Goal: Task Accomplishment & Management: Use online tool/utility

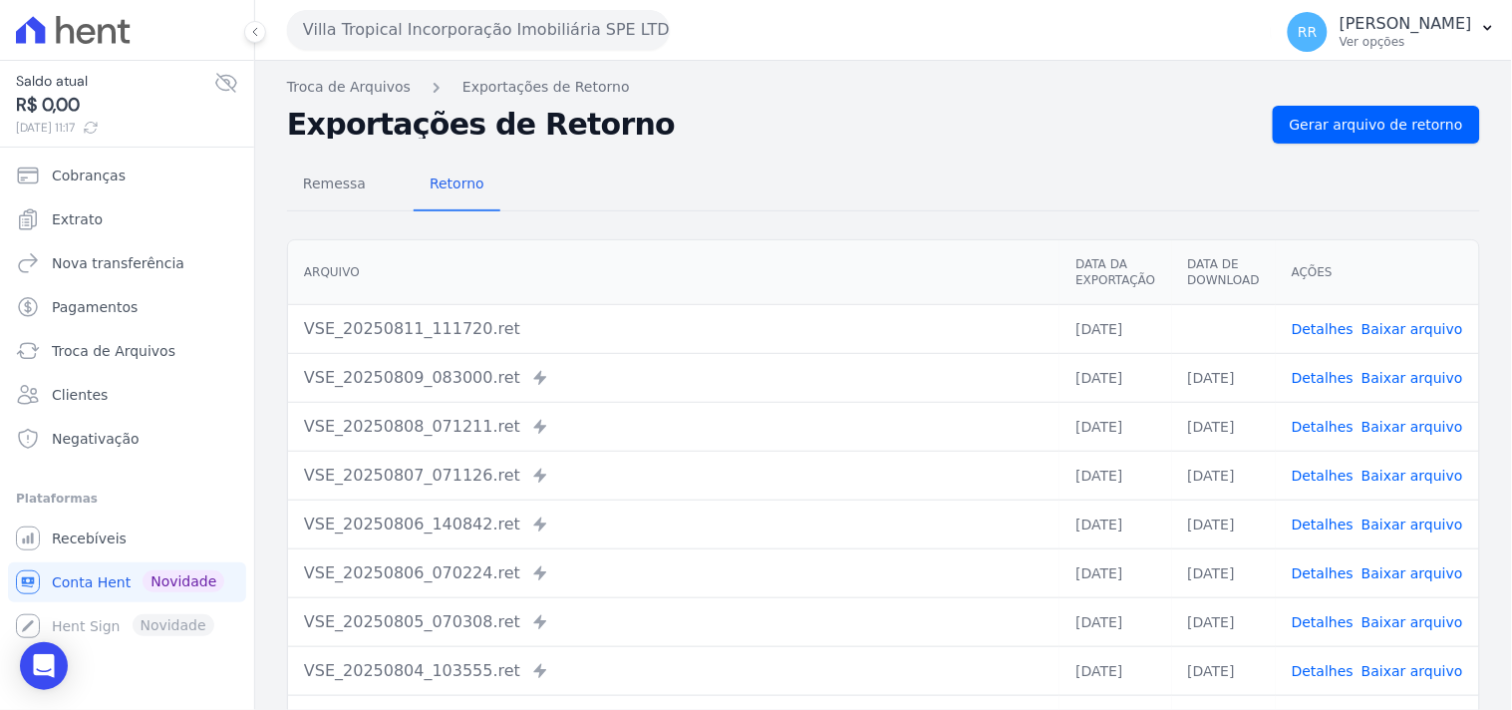
scroll to position [170, 0]
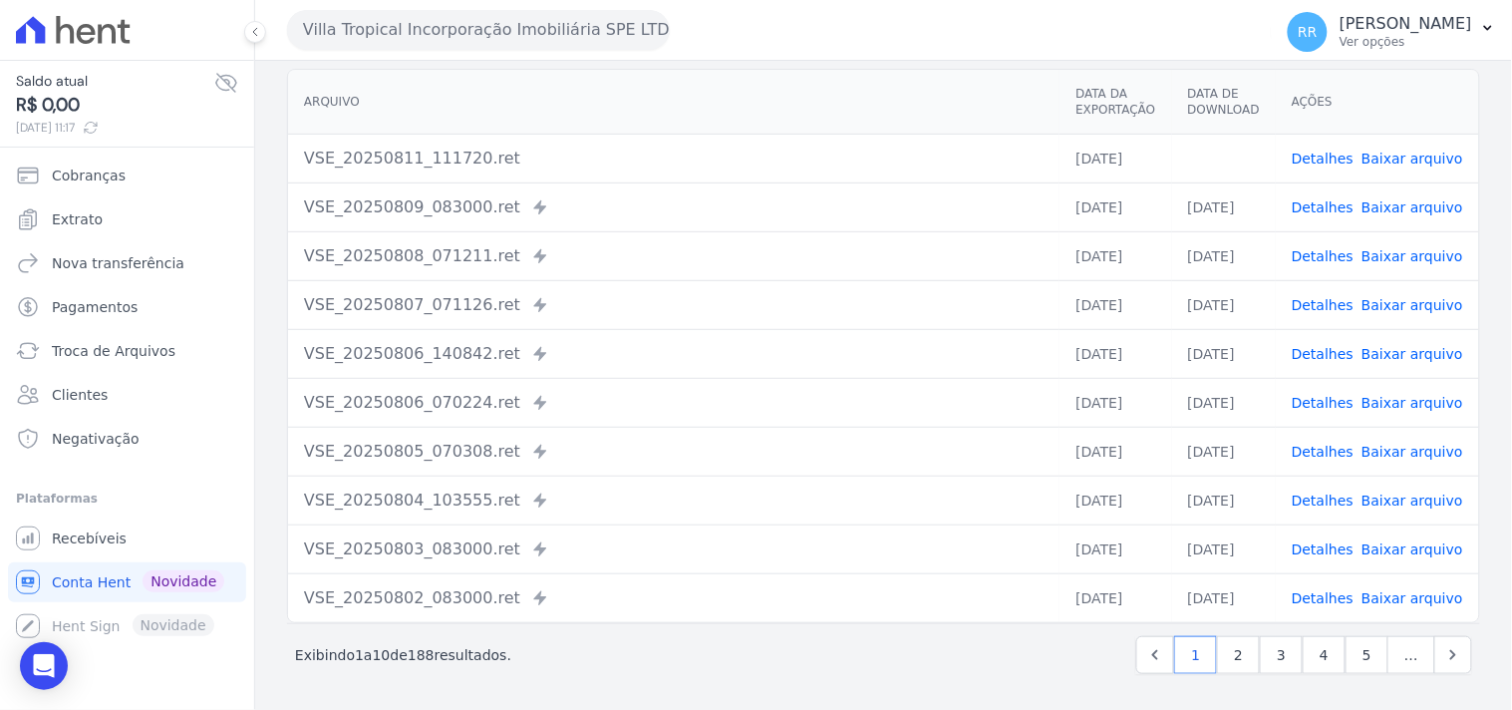
click at [406, 43] on button "Villa Tropical Incorporação Imobiliária SPE LTDA" at bounding box center [478, 30] width 383 height 40
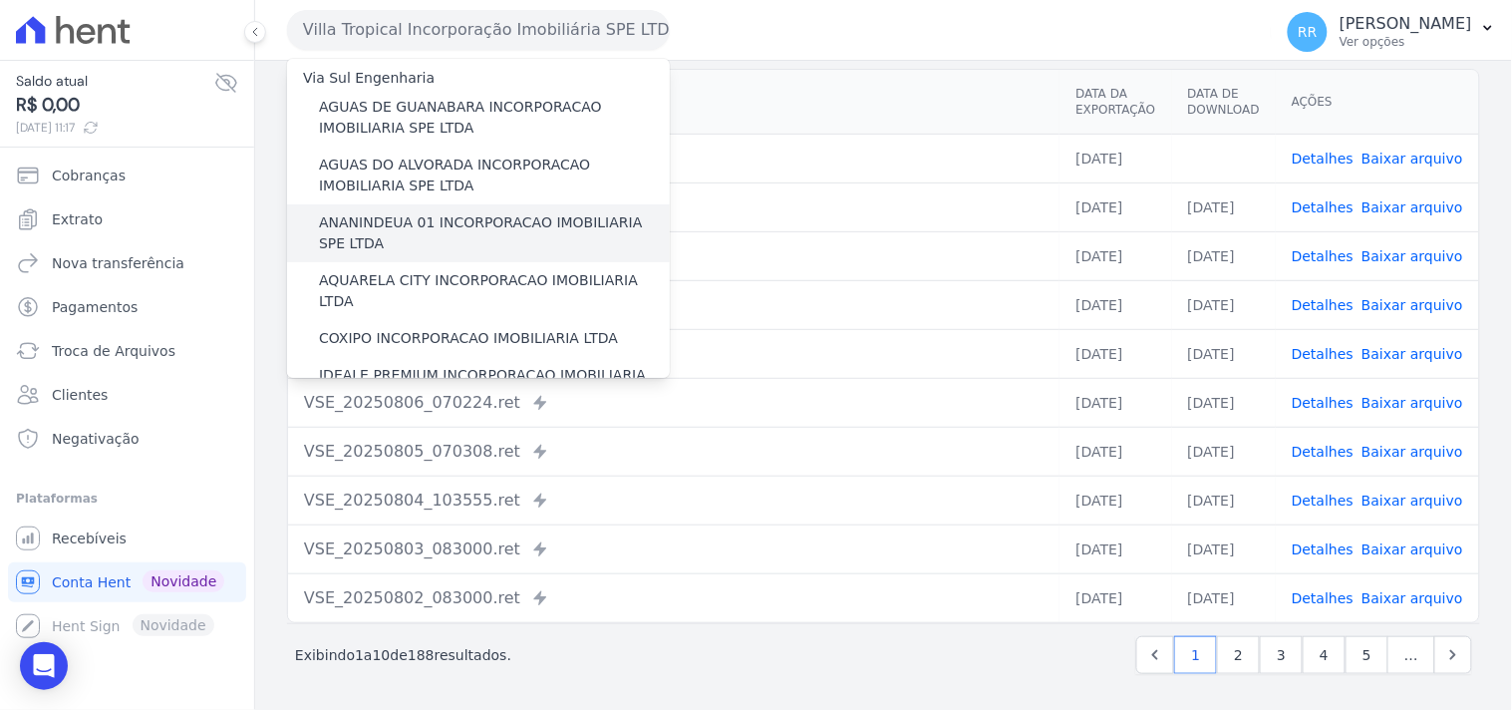
scroll to position [0, 0]
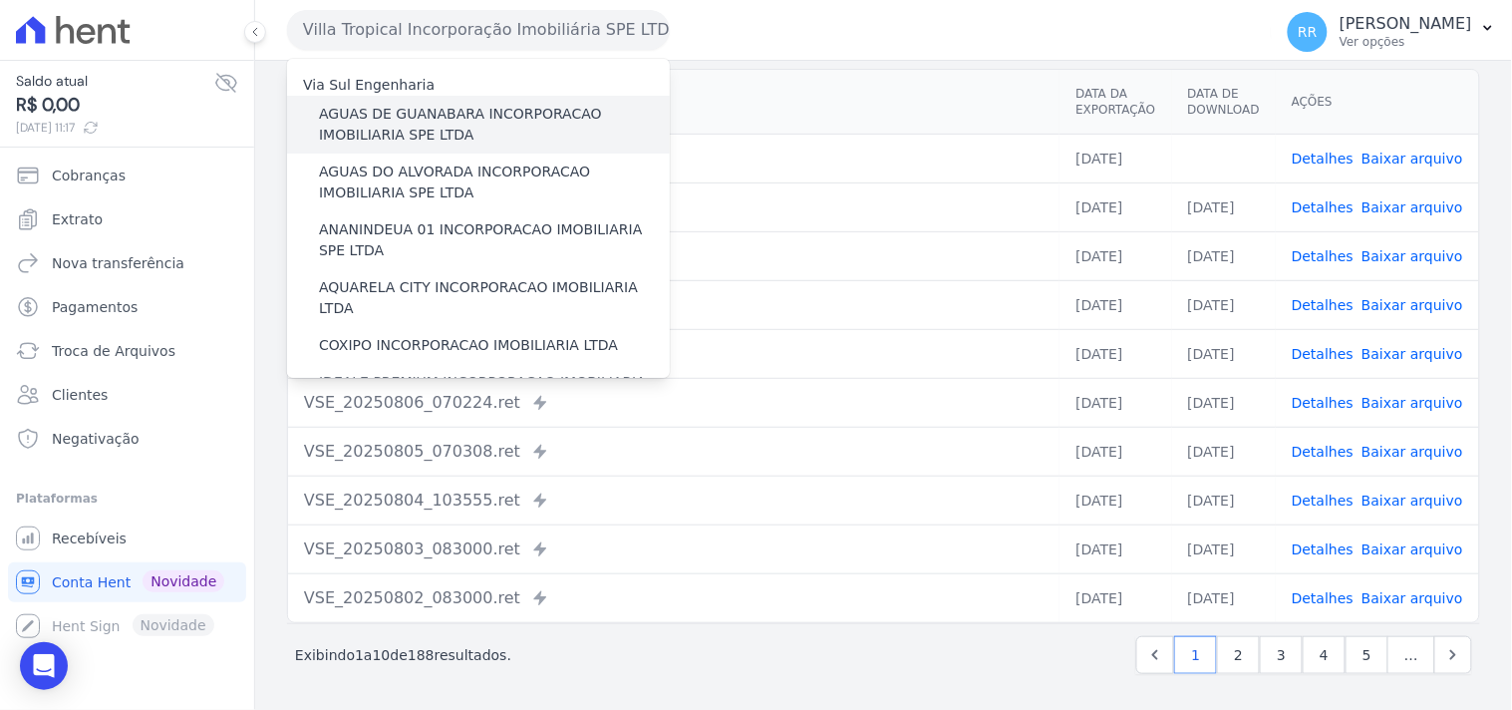
click at [377, 125] on label "AGUAS DE GUANABARA INCORPORACAO IMOBILIARIA SPE LTDA" at bounding box center [494, 125] width 351 height 42
click at [0, 0] on input "AGUAS DE GUANABARA INCORPORACAO IMOBILIARIA SPE LTDA" at bounding box center [0, 0] width 0 height 0
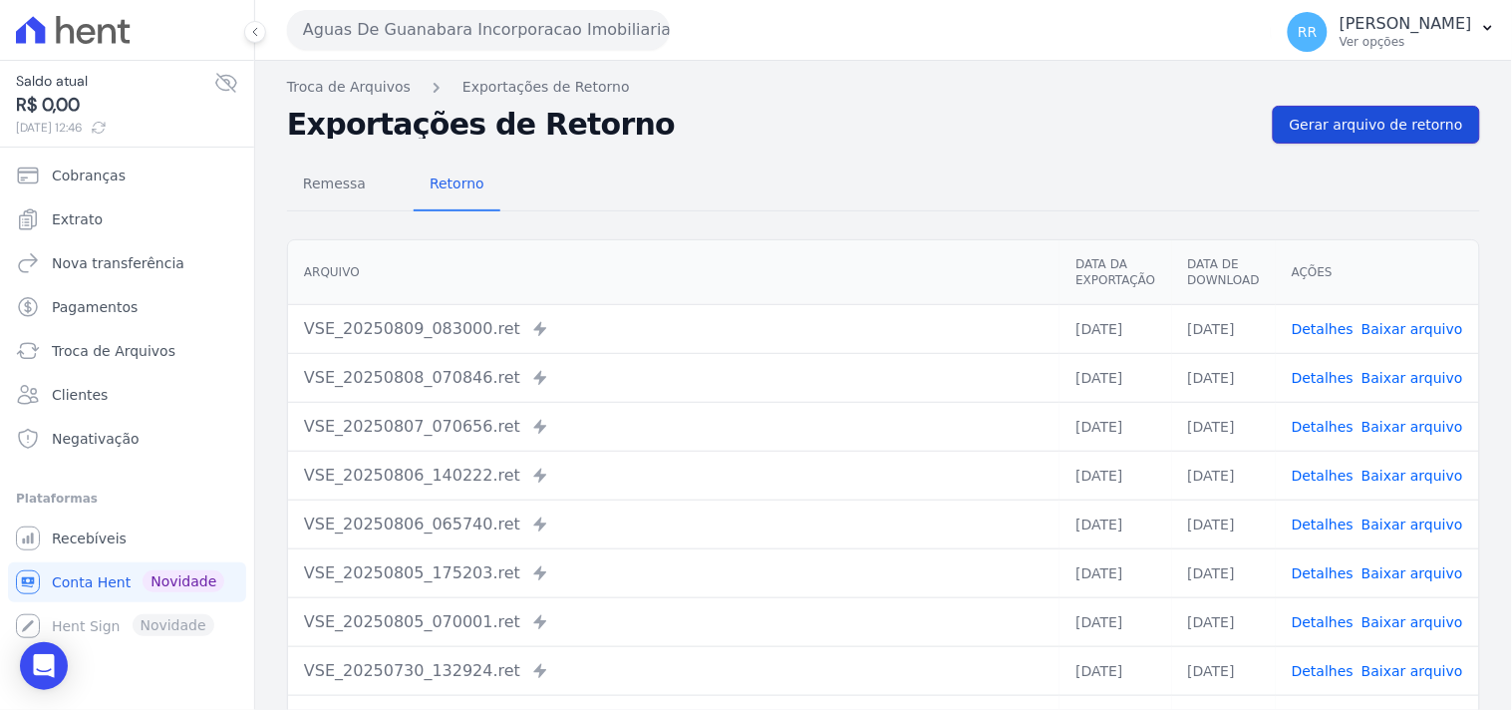
click at [1419, 141] on link "Gerar arquivo de retorno" at bounding box center [1376, 125] width 207 height 38
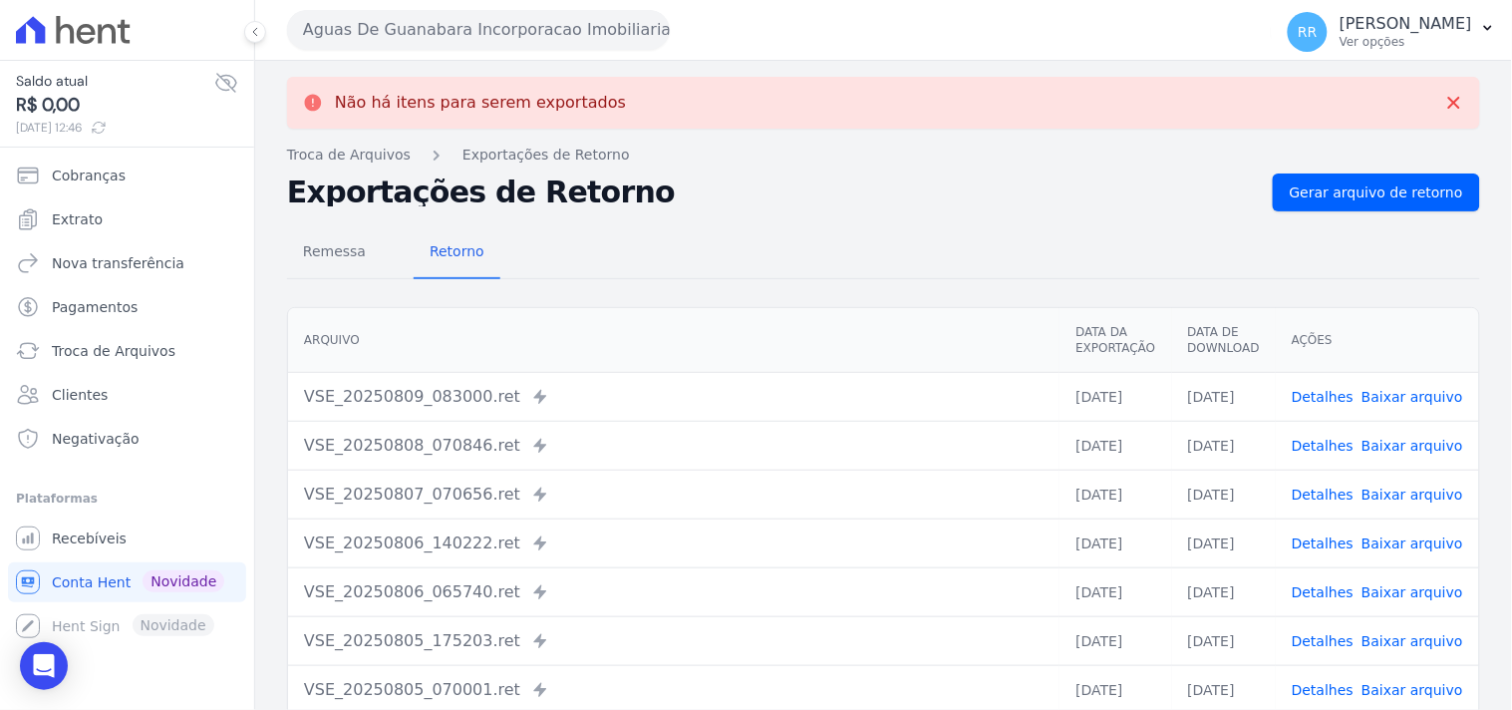
click at [469, 33] on button "Aguas De Guanabara Incorporacao Imobiliaria SPE LTDA" at bounding box center [478, 30] width 383 height 40
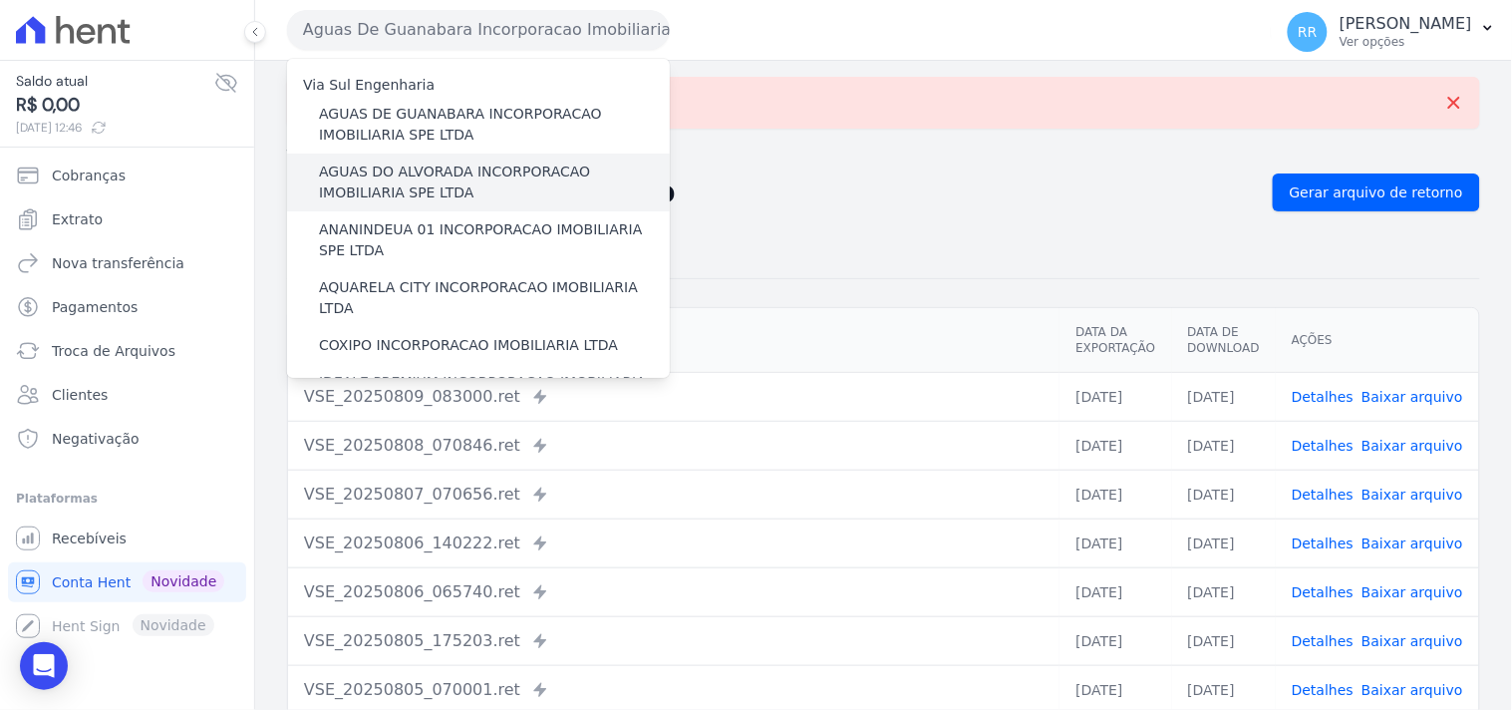
click at [409, 169] on label "AGUAS DO ALVORADA INCORPORACAO IMOBILIARIA SPE LTDA" at bounding box center [494, 182] width 351 height 42
click at [0, 0] on input "AGUAS DO ALVORADA INCORPORACAO IMOBILIARIA SPE LTDA" at bounding box center [0, 0] width 0 height 0
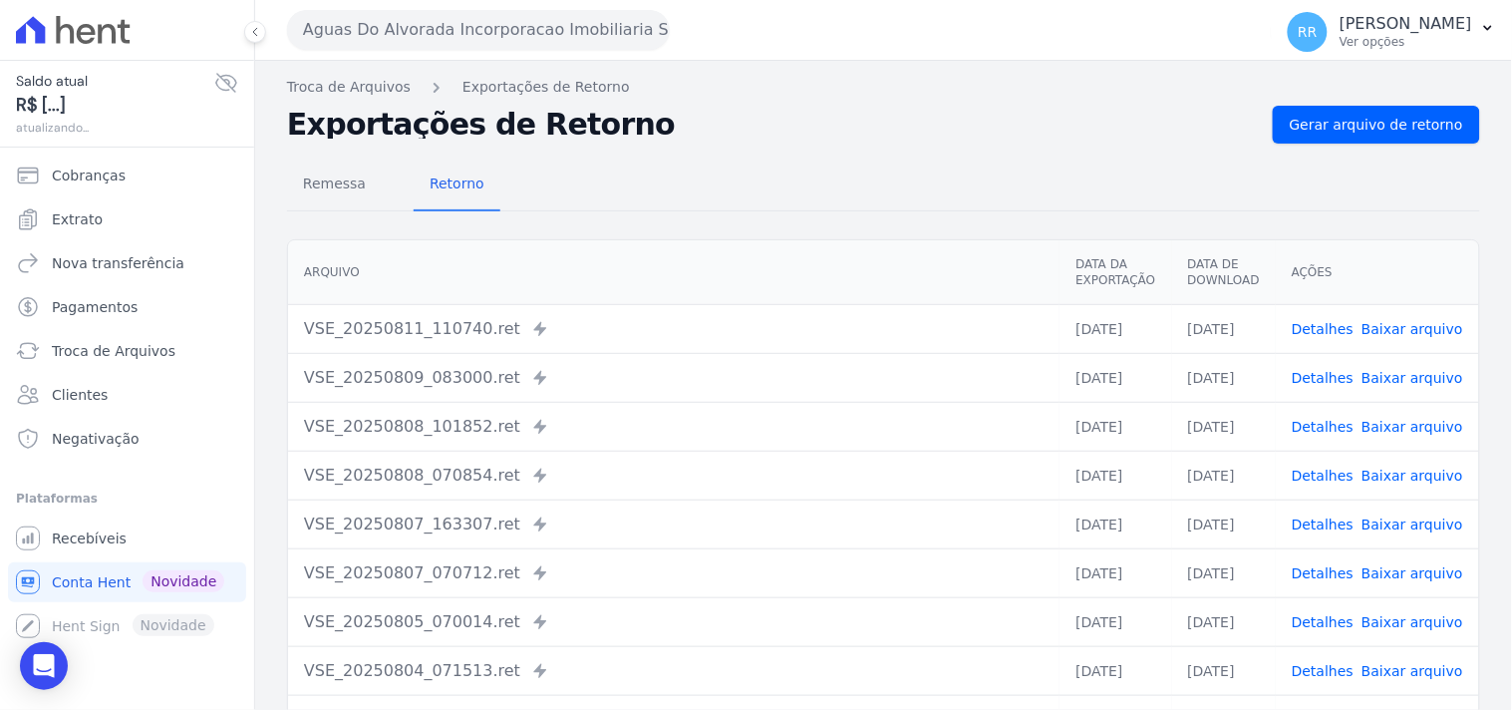
click at [1408, 145] on div "Remessa Retorno [GEOGRAPHIC_DATA] Data da Exportação Data de Download Ações VSE…" at bounding box center [883, 504] width 1193 height 721
click at [1413, 141] on link "Gerar arquivo de retorno" at bounding box center [1376, 125] width 207 height 38
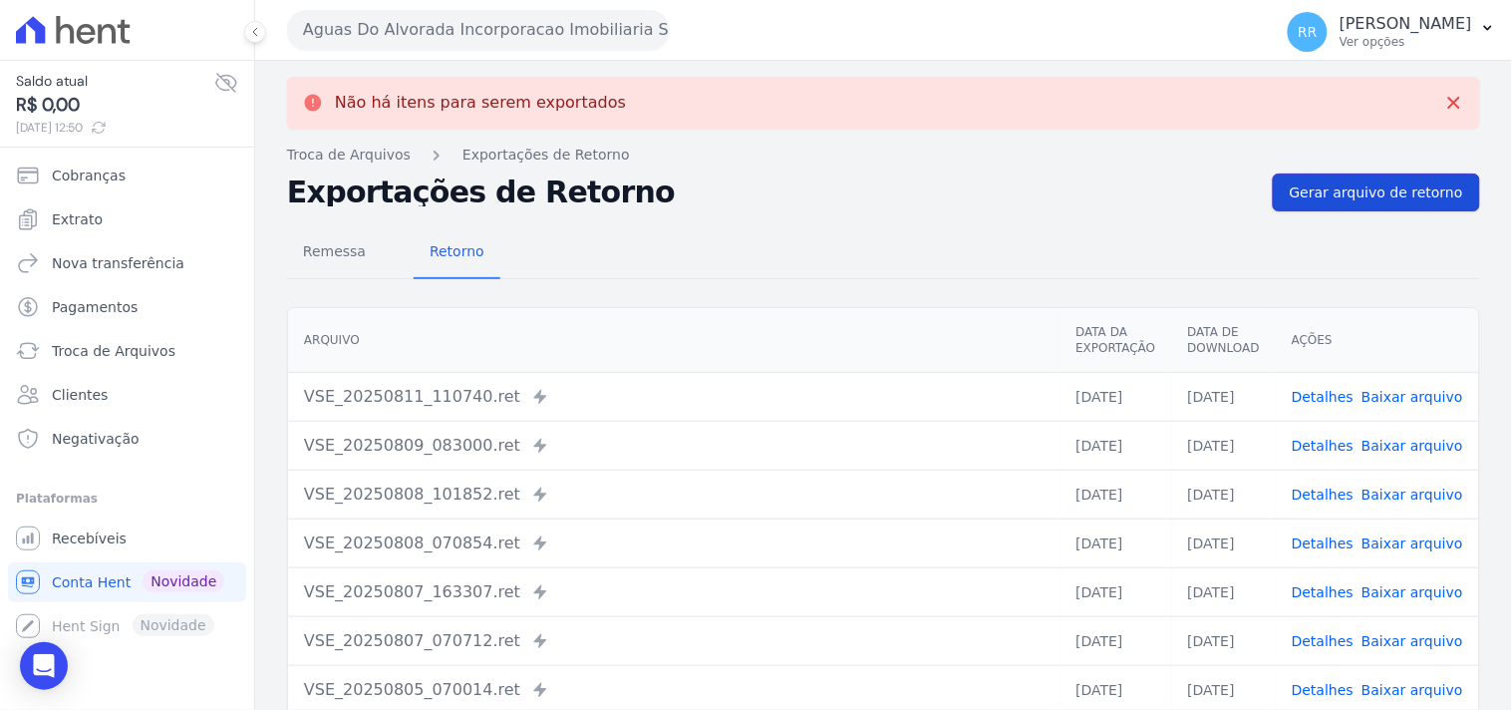
click at [1381, 179] on link "Gerar arquivo de retorno" at bounding box center [1376, 192] width 207 height 38
click at [399, 46] on button "Aguas Do Alvorada Incorporacao Imobiliaria SPE LTDA" at bounding box center [478, 30] width 383 height 40
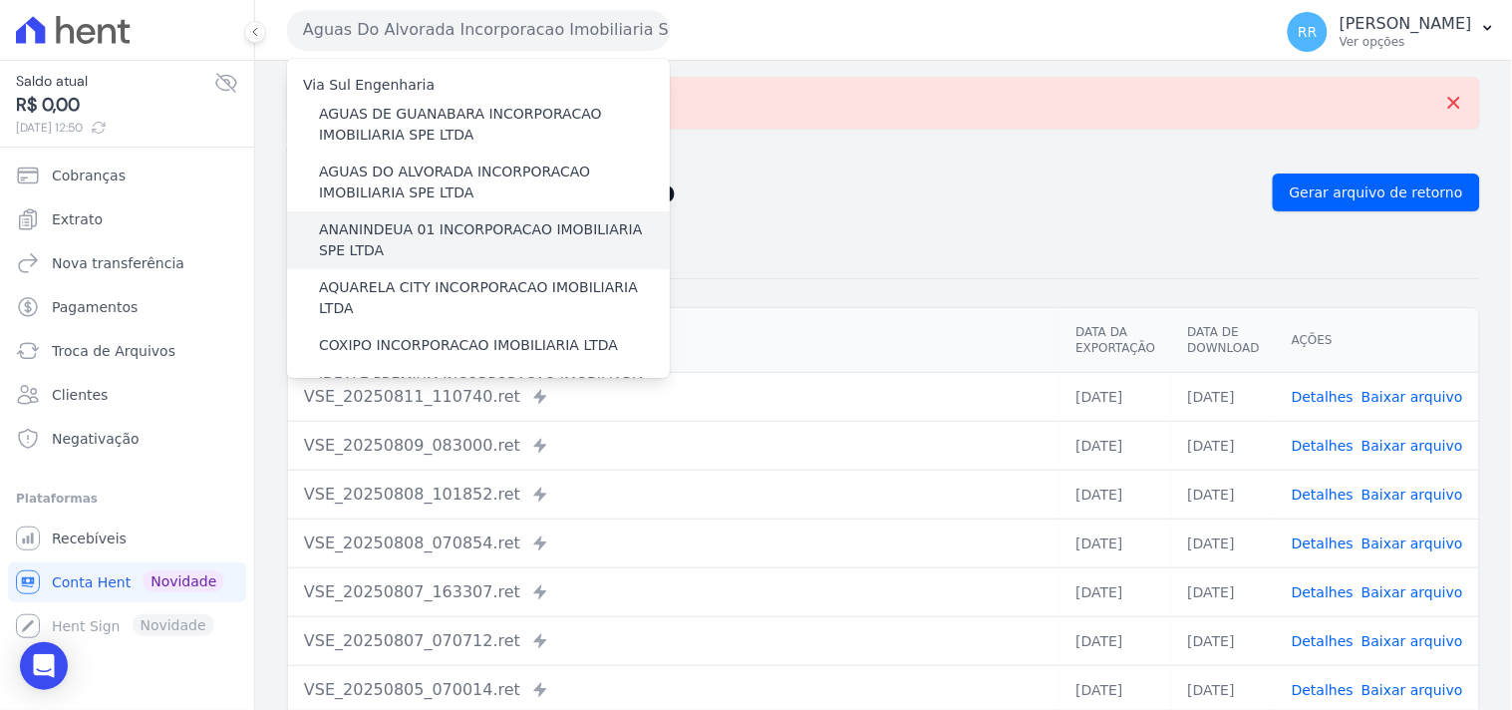
click at [391, 226] on label "ANANINDEUA 01 INCORPORACAO IMOBILIARIA SPE LTDA" at bounding box center [494, 240] width 351 height 42
click at [0, 0] on input "ANANINDEUA 01 INCORPORACAO IMOBILIARIA SPE LTDA" at bounding box center [0, 0] width 0 height 0
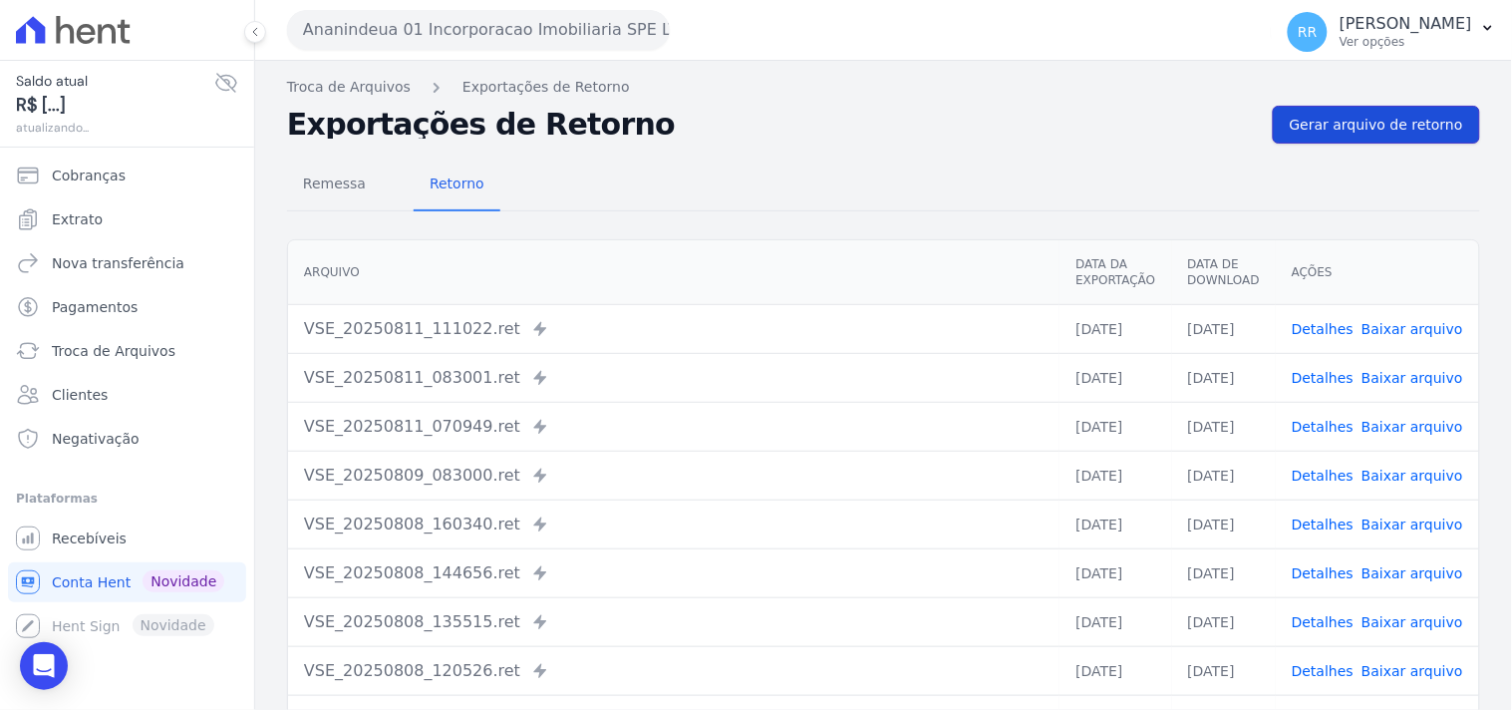
click at [1417, 135] on link "Gerar arquivo de retorno" at bounding box center [1376, 125] width 207 height 38
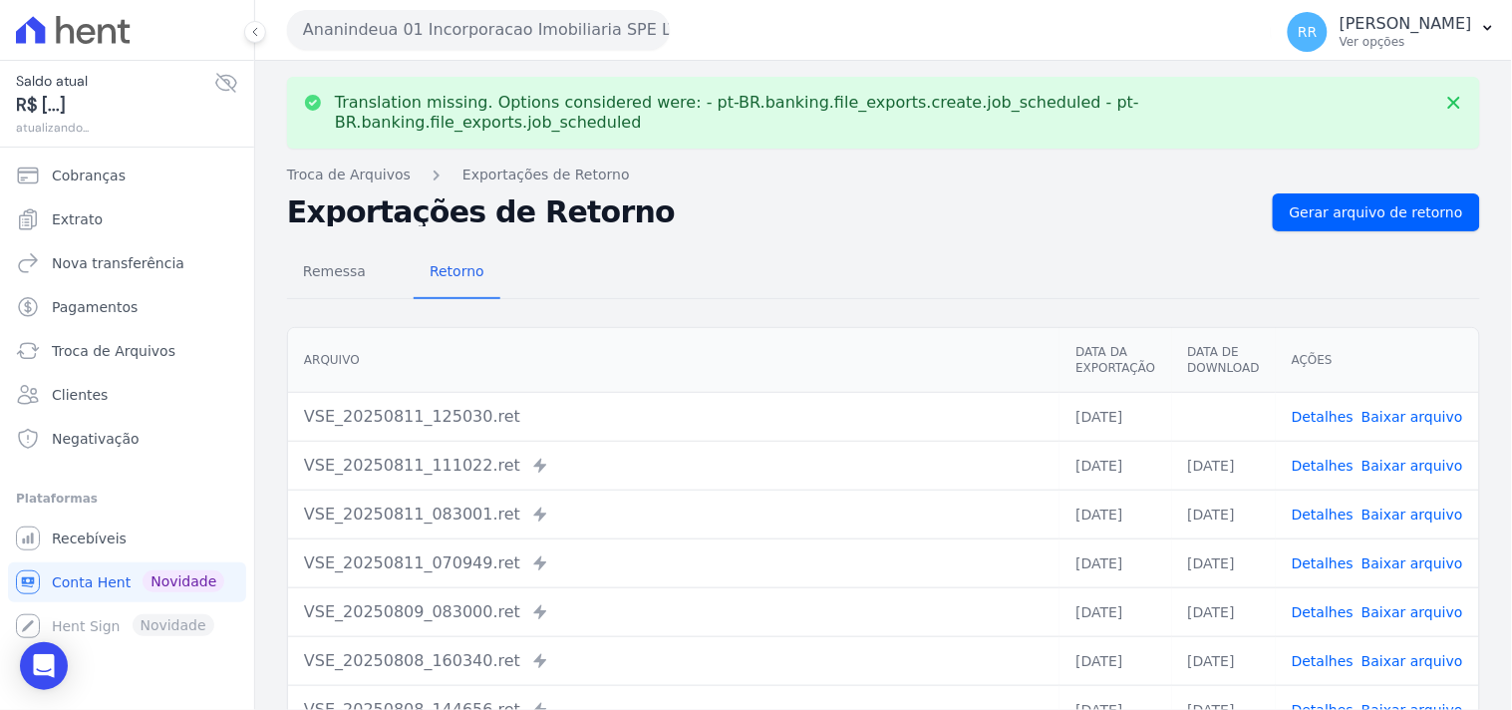
click at [1378, 409] on link "Baixar arquivo" at bounding box center [1412, 417] width 102 height 16
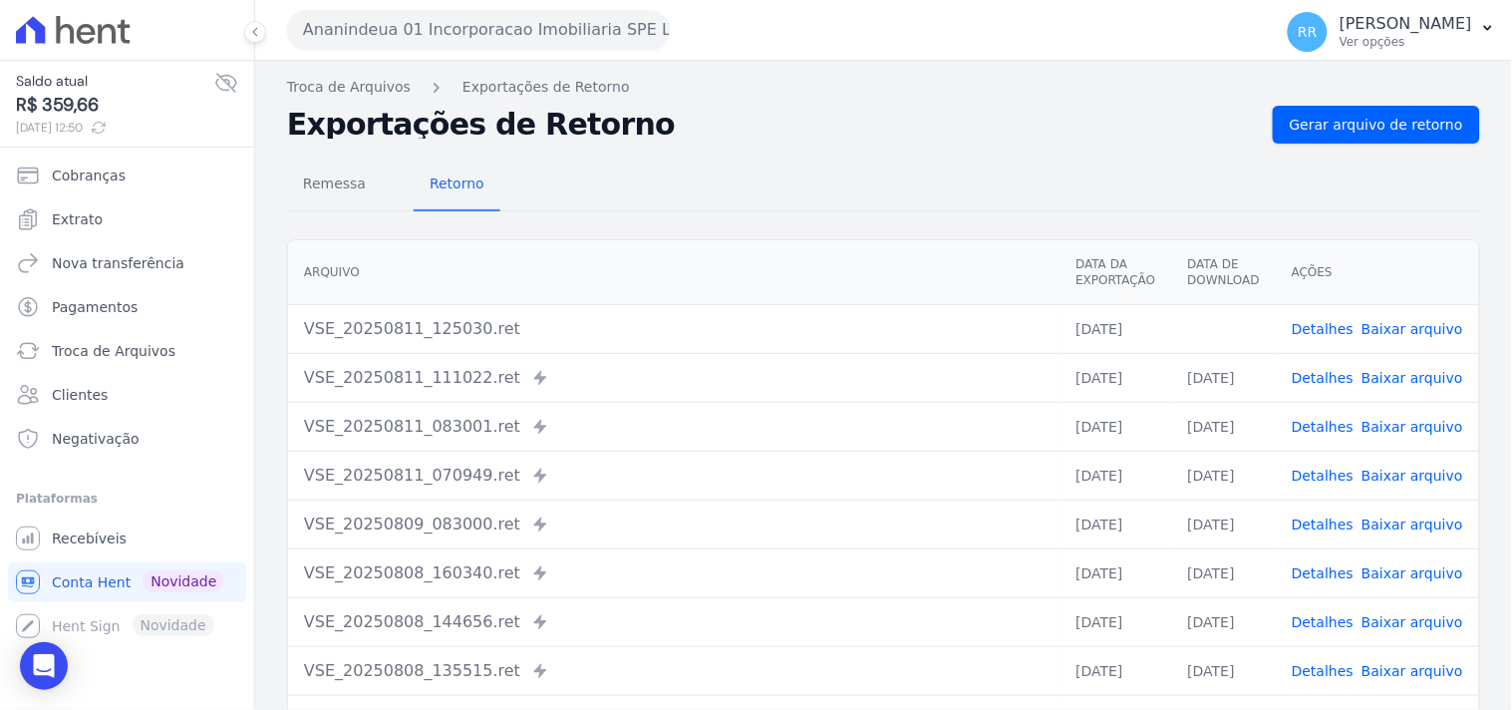
drag, startPoint x: 792, startPoint y: 195, endPoint x: 679, endPoint y: 164, distance: 117.7
click at [792, 195] on div "Remessa Retorno" at bounding box center [883, 185] width 1193 height 52
click at [481, 37] on button "Ananindeua 01 Incorporacao Imobiliaria SPE LTDA" at bounding box center [478, 30] width 383 height 40
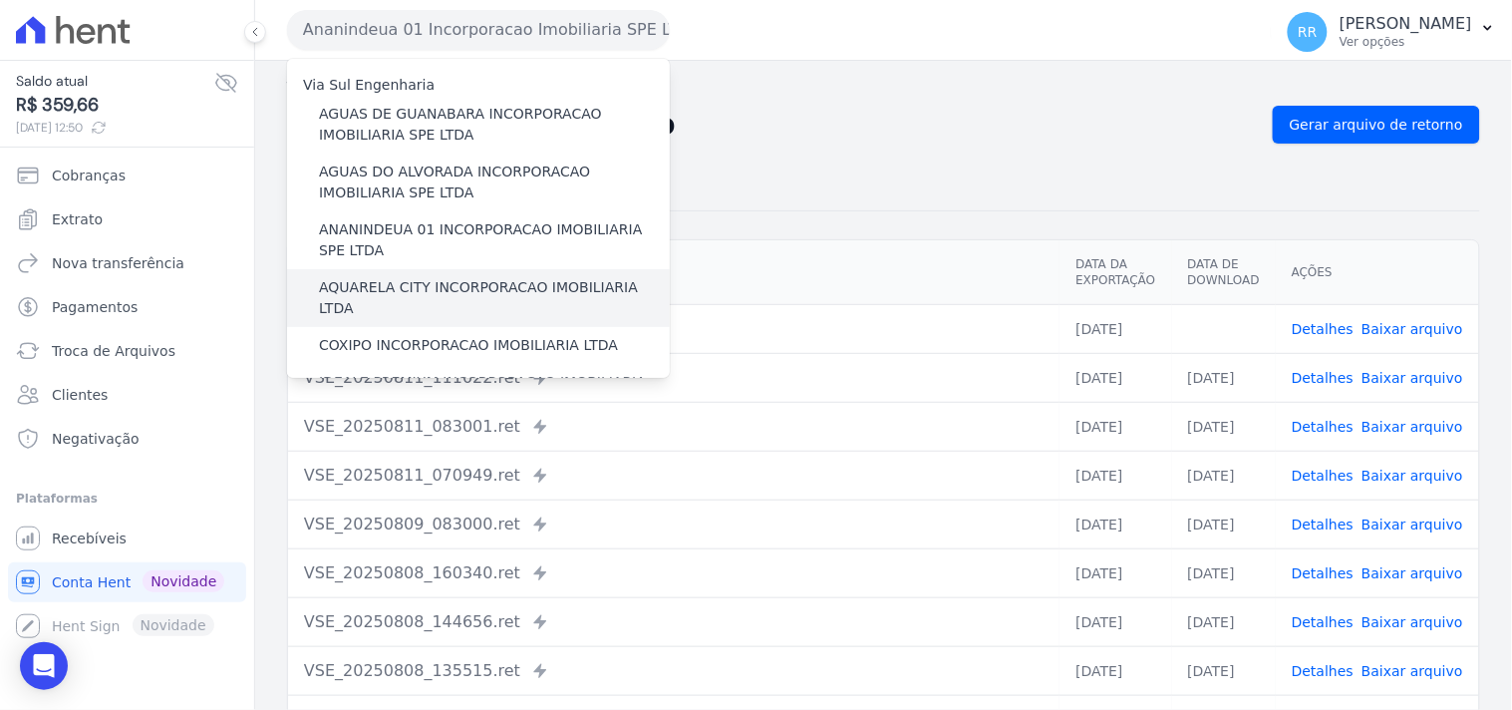
click at [352, 282] on label "AQUARELA CITY INCORPORACAO IMOBILIARIA LTDA" at bounding box center [494, 298] width 351 height 42
click at [0, 0] on input "AQUARELA CITY INCORPORACAO IMOBILIARIA LTDA" at bounding box center [0, 0] width 0 height 0
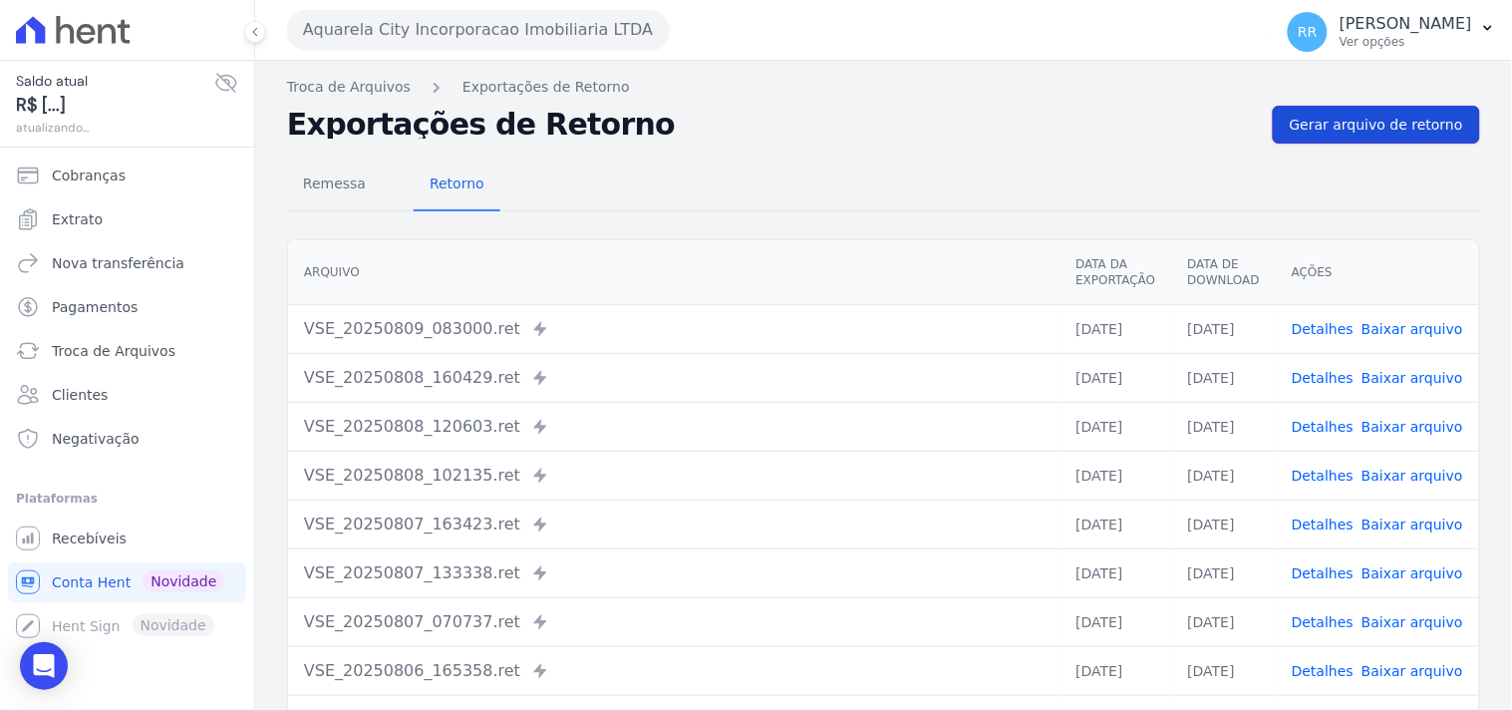
click at [1352, 116] on span "Gerar arquivo de retorno" at bounding box center [1376, 125] width 173 height 20
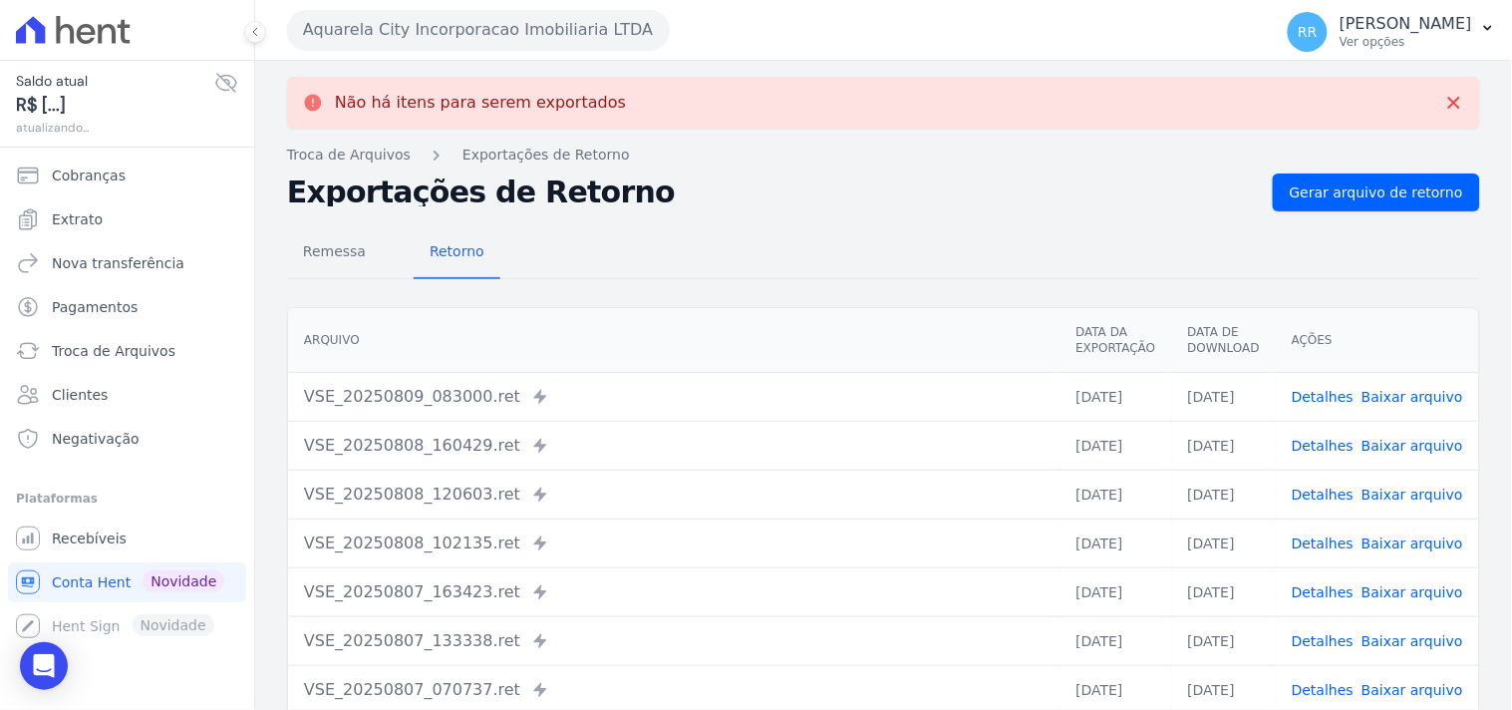
click at [431, 20] on button "Aquarela City Incorporacao Imobiliaria LTDA" at bounding box center [478, 30] width 383 height 40
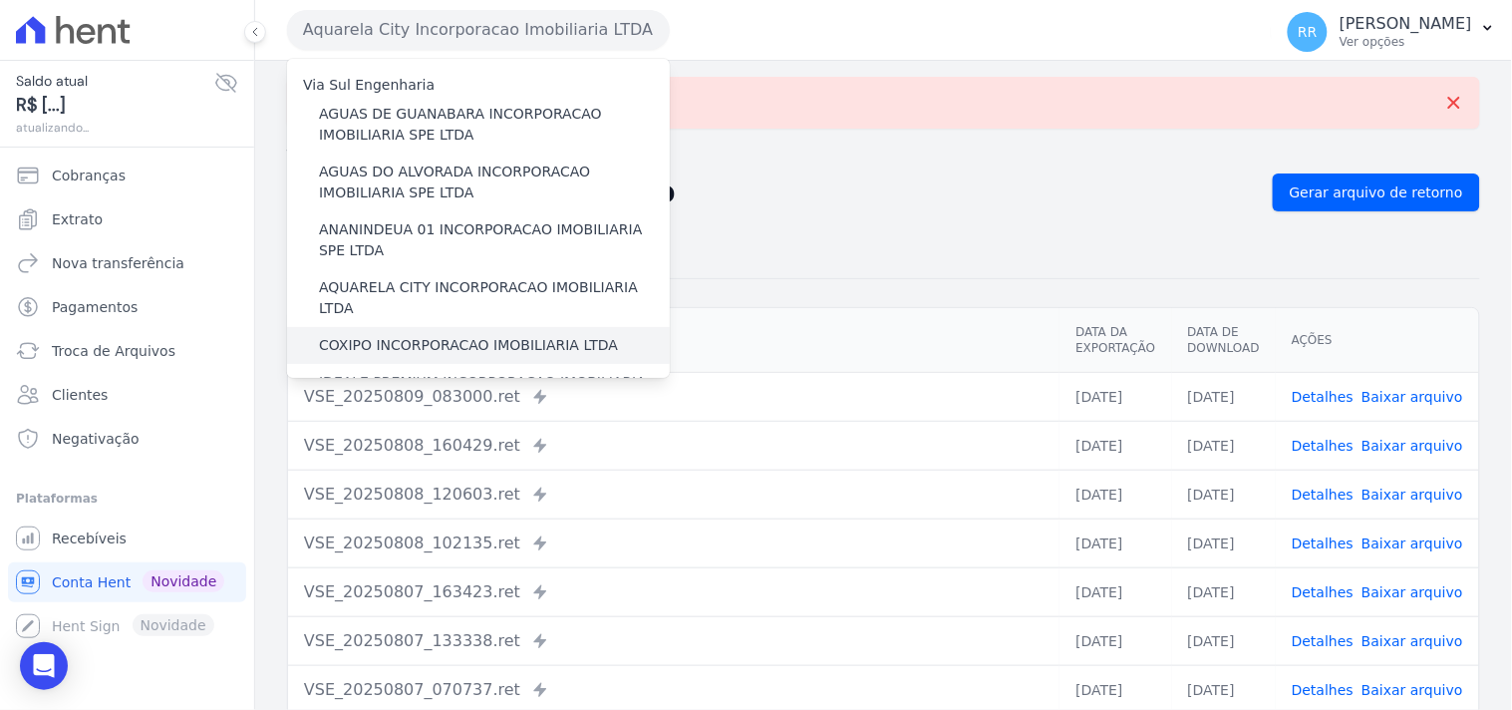
click at [394, 335] on label "COXIPO INCORPORACAO IMOBILIARIA LTDA" at bounding box center [468, 345] width 299 height 21
click at [0, 0] on input "COXIPO INCORPORACAO IMOBILIARIA LTDA" at bounding box center [0, 0] width 0 height 0
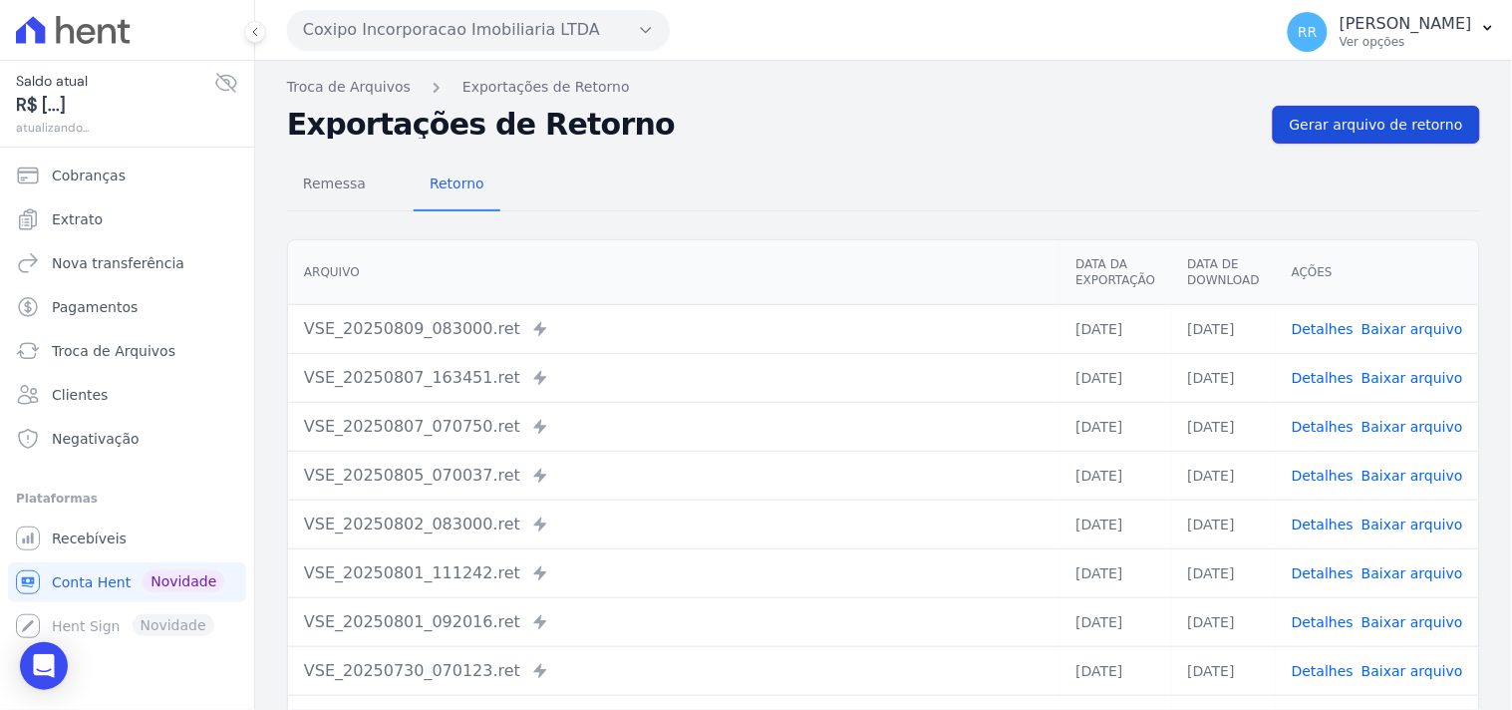
click at [1408, 142] on link "Gerar arquivo de retorno" at bounding box center [1376, 125] width 207 height 38
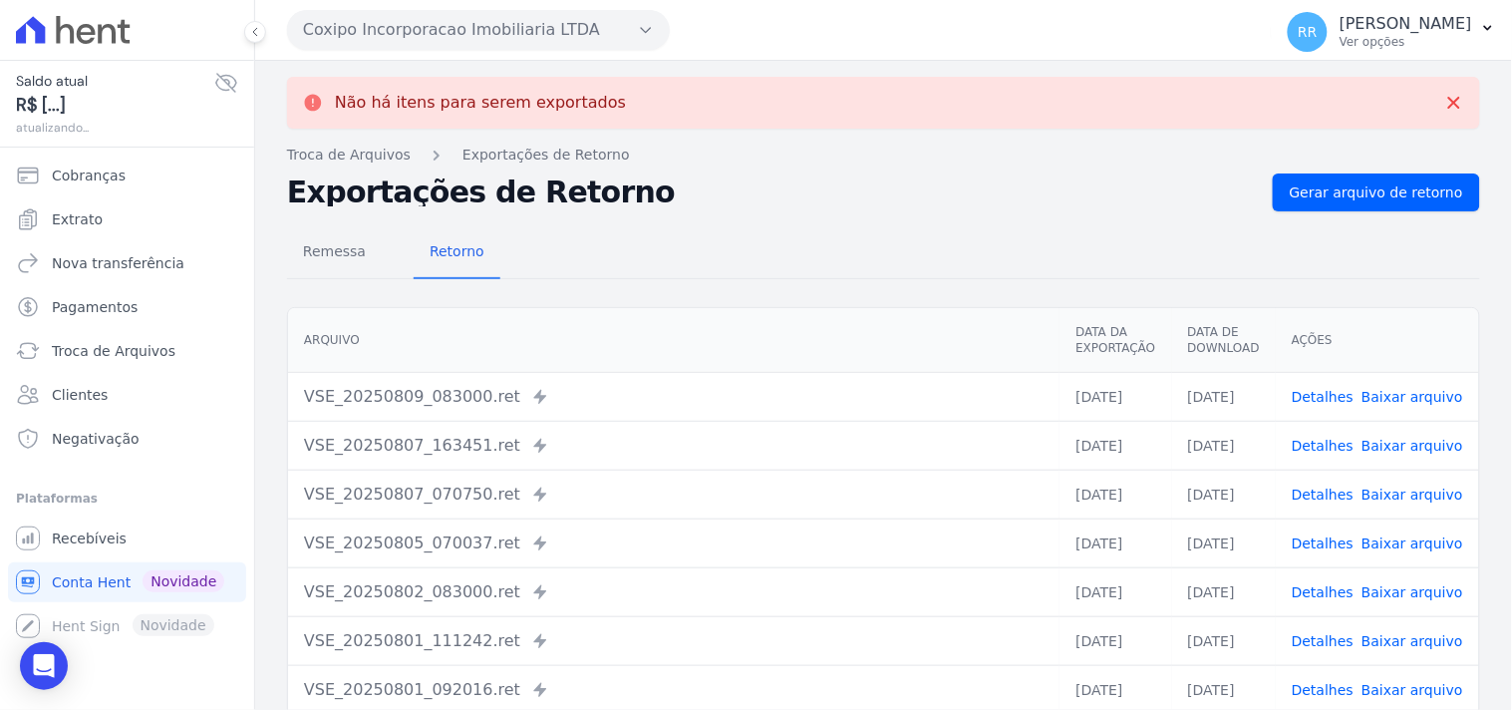
click at [397, 27] on button "Coxipo Incorporacao Imobiliaria LTDA" at bounding box center [478, 30] width 383 height 40
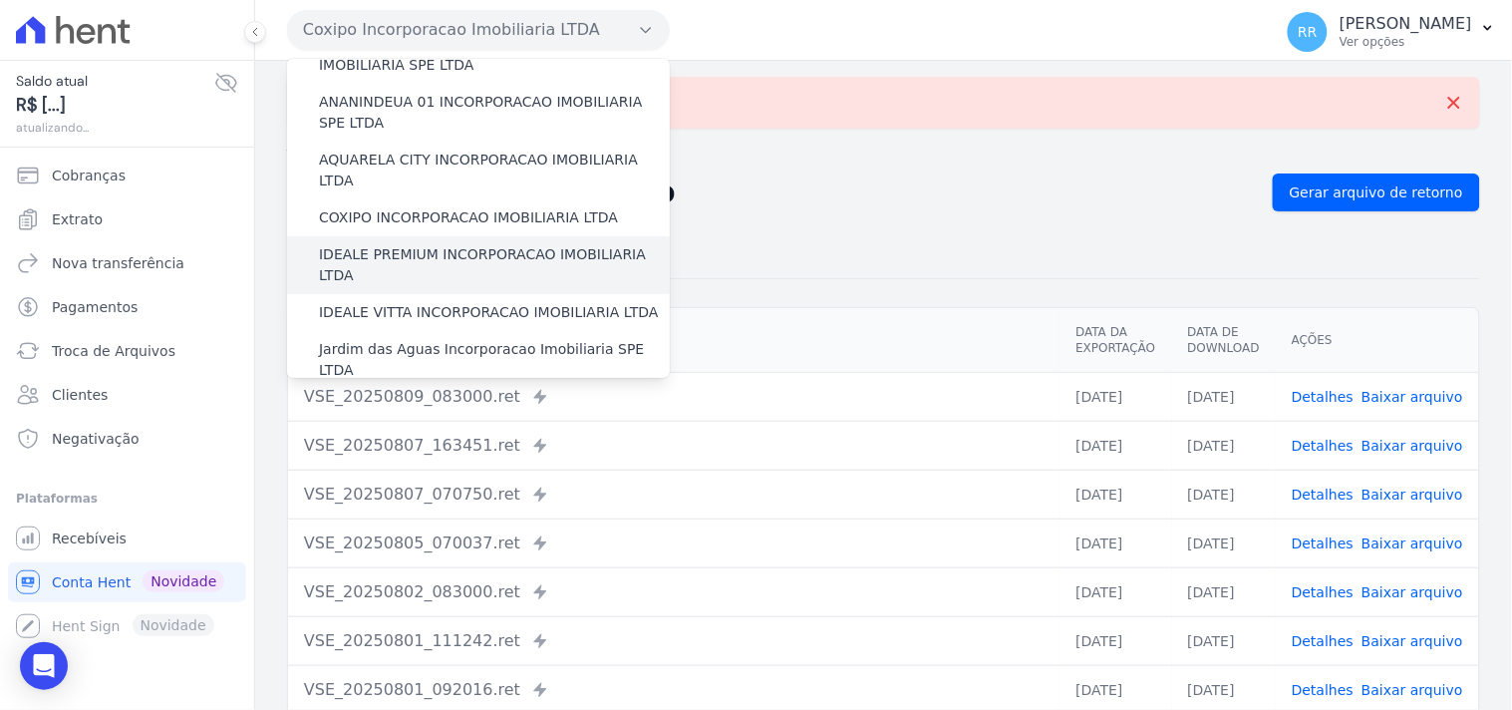
scroll to position [147, 0]
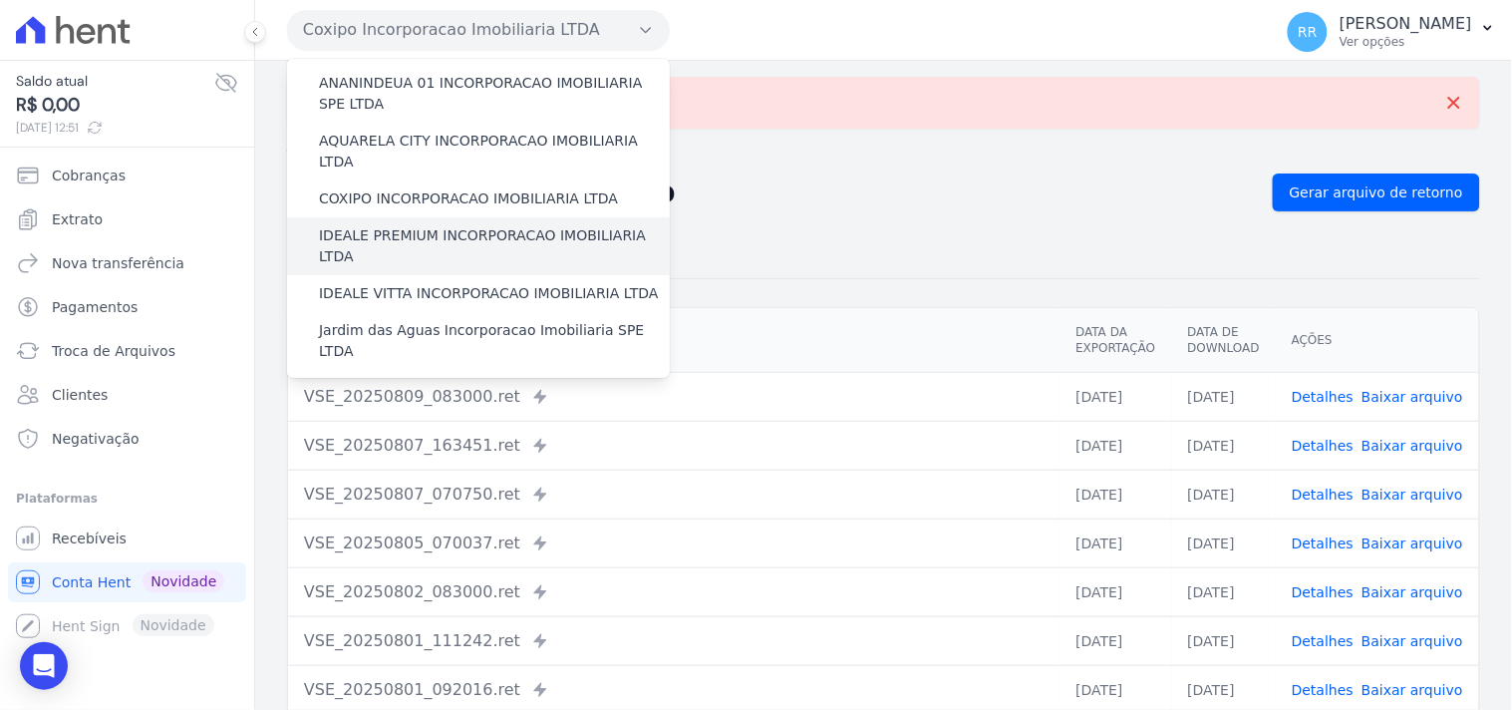
click at [401, 225] on label "IDEALE PREMIUM INCORPORACAO IMOBILIARIA LTDA" at bounding box center [494, 246] width 351 height 42
click at [0, 0] on input "IDEALE PREMIUM INCORPORACAO IMOBILIARIA LTDA" at bounding box center [0, 0] width 0 height 0
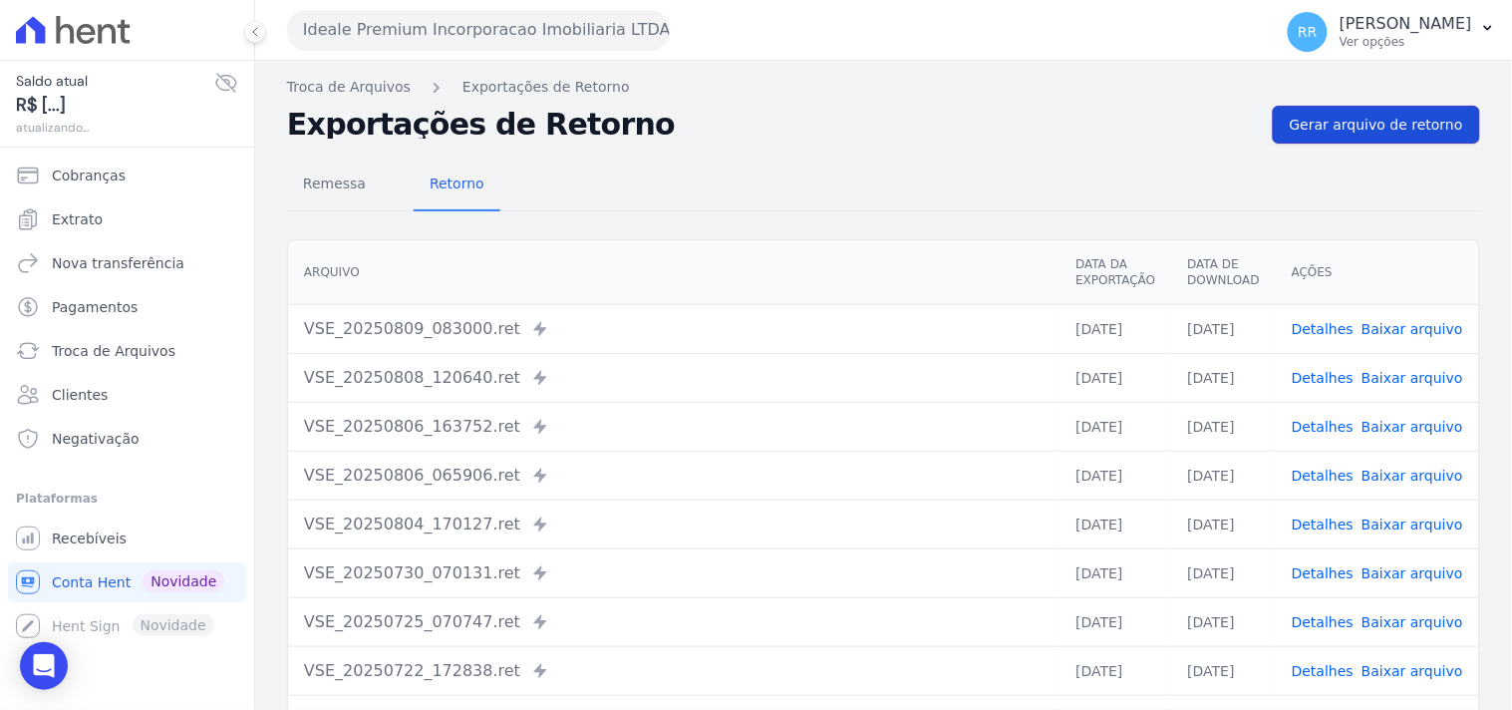
click at [1385, 118] on span "Gerar arquivo de retorno" at bounding box center [1376, 125] width 173 height 20
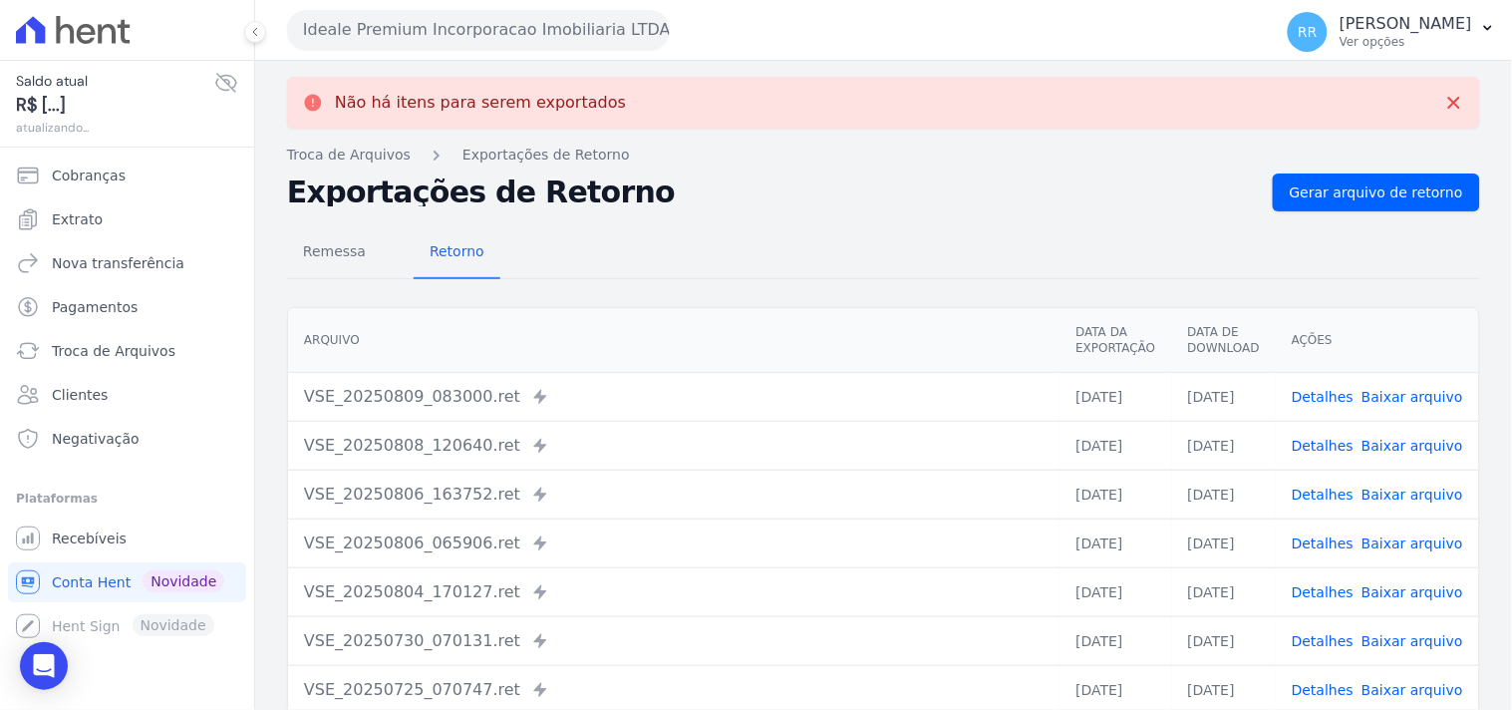
click at [385, 21] on button "Ideale Premium Incorporacao Imobiliaria LTDA" at bounding box center [478, 30] width 383 height 40
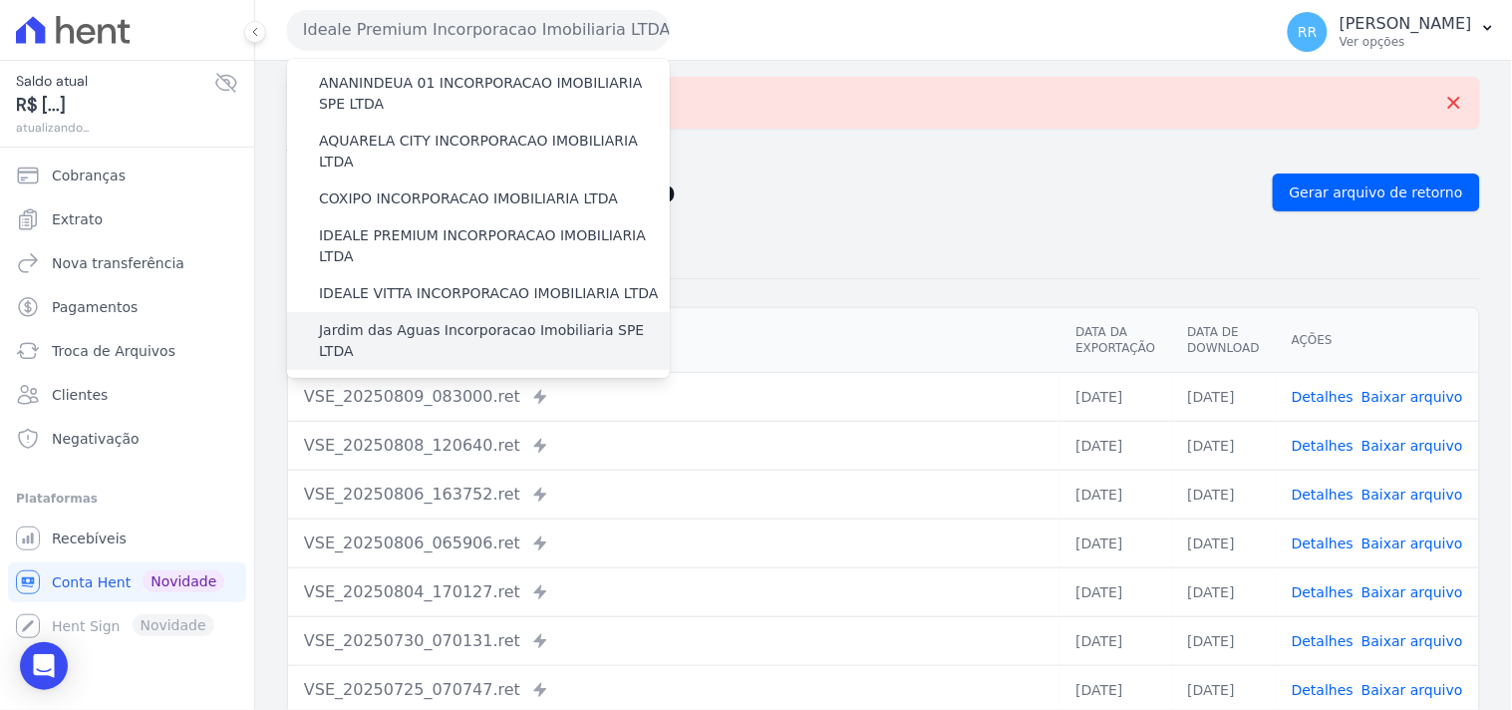
click at [384, 312] on div "Jardim das Aguas Incorporacao Imobiliaria SPE LTDA" at bounding box center [478, 341] width 383 height 58
click at [376, 320] on label "Jardim das Aguas Incorporacao Imobiliaria SPE LTDA" at bounding box center [494, 341] width 351 height 42
click at [0, 0] on input "Jardim das Aguas Incorporacao Imobiliaria SPE LTDA" at bounding box center [0, 0] width 0 height 0
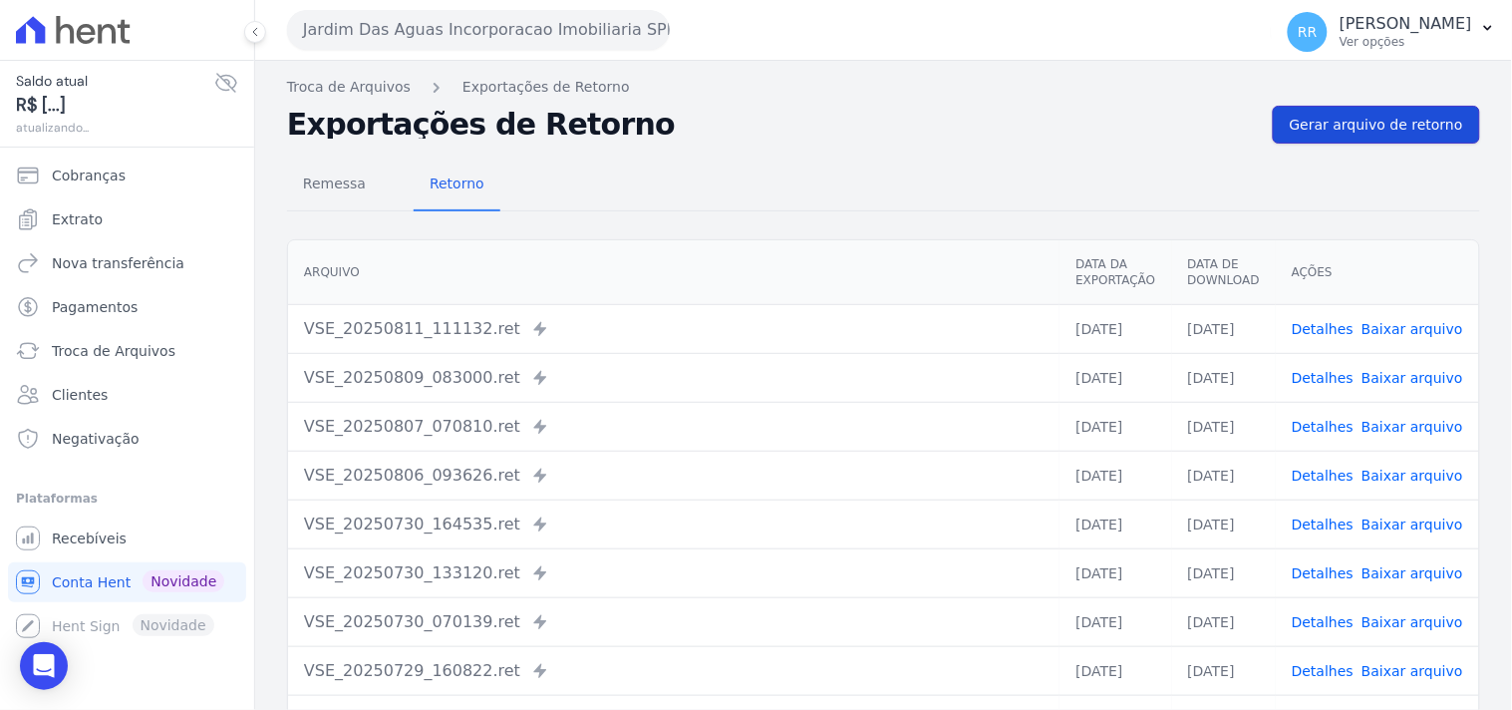
click at [1355, 136] on link "Gerar arquivo de retorno" at bounding box center [1376, 125] width 207 height 38
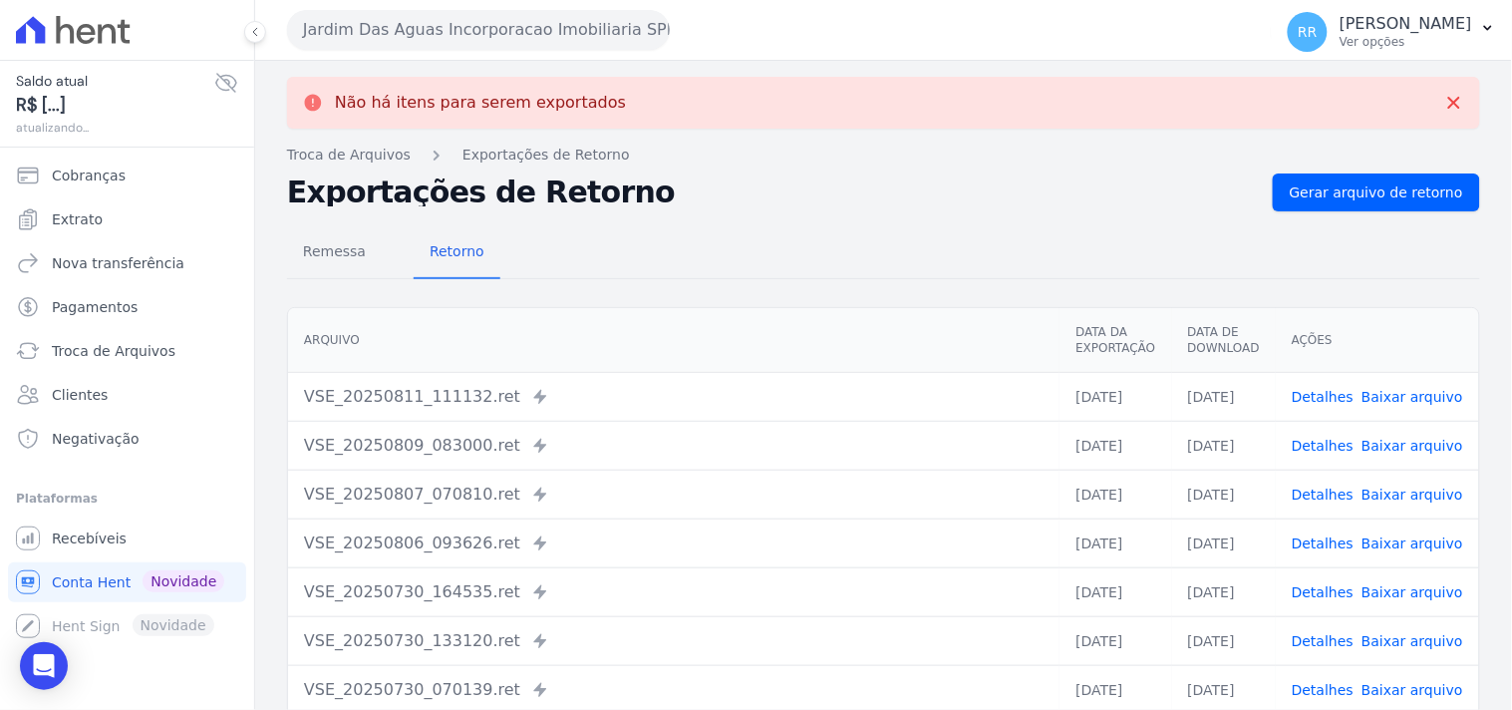
click at [360, 45] on button "Jardim Das Aguas Incorporacao Imobiliaria SPE LTDA" at bounding box center [478, 30] width 383 height 40
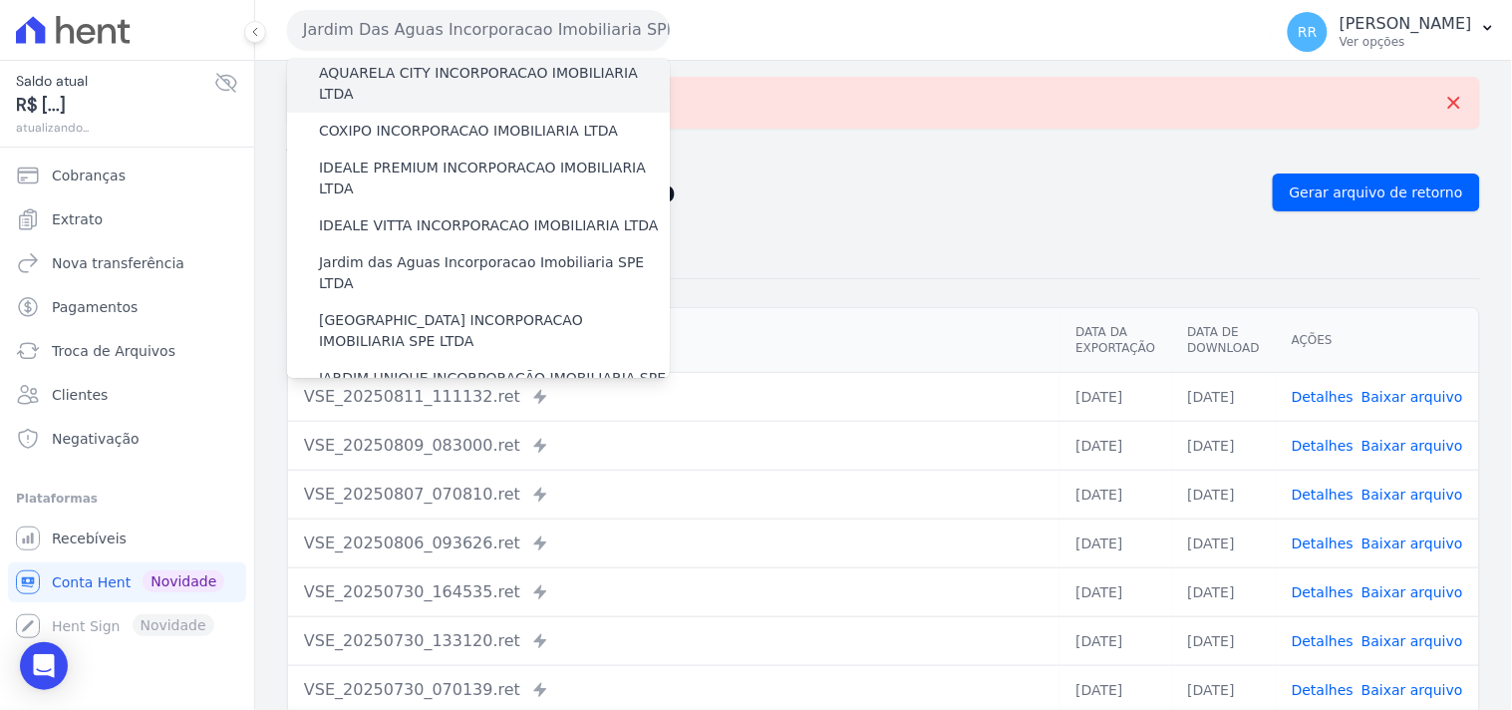
scroll to position [221, 0]
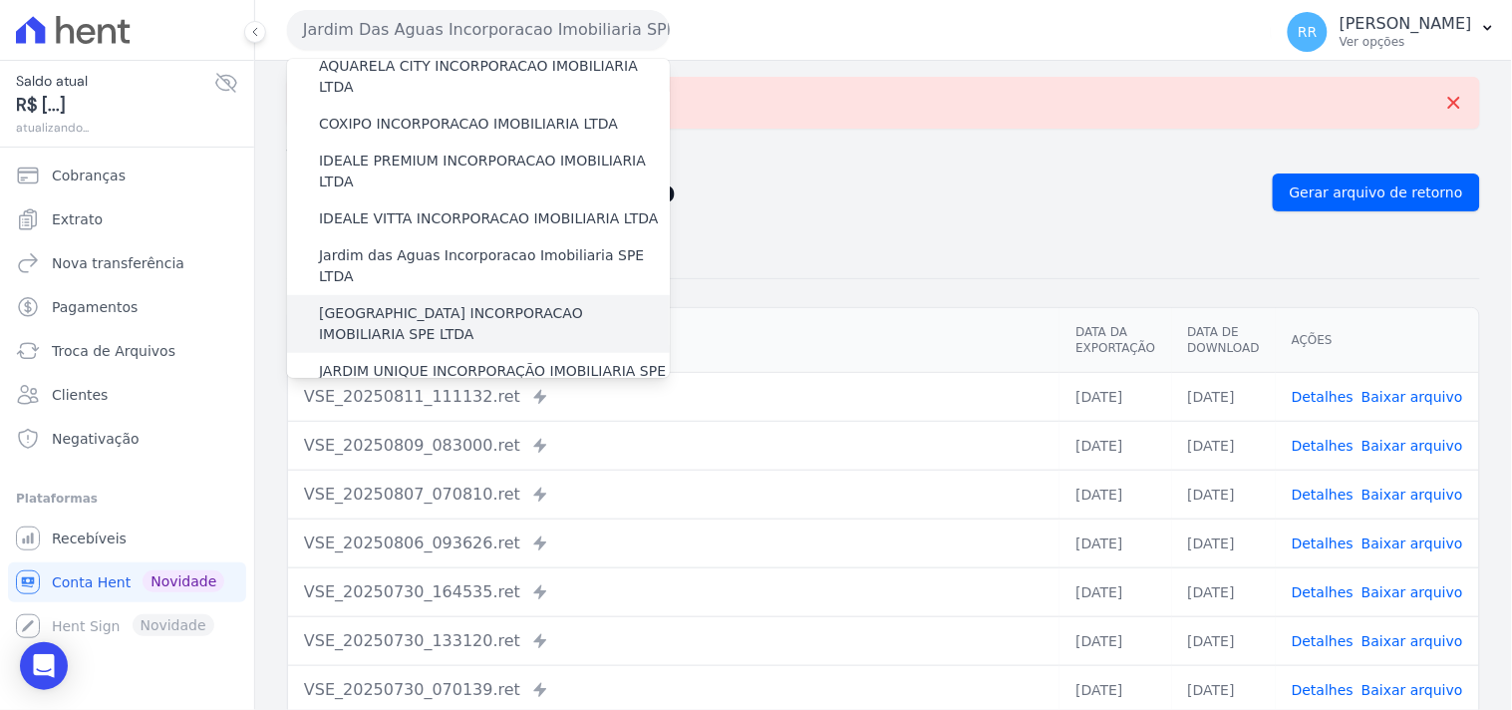
click at [435, 303] on label "[GEOGRAPHIC_DATA] INCORPORACAO IMOBILIARIA SPE LTDA" at bounding box center [494, 324] width 351 height 42
click at [0, 0] on input "[GEOGRAPHIC_DATA] INCORPORACAO IMOBILIARIA SPE LTDA" at bounding box center [0, 0] width 0 height 0
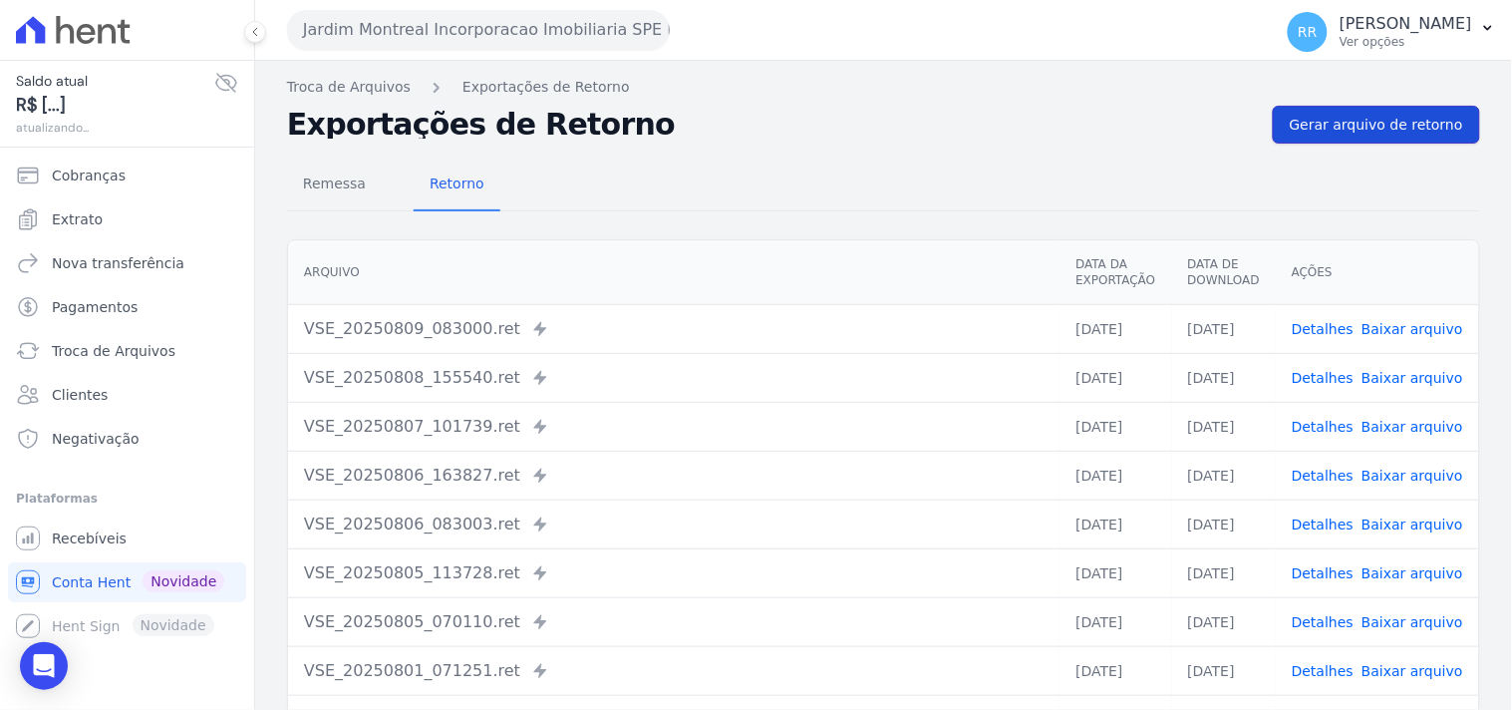
click at [1361, 111] on link "Gerar arquivo de retorno" at bounding box center [1376, 125] width 207 height 38
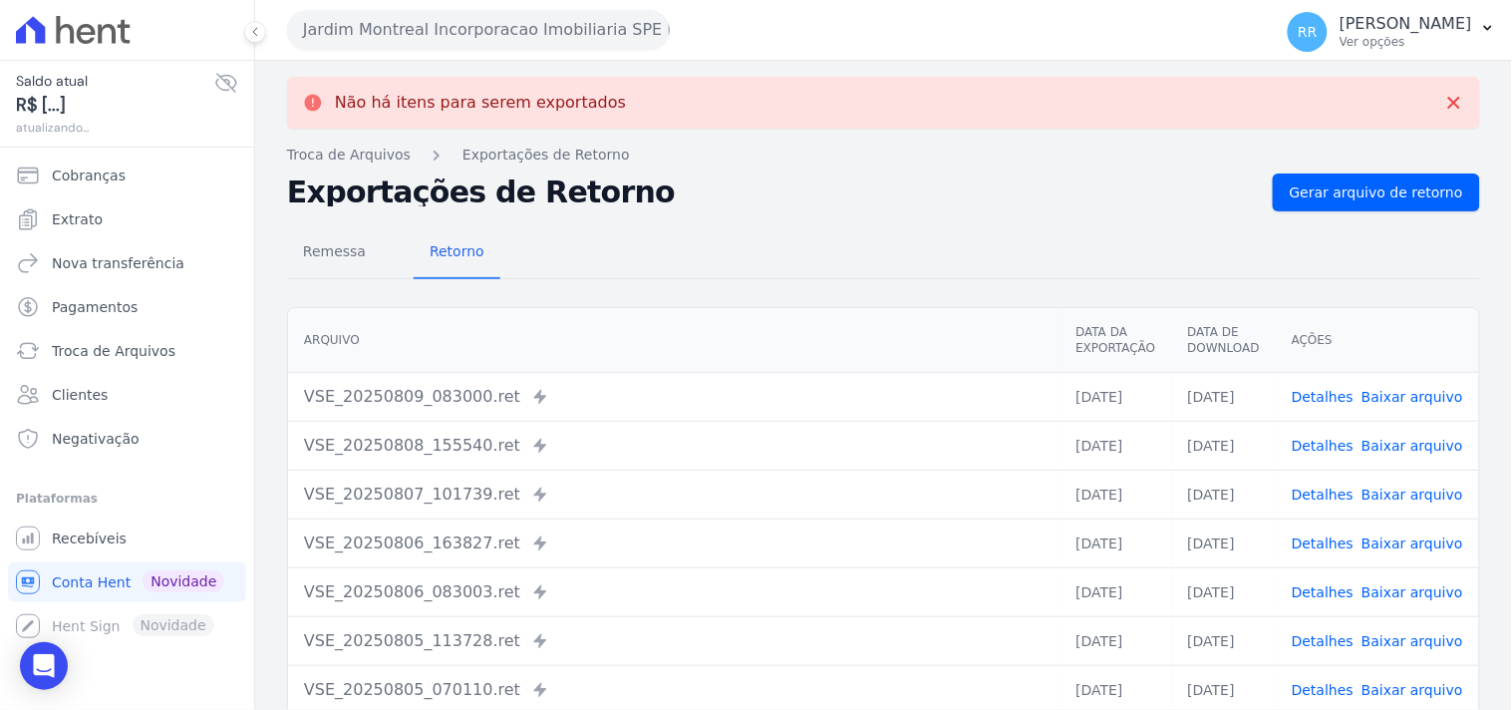
click at [529, 45] on button "Jardim Montreal Incorporacao Imobiliaria SPE LTDA" at bounding box center [478, 30] width 383 height 40
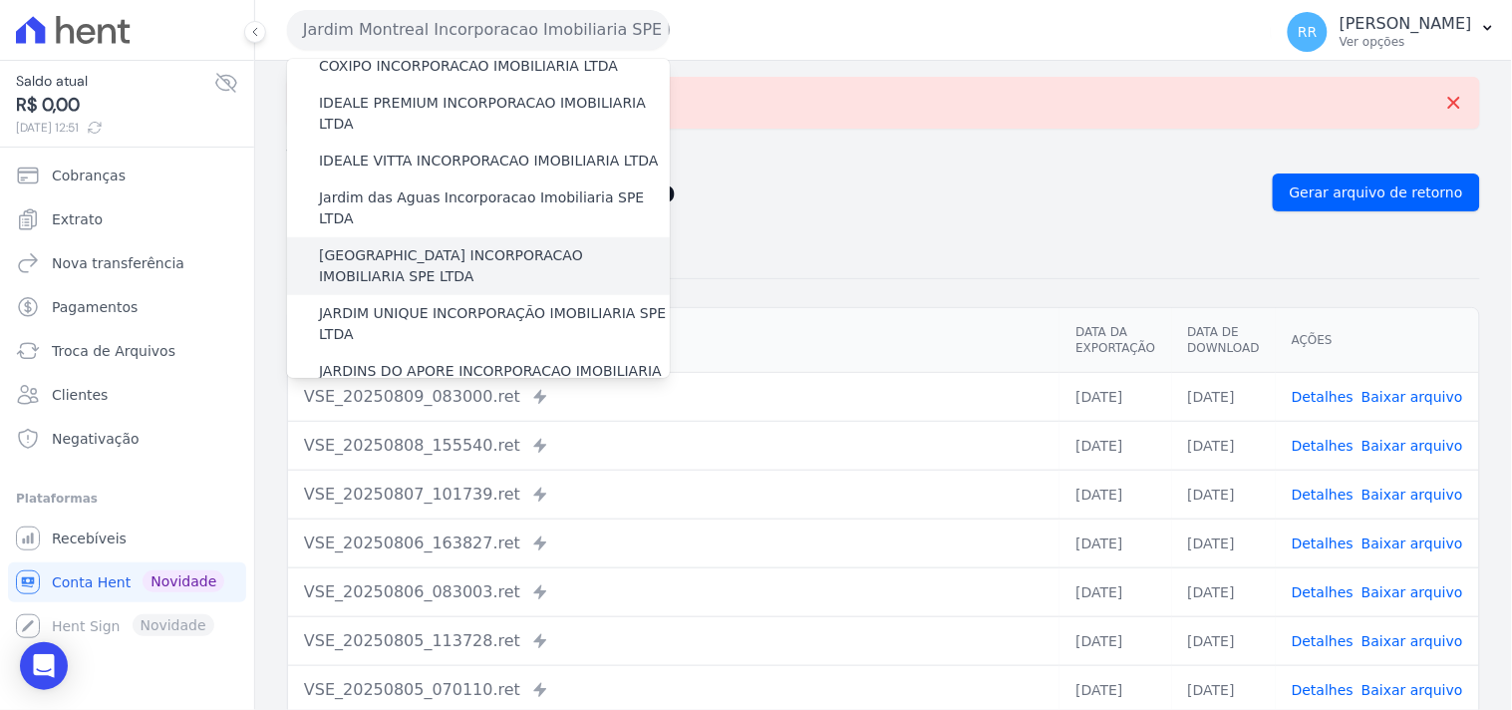
scroll to position [295, 0]
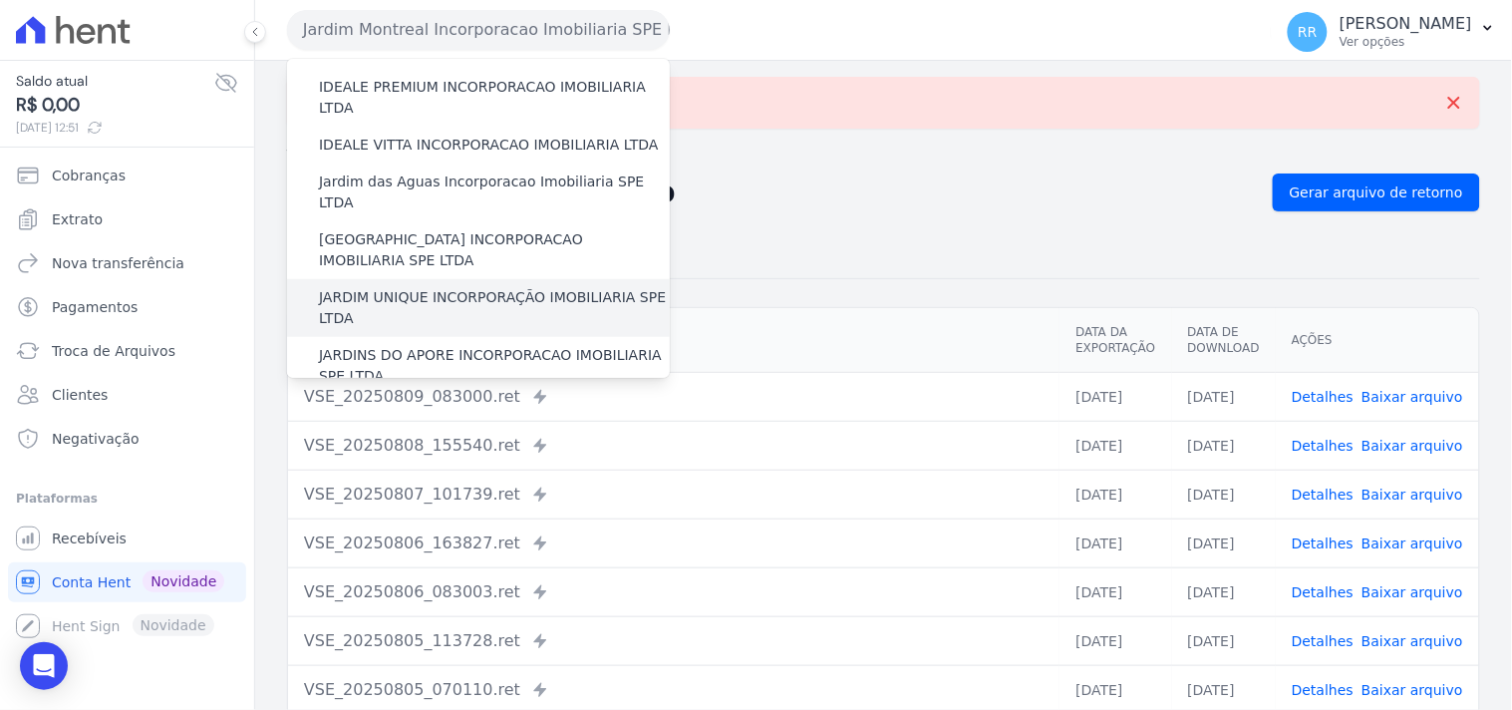
click at [411, 279] on div "JARDIM UNIQUE INCORPORAÇÃO IMOBILIARIA SPE LTDA" at bounding box center [478, 308] width 383 height 58
click at [404, 279] on div "JARDIM UNIQUE INCORPORAÇÃO IMOBILIARIA SPE LTDA" at bounding box center [478, 308] width 383 height 58
click at [384, 287] on label "JARDIM UNIQUE INCORPORAÇÃO IMOBILIARIA SPE LTDA" at bounding box center [494, 308] width 351 height 42
click at [0, 0] on input "JARDIM UNIQUE INCORPORAÇÃO IMOBILIARIA SPE LTDA" at bounding box center [0, 0] width 0 height 0
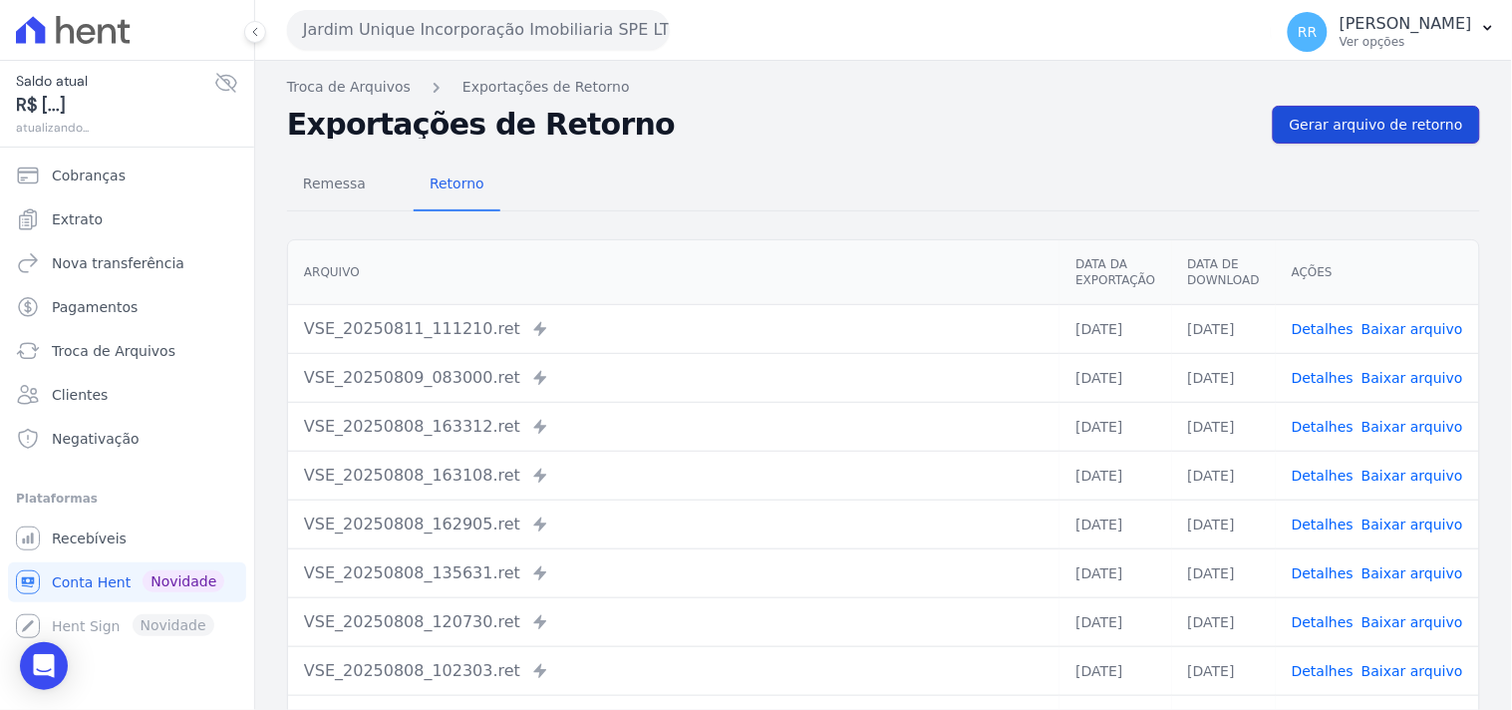
click at [1372, 123] on span "Gerar arquivo de retorno" at bounding box center [1376, 125] width 173 height 20
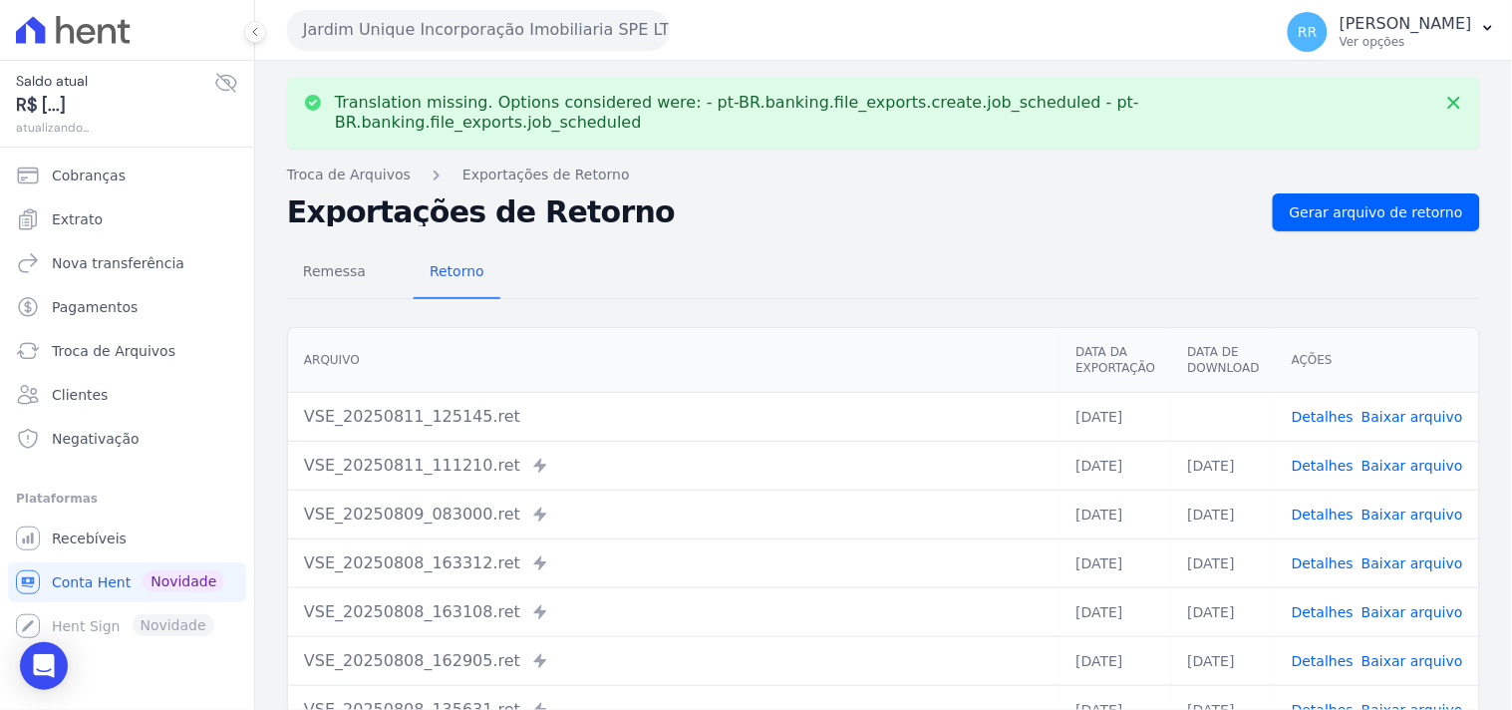
click at [1421, 409] on link "Baixar arquivo" at bounding box center [1412, 417] width 102 height 16
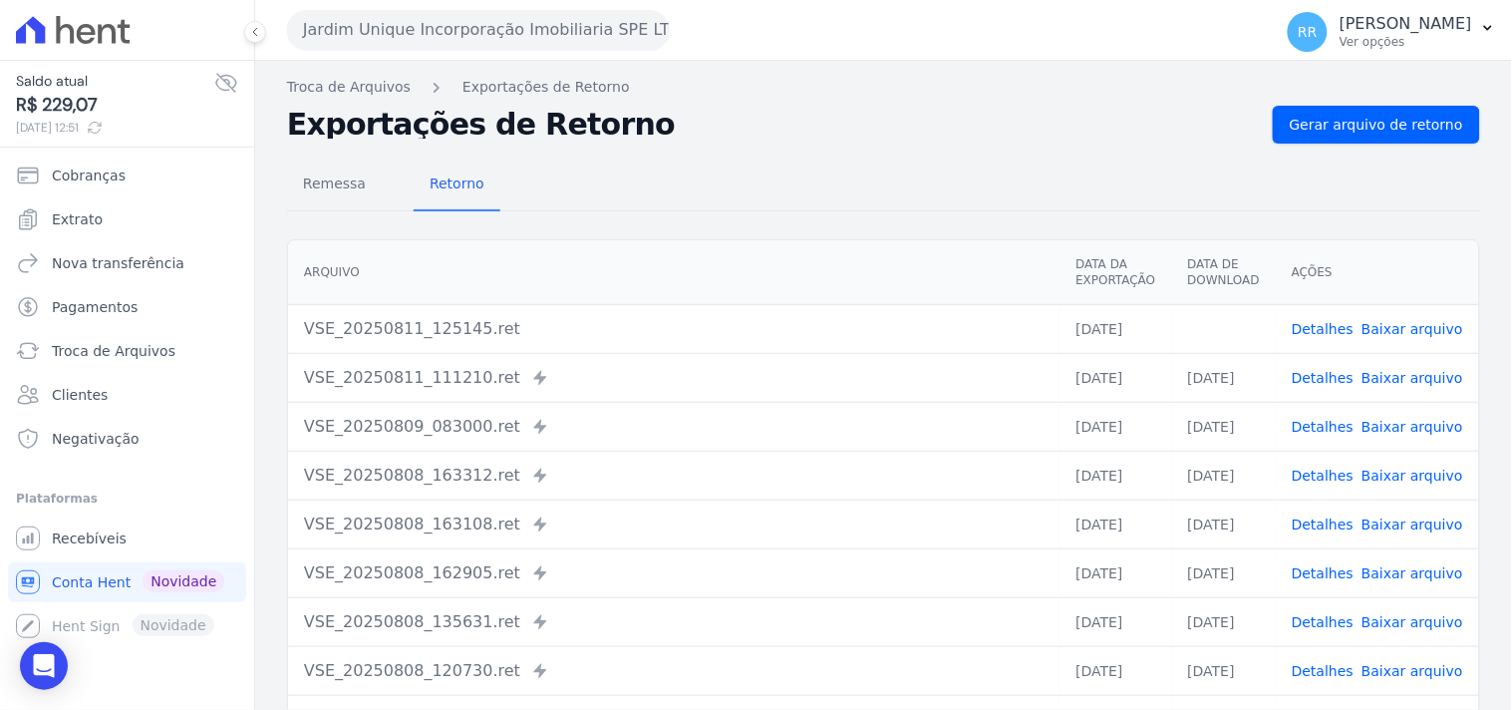
click at [950, 166] on div "Remessa Retorno" at bounding box center [883, 185] width 1193 height 52
click at [511, 38] on button "Jardim Unique Incorporação Imobiliaria SPE LTDA" at bounding box center [478, 30] width 383 height 40
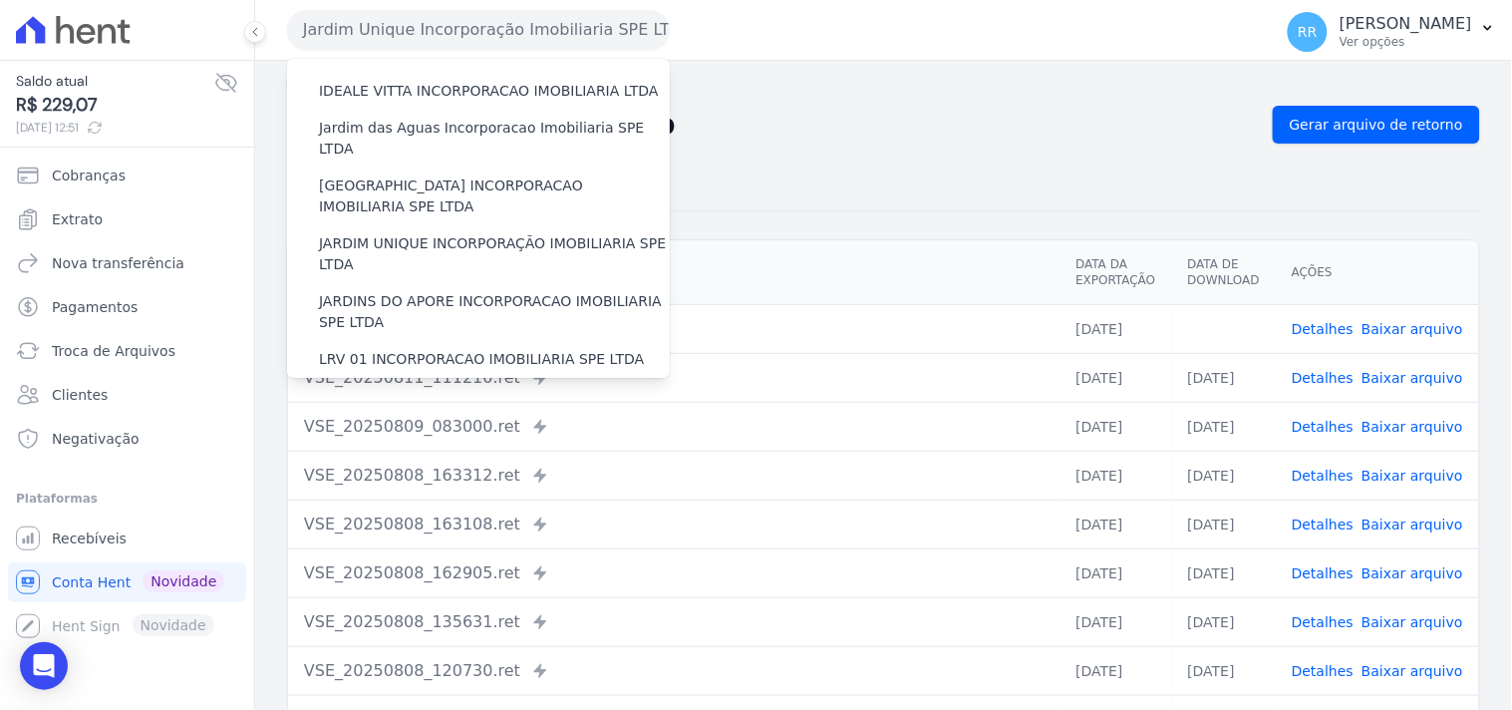
scroll to position [369, 0]
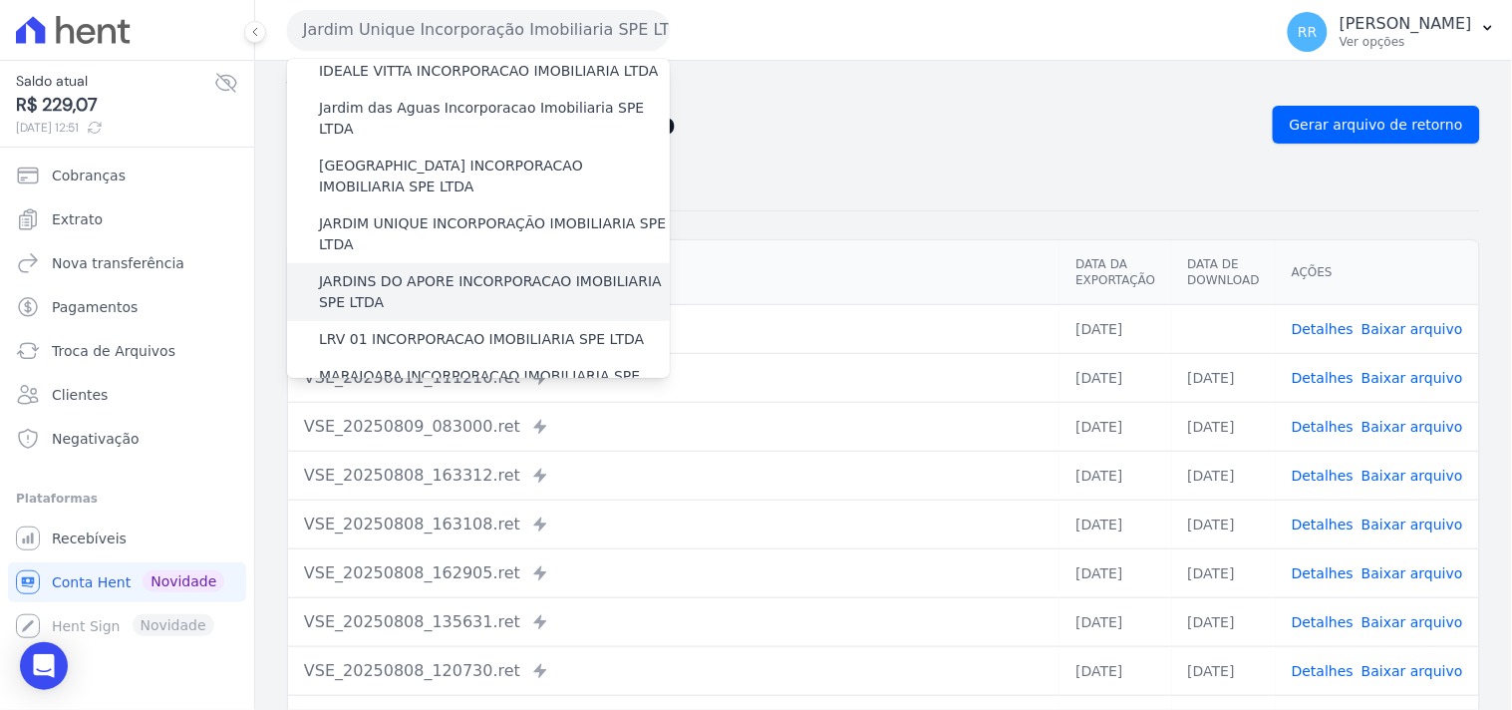
click at [429, 271] on label "JARDINS DO APORE INCORPORACAO IMOBILIARIA SPE LTDA" at bounding box center [494, 292] width 351 height 42
click at [0, 0] on input "JARDINS DO APORE INCORPORACAO IMOBILIARIA SPE LTDA" at bounding box center [0, 0] width 0 height 0
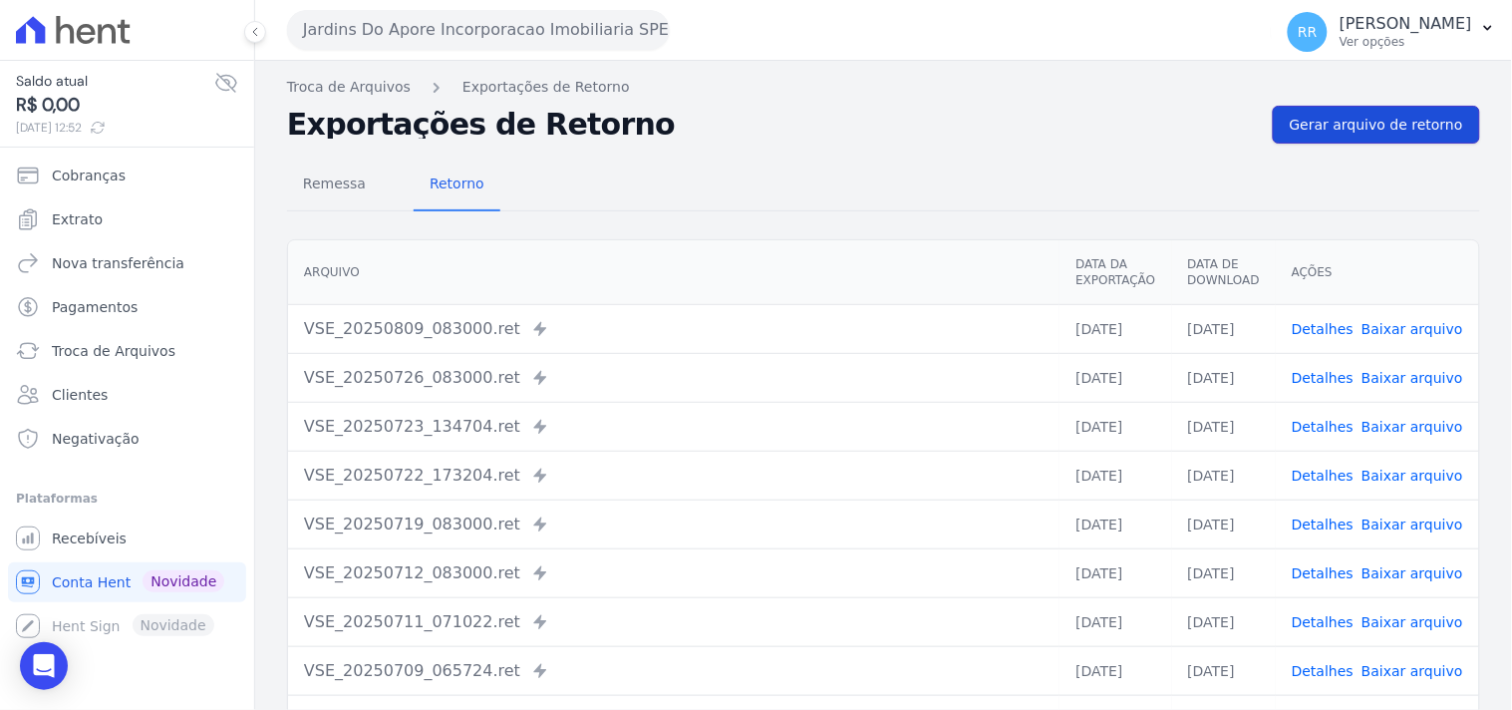
click at [1332, 134] on span "Gerar arquivo de retorno" at bounding box center [1376, 125] width 173 height 20
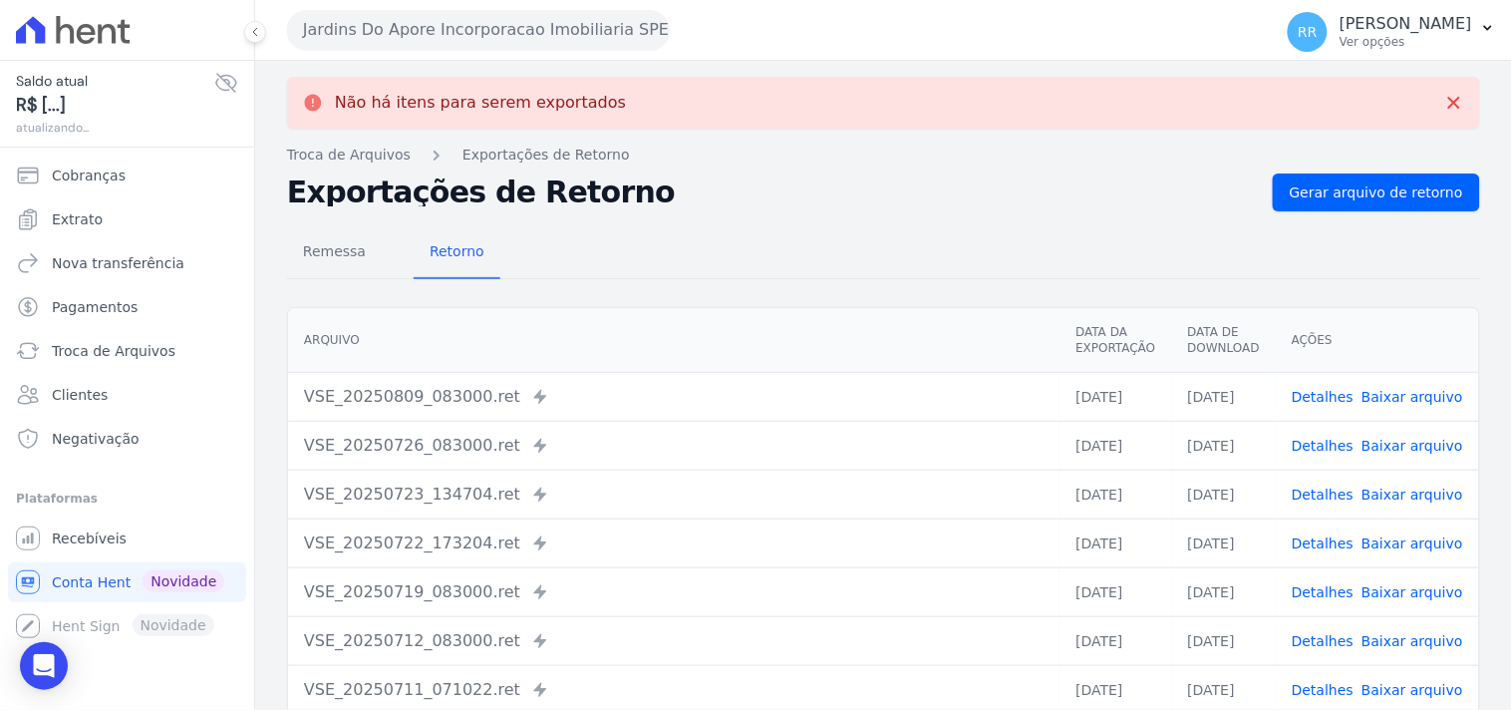
click at [446, 26] on button "Jardins Do Apore Incorporacao Imobiliaria SPE LTDA" at bounding box center [478, 30] width 383 height 40
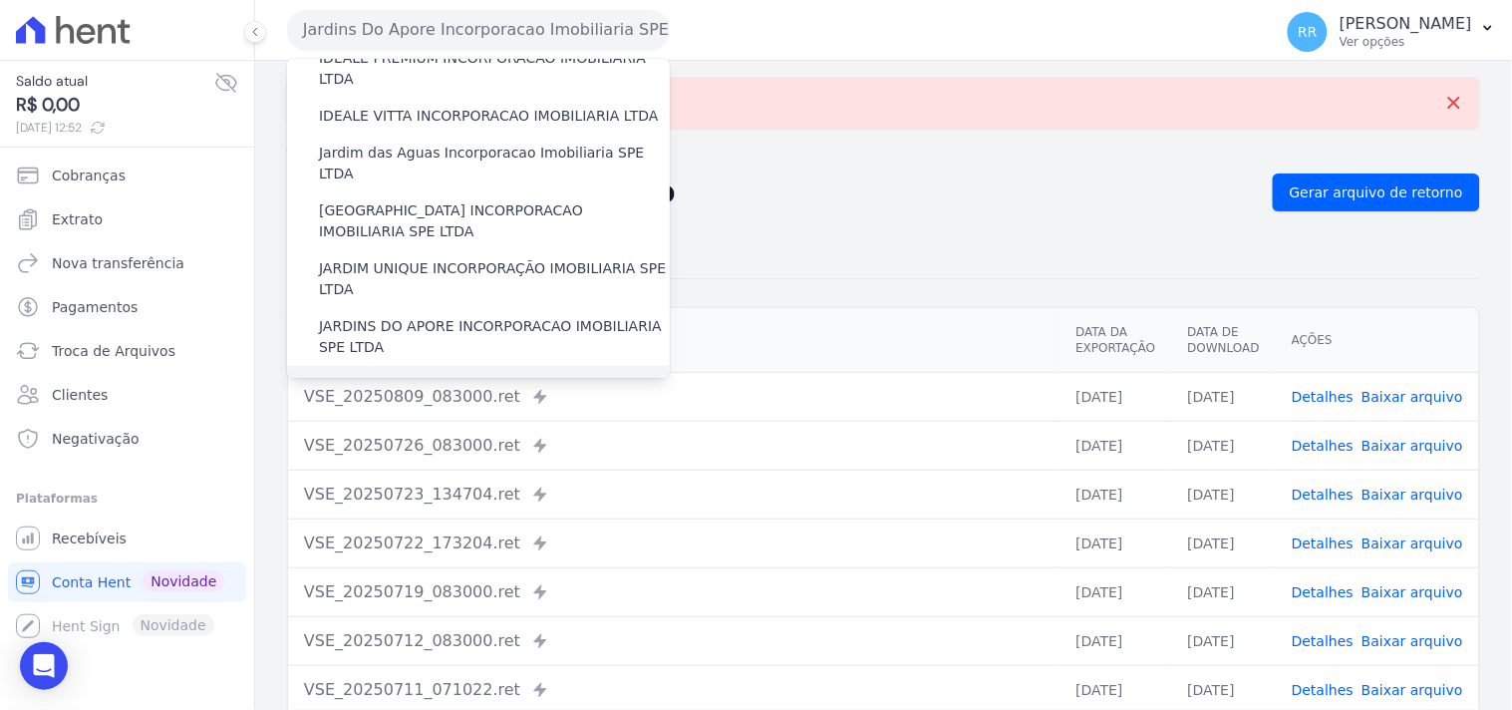
scroll to position [332, 0]
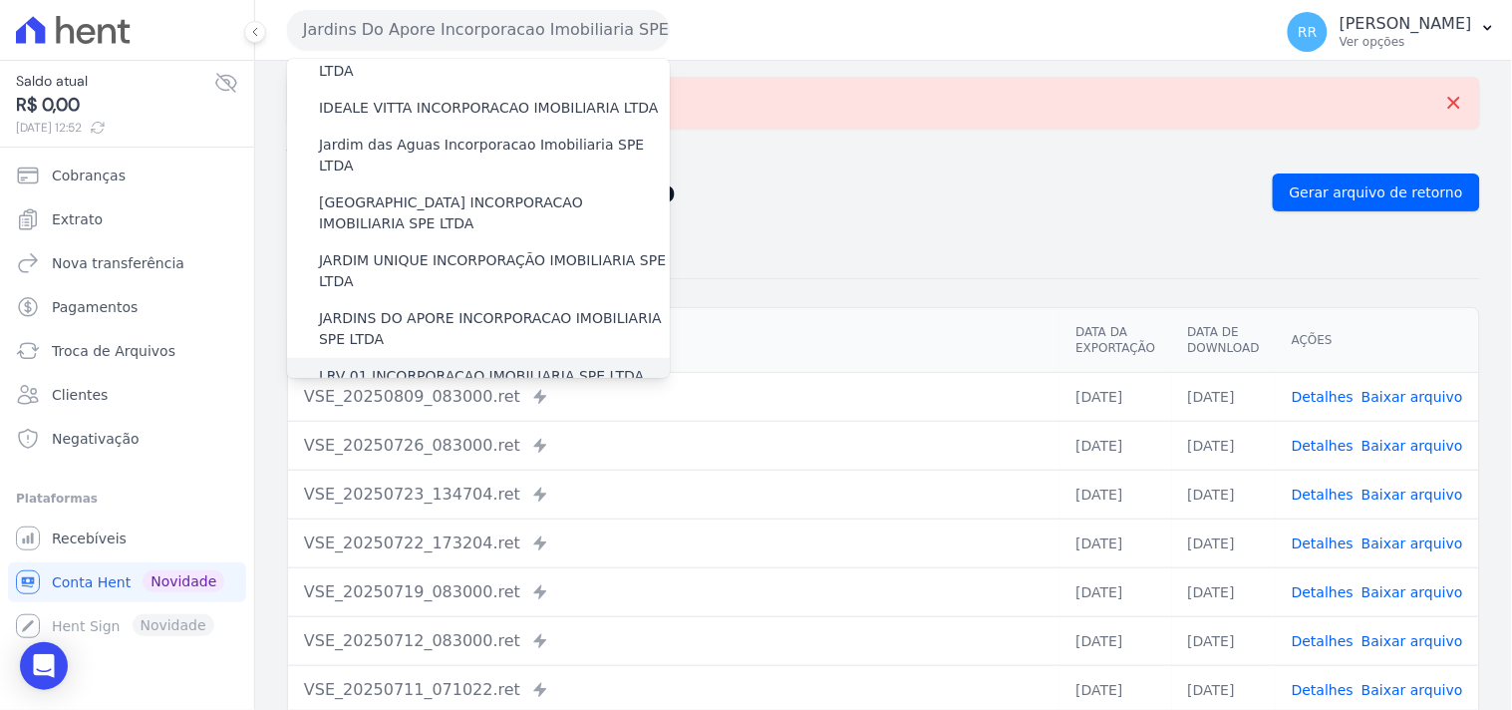
click at [406, 366] on label "LRV 01 INCORPORACAO IMOBILIARIA SPE LTDA" at bounding box center [481, 376] width 325 height 21
click at [0, 0] on input "LRV 01 INCORPORACAO IMOBILIARIA SPE LTDA" at bounding box center [0, 0] width 0 height 0
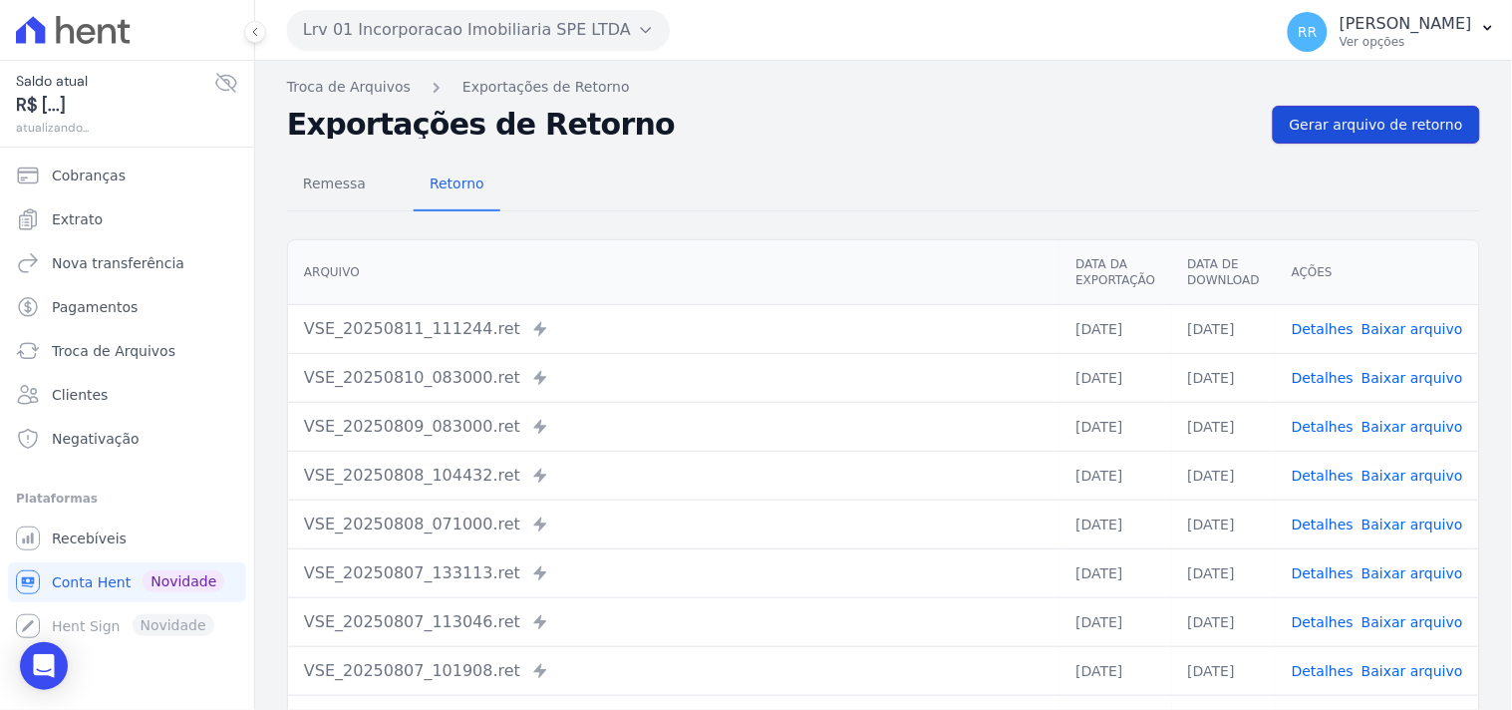
click at [1432, 141] on link "Gerar arquivo de retorno" at bounding box center [1376, 125] width 207 height 38
click at [788, 171] on div "Remessa Retorno" at bounding box center [883, 185] width 1193 height 52
click at [1375, 131] on span "Gerar arquivo de retorno" at bounding box center [1376, 125] width 173 height 20
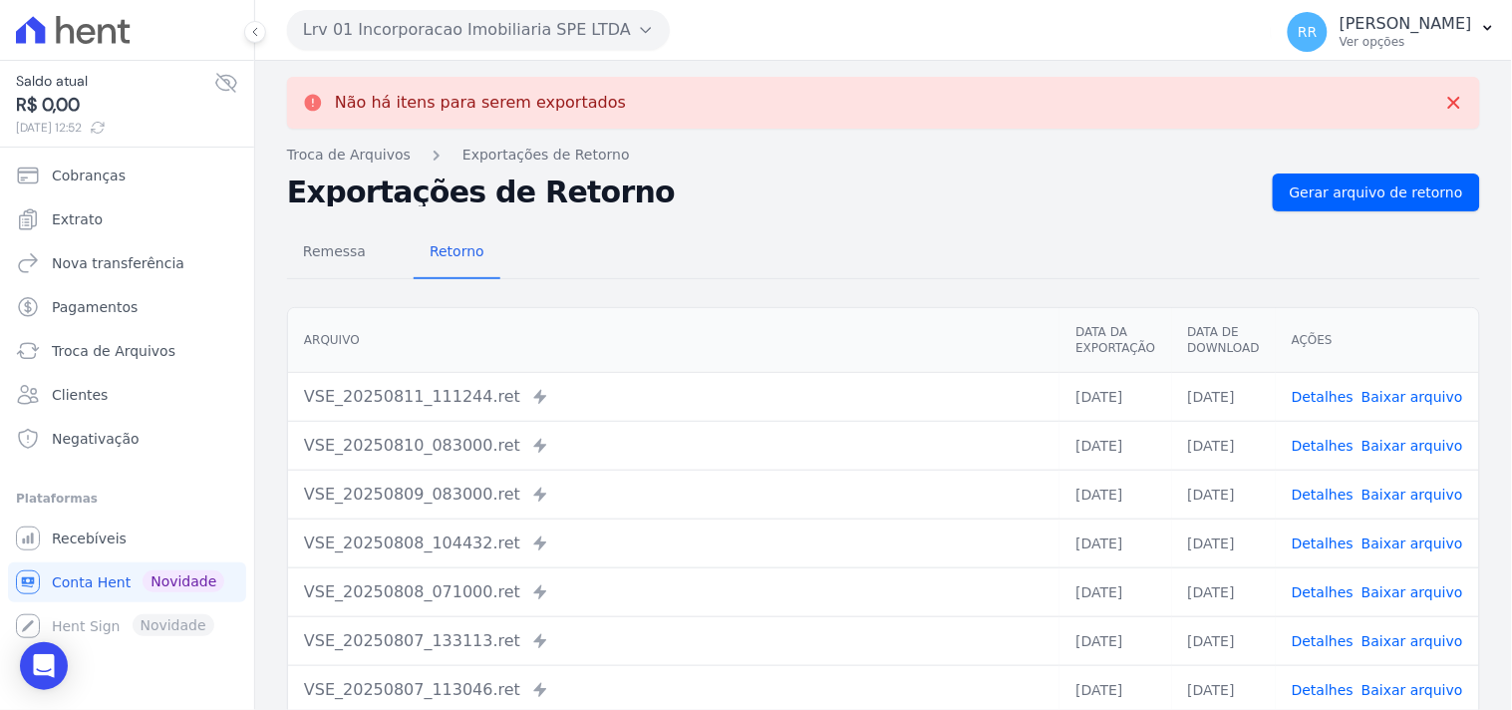
click at [309, 26] on button "Lrv 01 Incorporacao Imobiliaria SPE LTDA" at bounding box center [478, 30] width 383 height 40
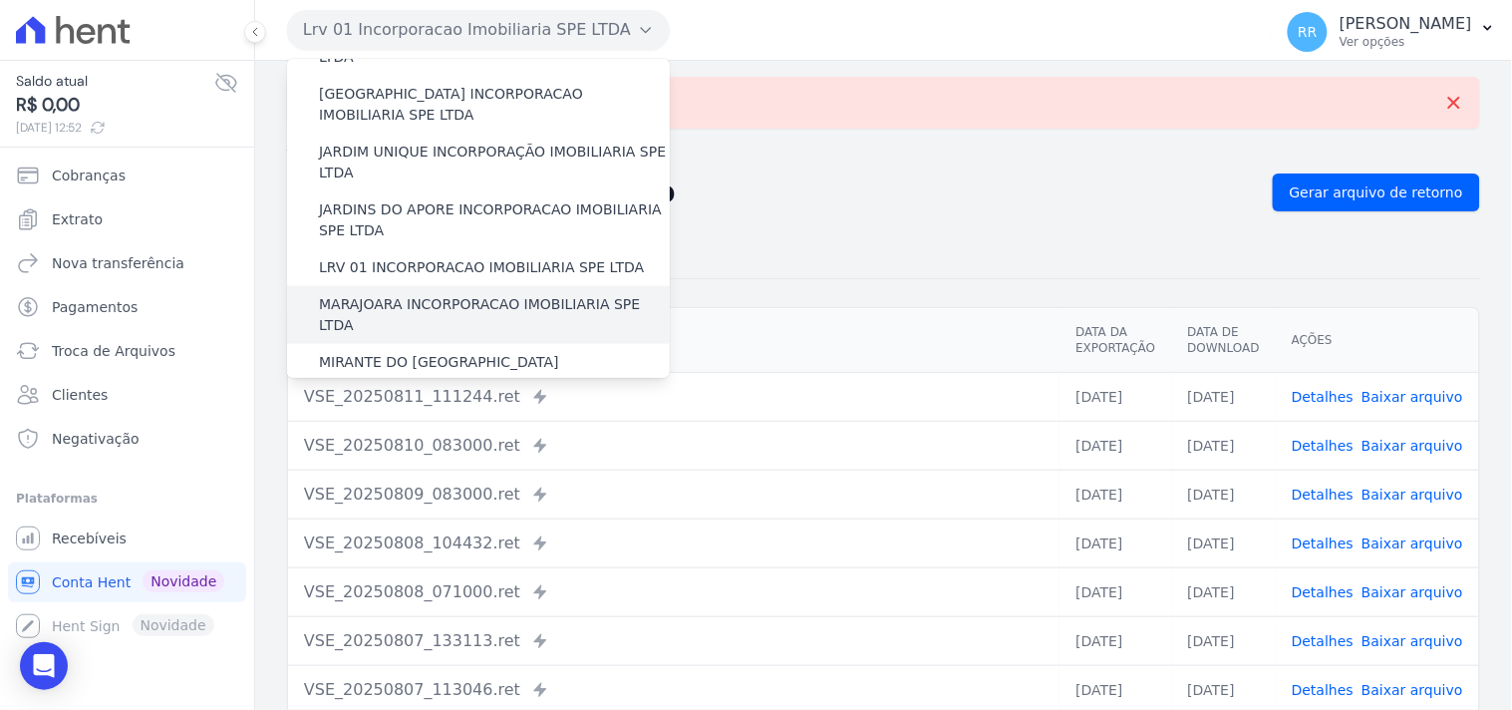
scroll to position [443, 0]
click at [394, 292] on label "MARAJOARA INCORPORACAO IMOBILIARIA SPE LTDA" at bounding box center [494, 313] width 351 height 42
click at [0, 0] on input "MARAJOARA INCORPORACAO IMOBILIARIA SPE LTDA" at bounding box center [0, 0] width 0 height 0
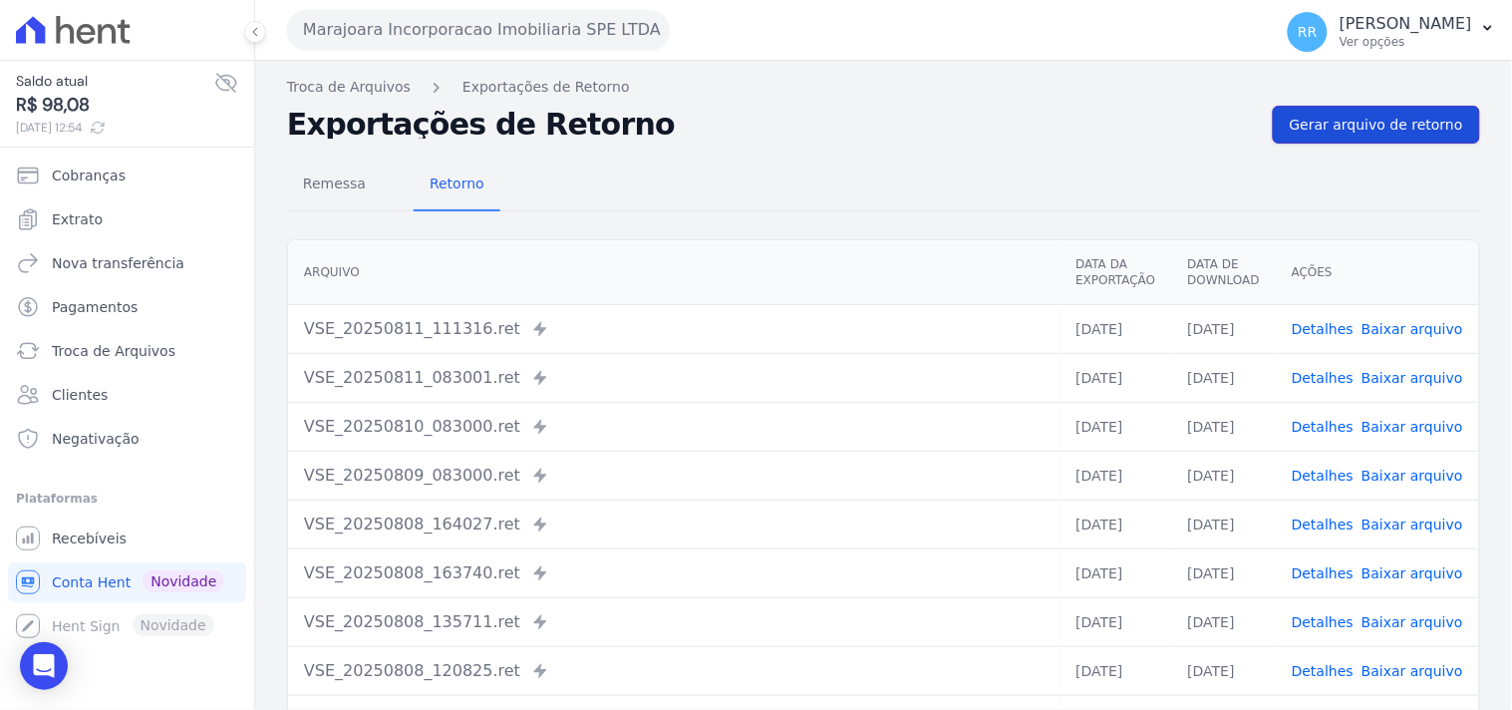
click at [1350, 137] on link "Gerar arquivo de retorno" at bounding box center [1376, 125] width 207 height 38
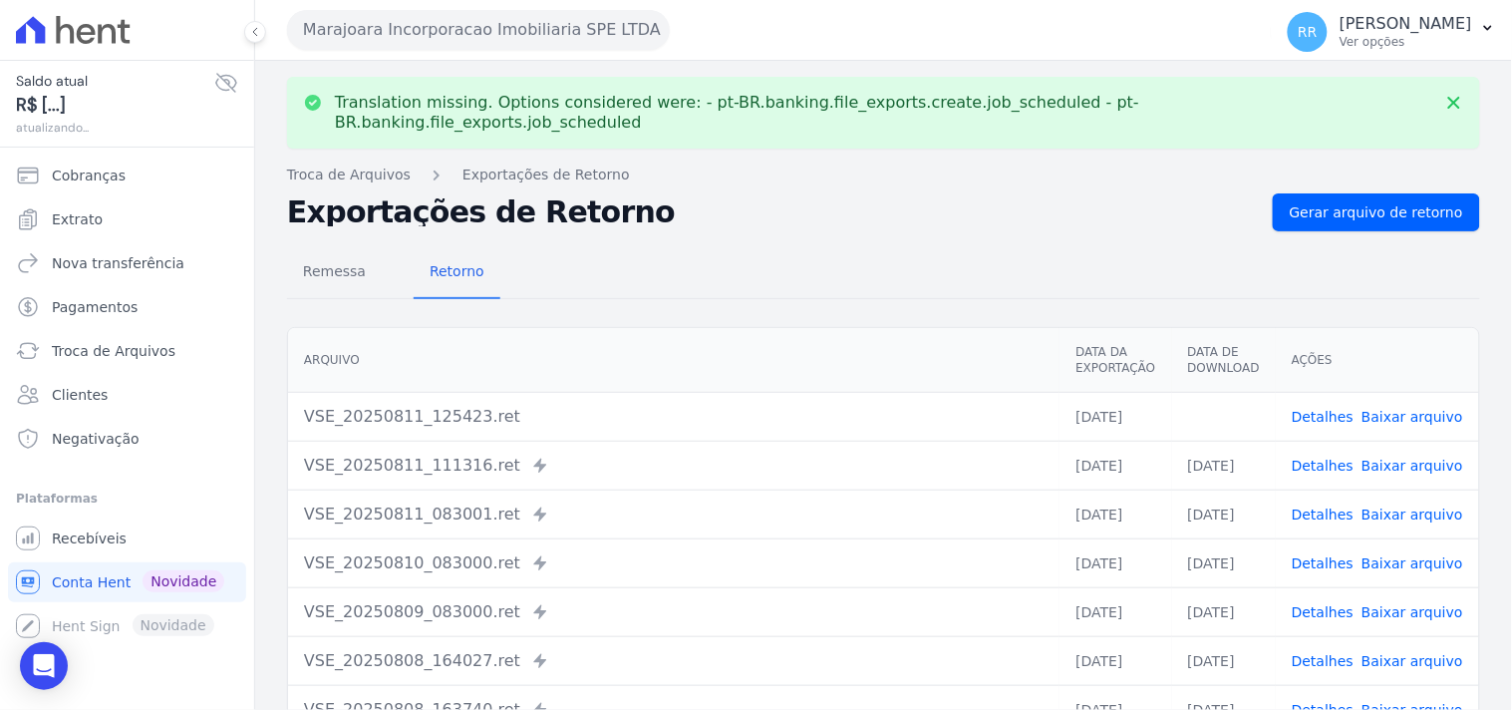
click at [1403, 409] on link "Baixar arquivo" at bounding box center [1412, 417] width 102 height 16
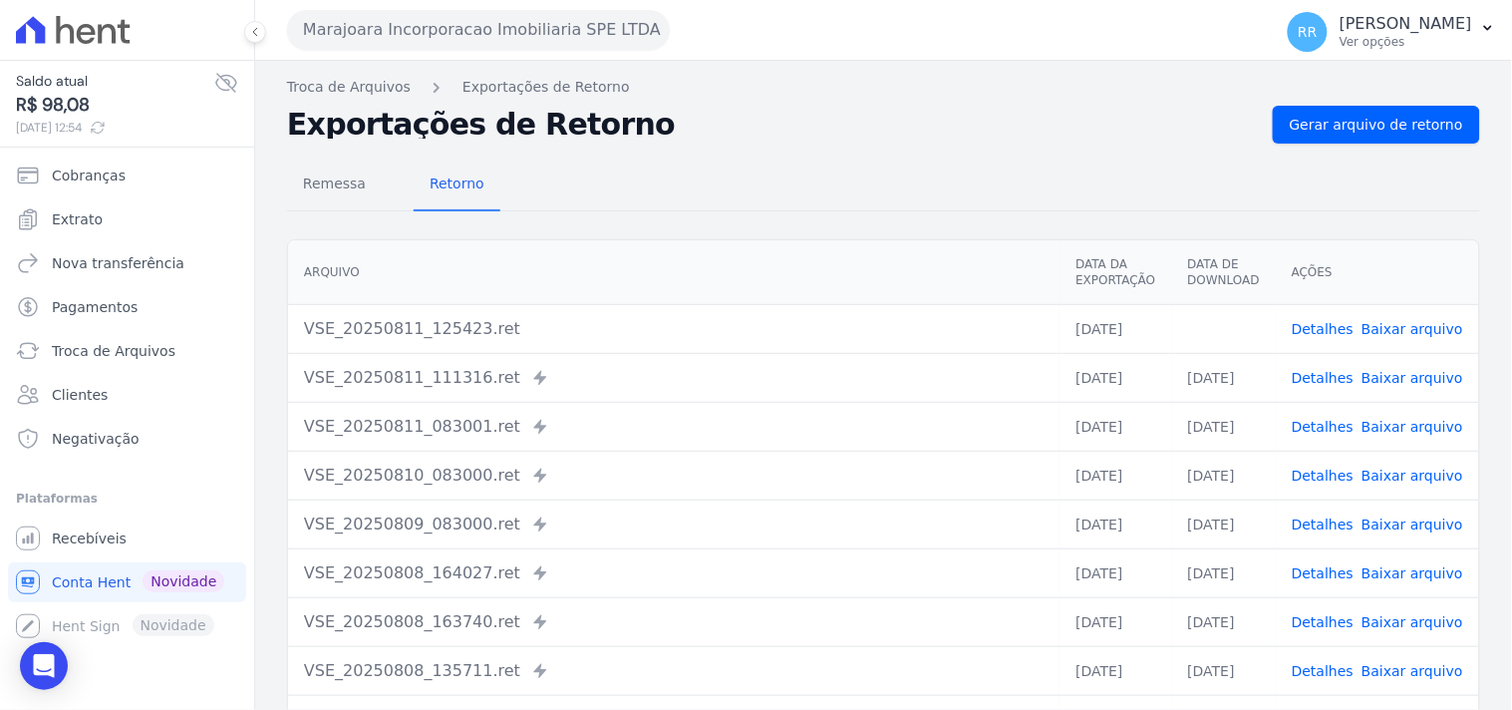
click at [814, 147] on div "Remessa Retorno [GEOGRAPHIC_DATA] Data da Exportação Data de Download Ações VSE…" at bounding box center [883, 504] width 1193 height 721
click at [541, 157] on div "Remessa Retorno [GEOGRAPHIC_DATA] Data da Exportação Data de Download Ações VSE…" at bounding box center [883, 504] width 1193 height 721
click at [413, 51] on div "Marajoara Incorporacao Imobiliaria SPE LTDA Via Sul Engenharia AGUAS DE [GEOGRA…" at bounding box center [775, 30] width 977 height 62
click at [413, 35] on button "Marajoara Incorporacao Imobiliaria SPE LTDA" at bounding box center [478, 30] width 383 height 40
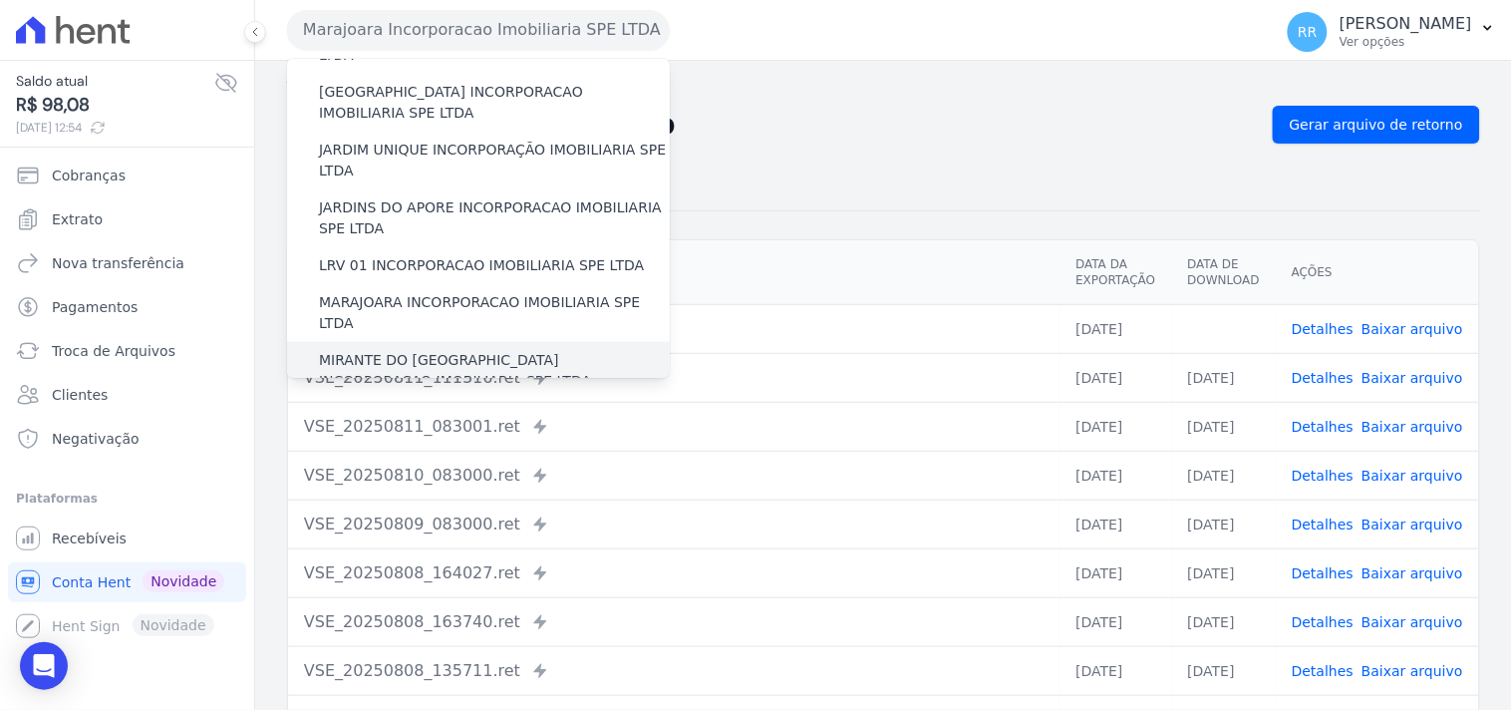
click at [373, 350] on label "MIRANTE DO [GEOGRAPHIC_DATA] INCORPORACAO IMOBILIARIA SPE LTDA" at bounding box center [494, 371] width 351 height 42
click at [0, 0] on input "MIRANTE DO [GEOGRAPHIC_DATA] INCORPORACAO IMOBILIARIA SPE LTDA" at bounding box center [0, 0] width 0 height 0
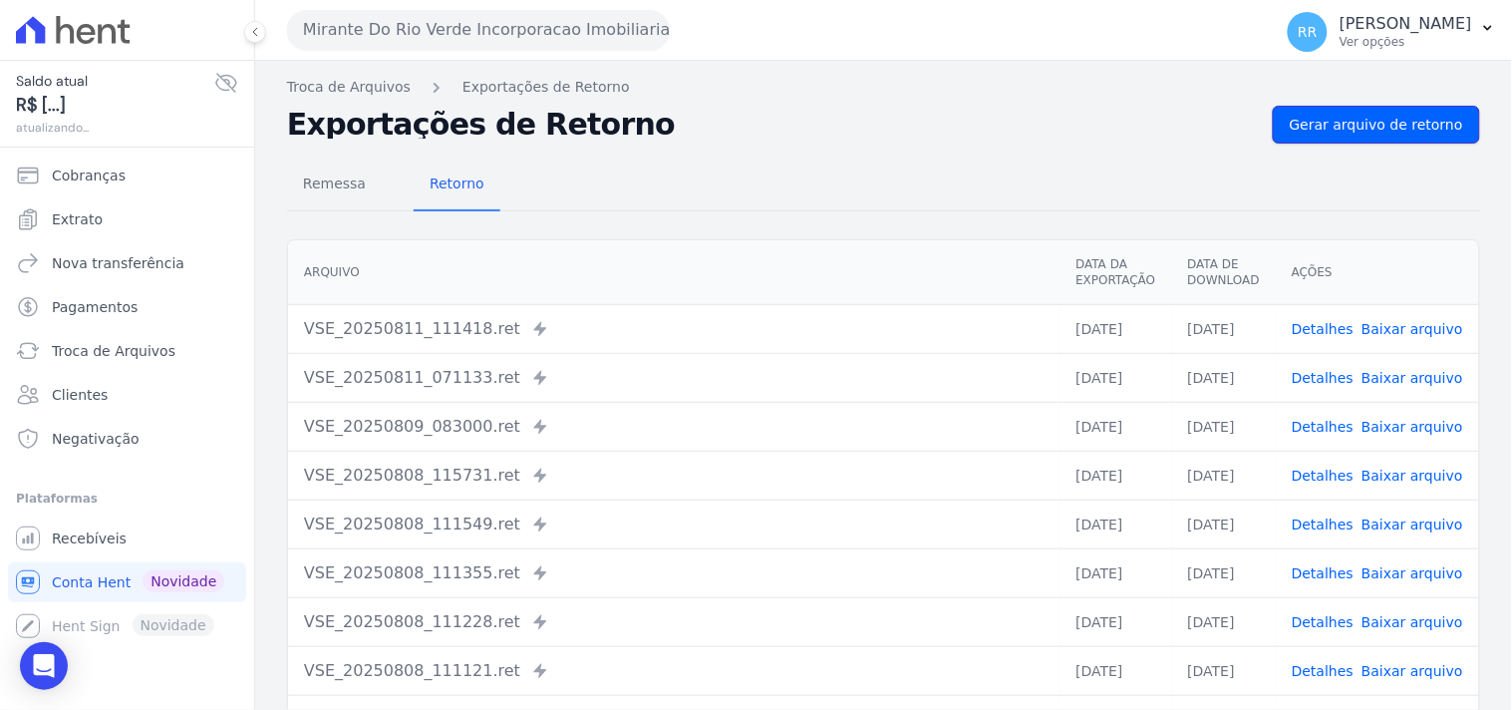
click at [1333, 118] on span "Gerar arquivo de retorno" at bounding box center [1376, 125] width 173 height 20
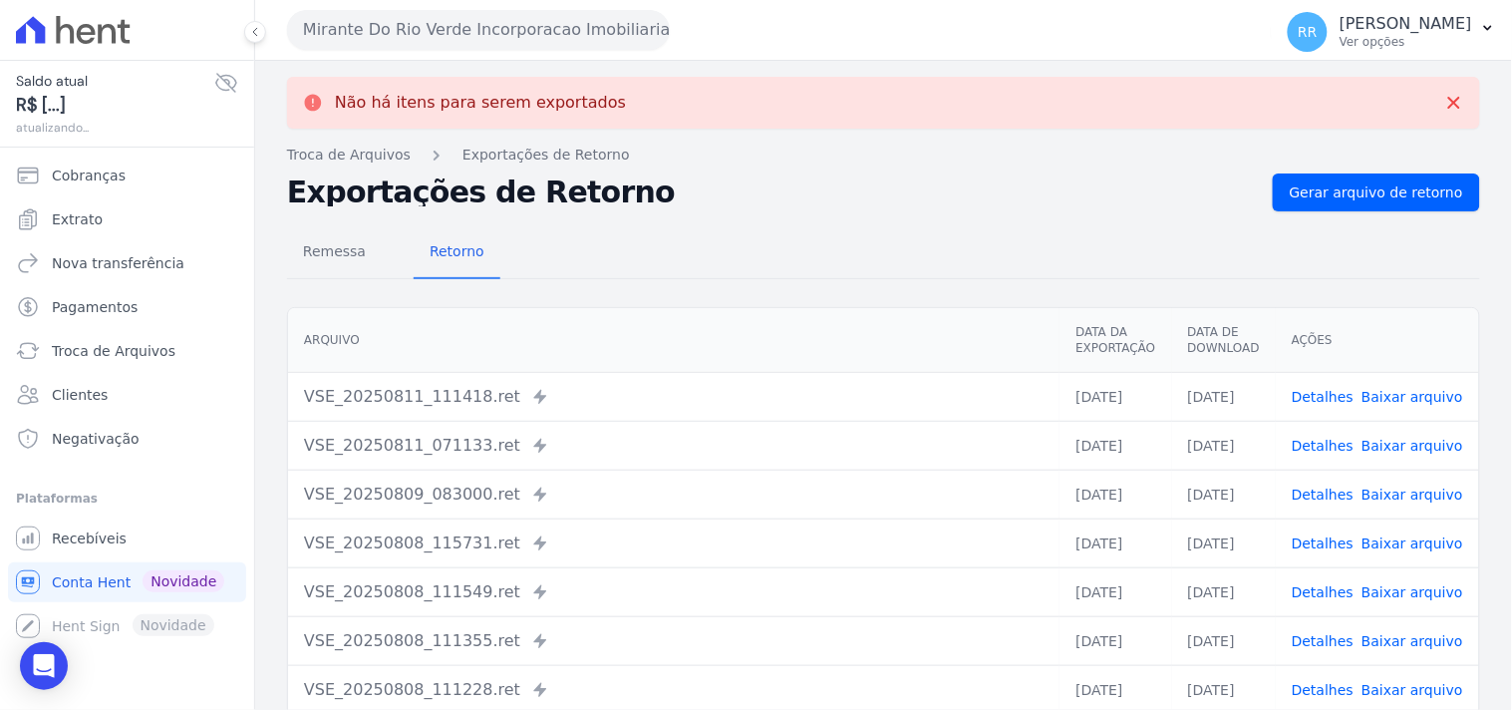
click at [434, 27] on button "Mirante Do Rio Verde Incorporacao Imobiliaria SPE LTDA" at bounding box center [478, 30] width 383 height 40
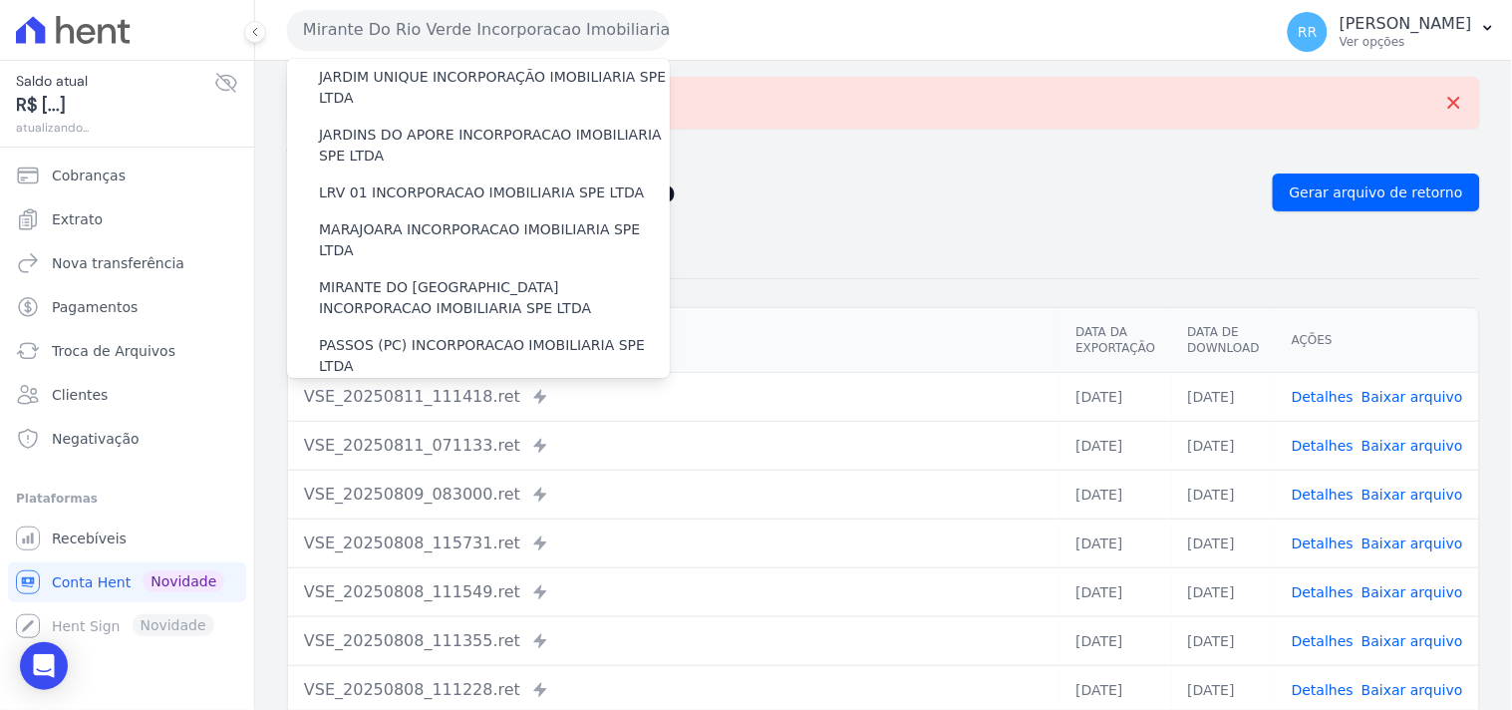
scroll to position [516, 0]
click at [411, 334] on label "PASSOS (PC) INCORPORACAO IMOBILIARIA SPE LTDA" at bounding box center [494, 355] width 351 height 42
click at [0, 0] on input "PASSOS (PC) INCORPORACAO IMOBILIARIA SPE LTDA" at bounding box center [0, 0] width 0 height 0
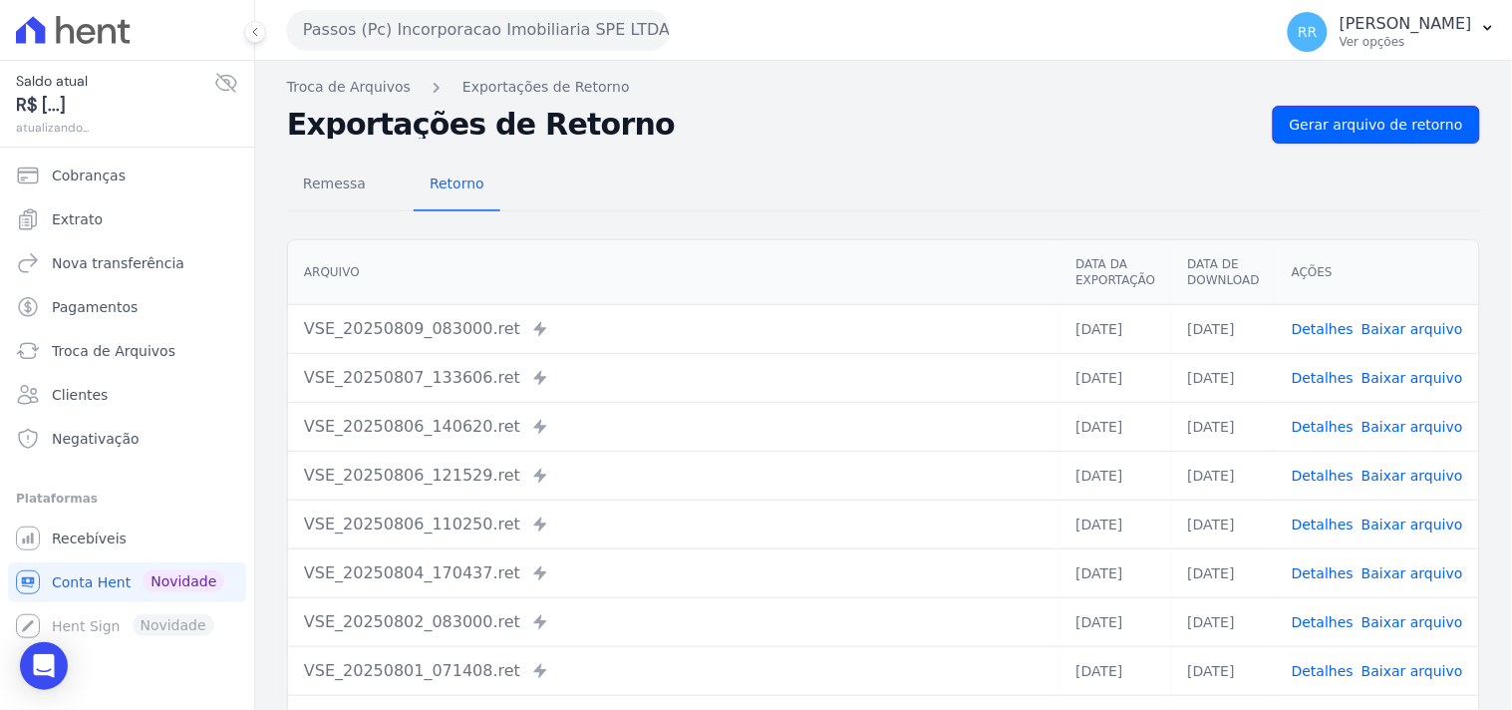
click at [1401, 113] on link "Gerar arquivo de retorno" at bounding box center [1376, 125] width 207 height 38
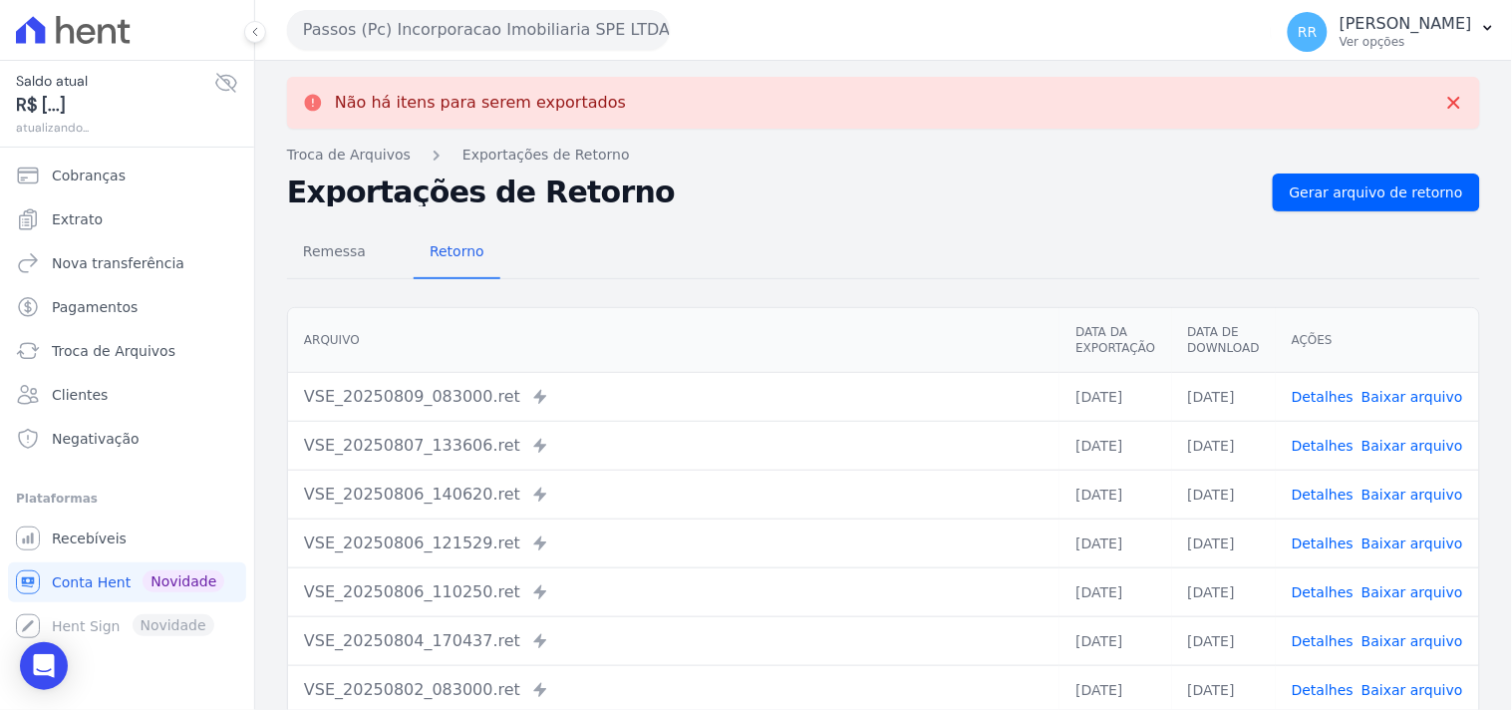
click at [429, 16] on button "Passos (Pc) Incorporacao Imobiliaria SPE LTDA" at bounding box center [478, 30] width 383 height 40
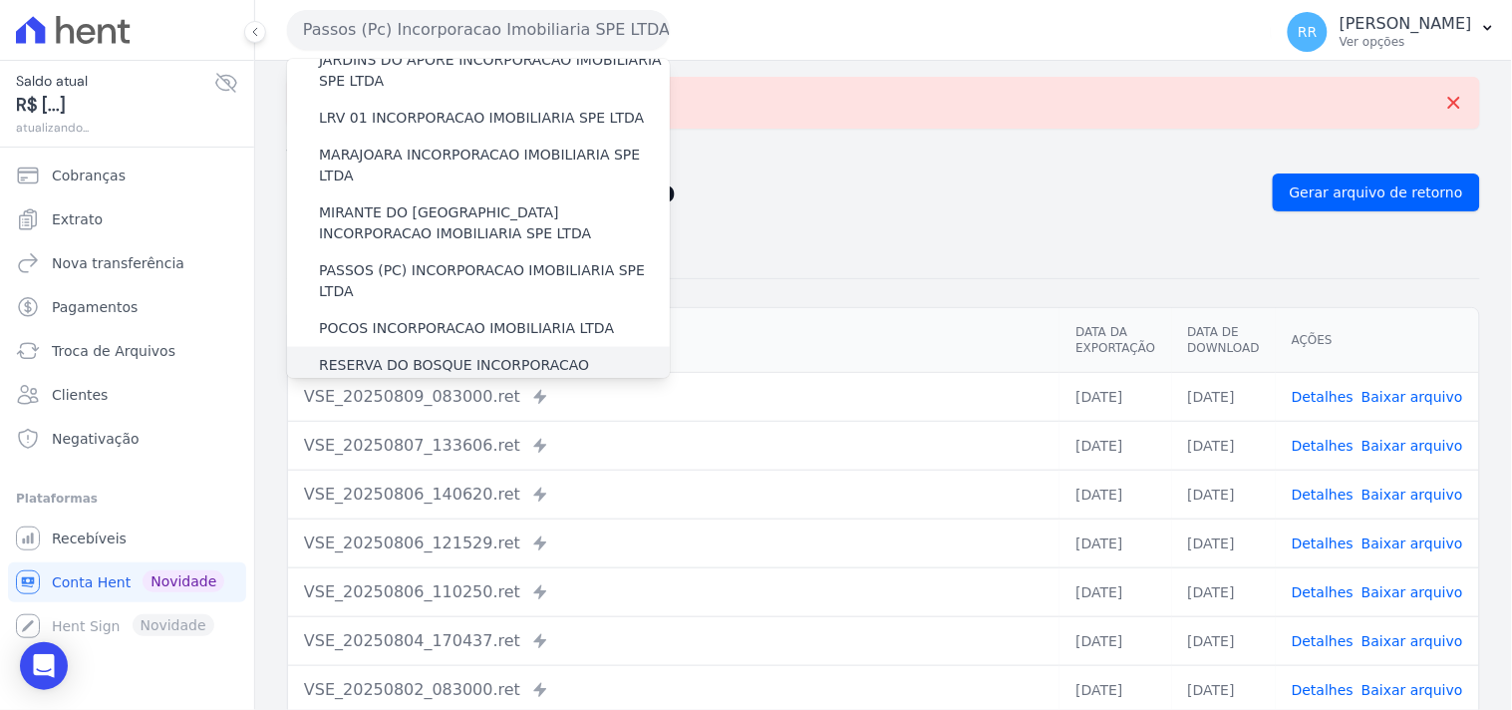
scroll to position [628, 0]
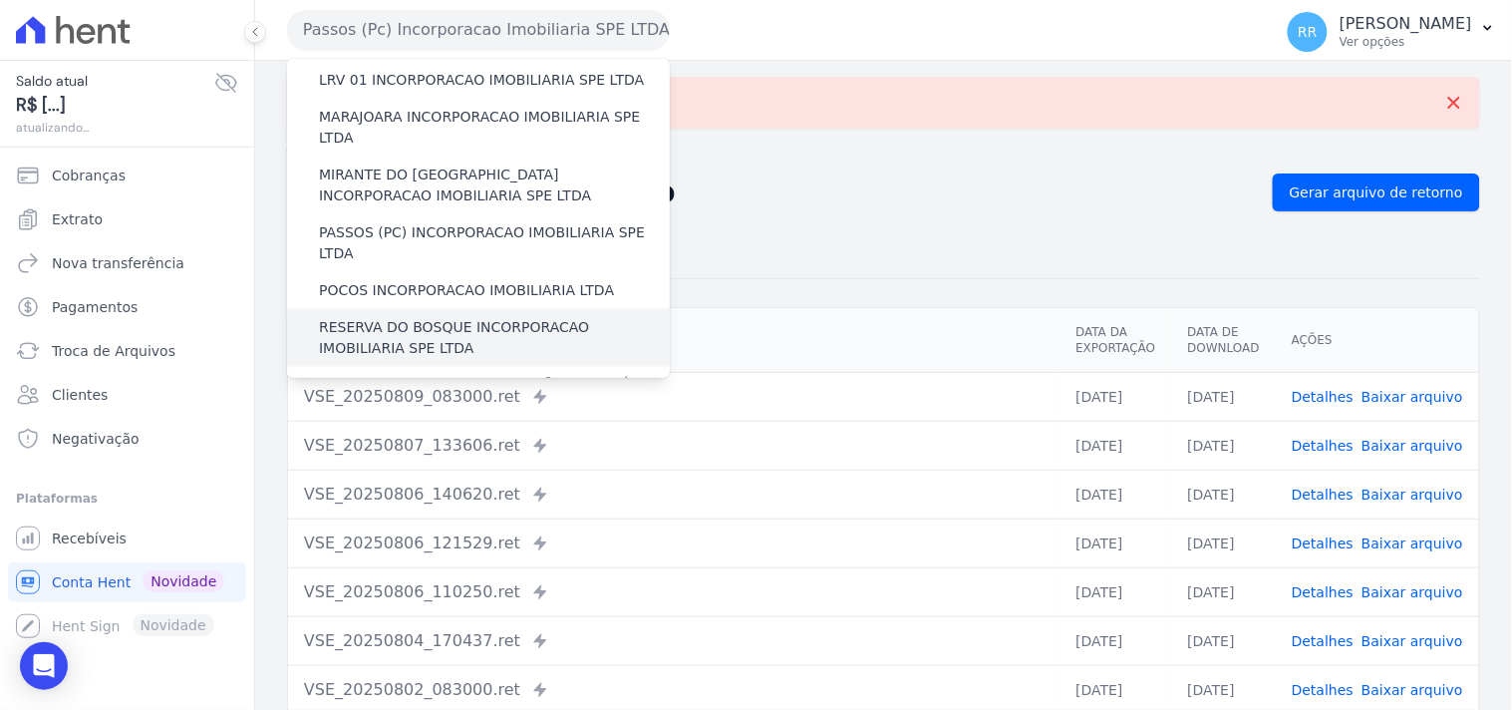
click at [419, 309] on div "RESERVA DO BOSQUE INCORPORACAO IMOBILIARIA SPE LTDA" at bounding box center [478, 338] width 383 height 58
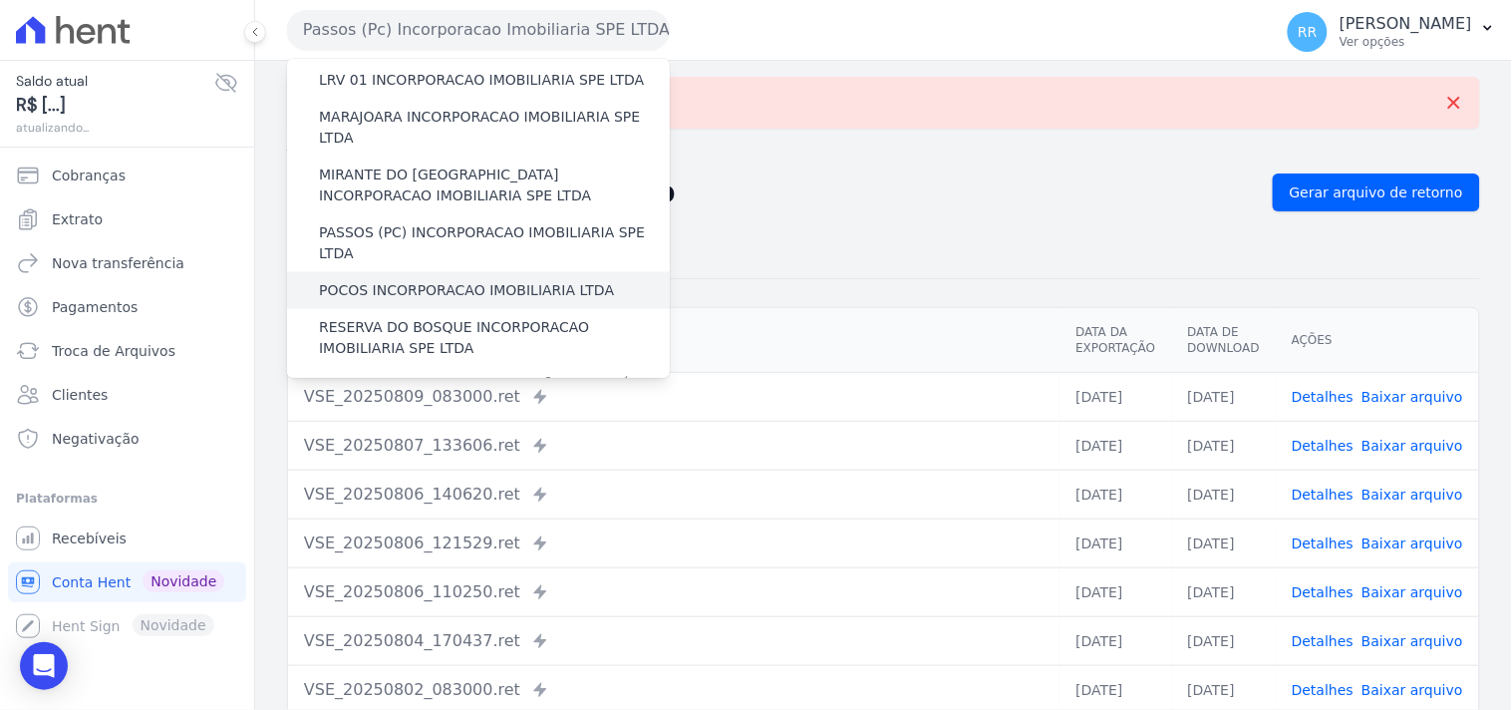
click at [421, 272] on div "POCOS INCORPORACAO IMOBILIARIA LTDA" at bounding box center [478, 290] width 383 height 37
click at [425, 280] on label "POCOS INCORPORACAO IMOBILIARIA LTDA" at bounding box center [466, 290] width 295 height 21
click at [0, 0] on input "POCOS INCORPORACAO IMOBILIARIA LTDA" at bounding box center [0, 0] width 0 height 0
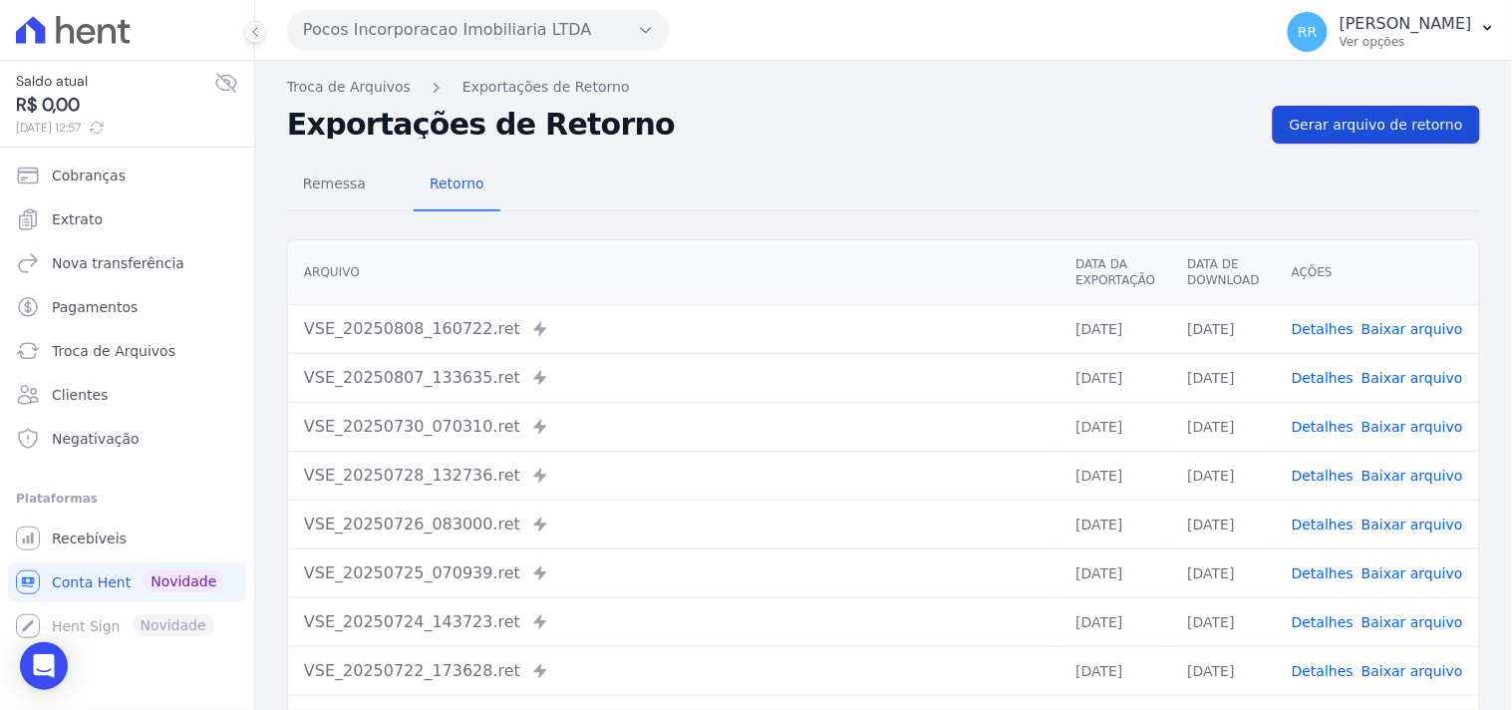
click at [1378, 127] on span "Gerar arquivo de retorno" at bounding box center [1376, 125] width 173 height 20
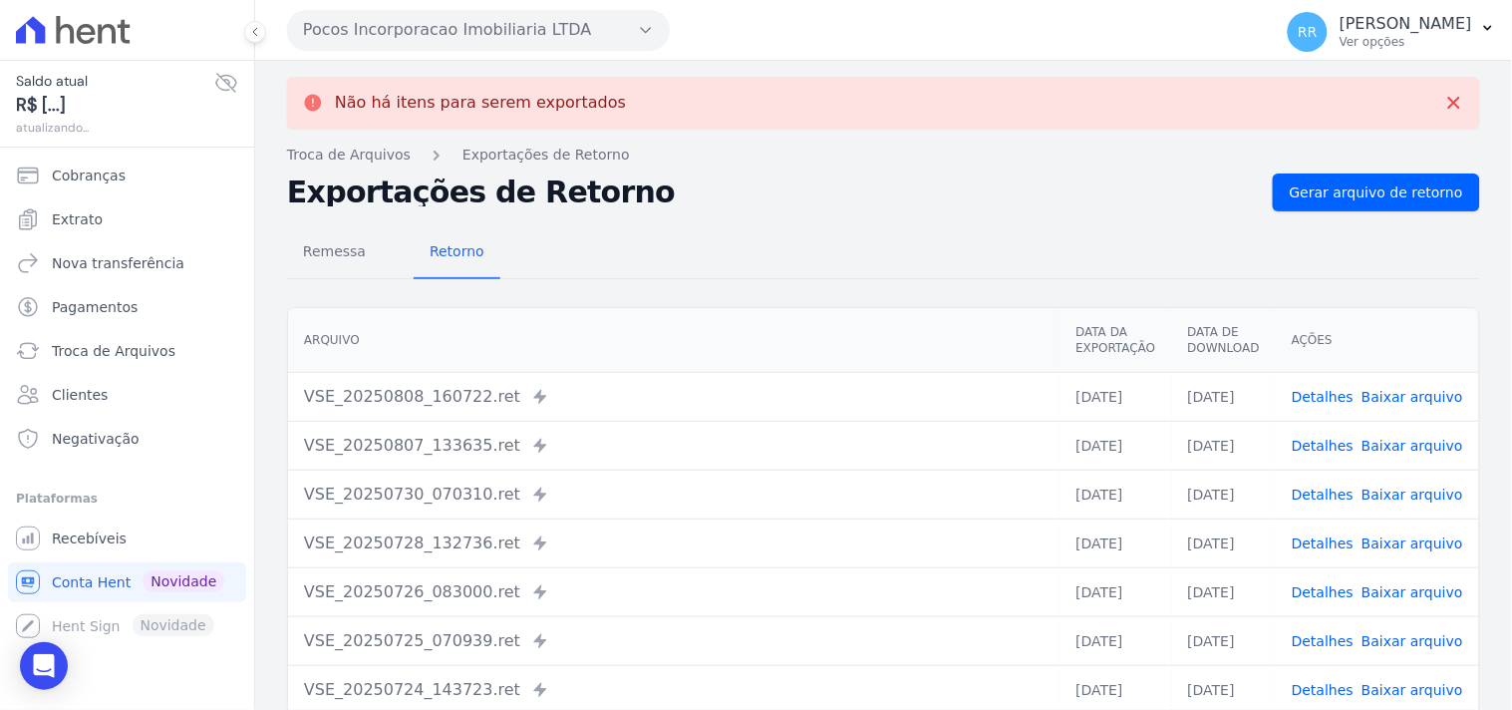
click at [399, 24] on button "Pocos Incorporacao Imobiliaria LTDA" at bounding box center [478, 30] width 383 height 40
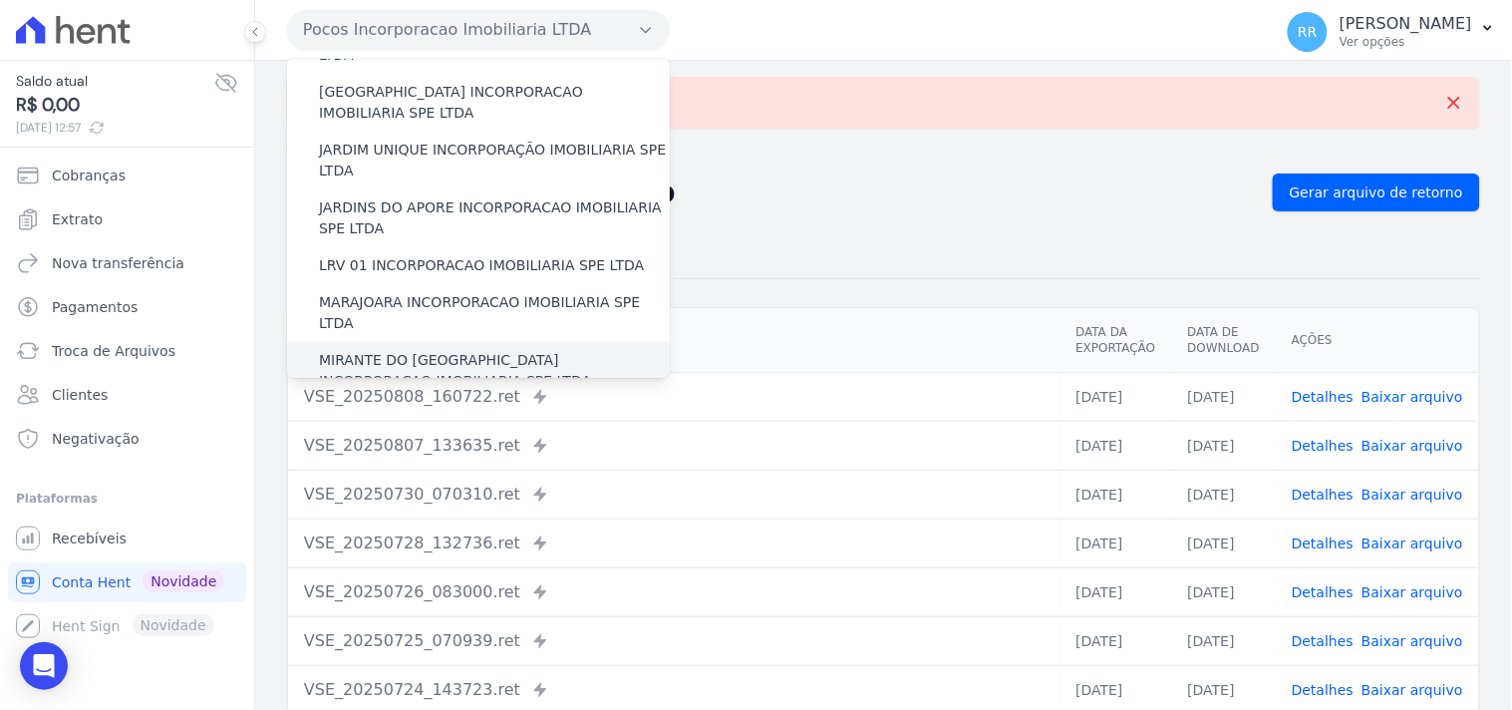
scroll to position [590, 0]
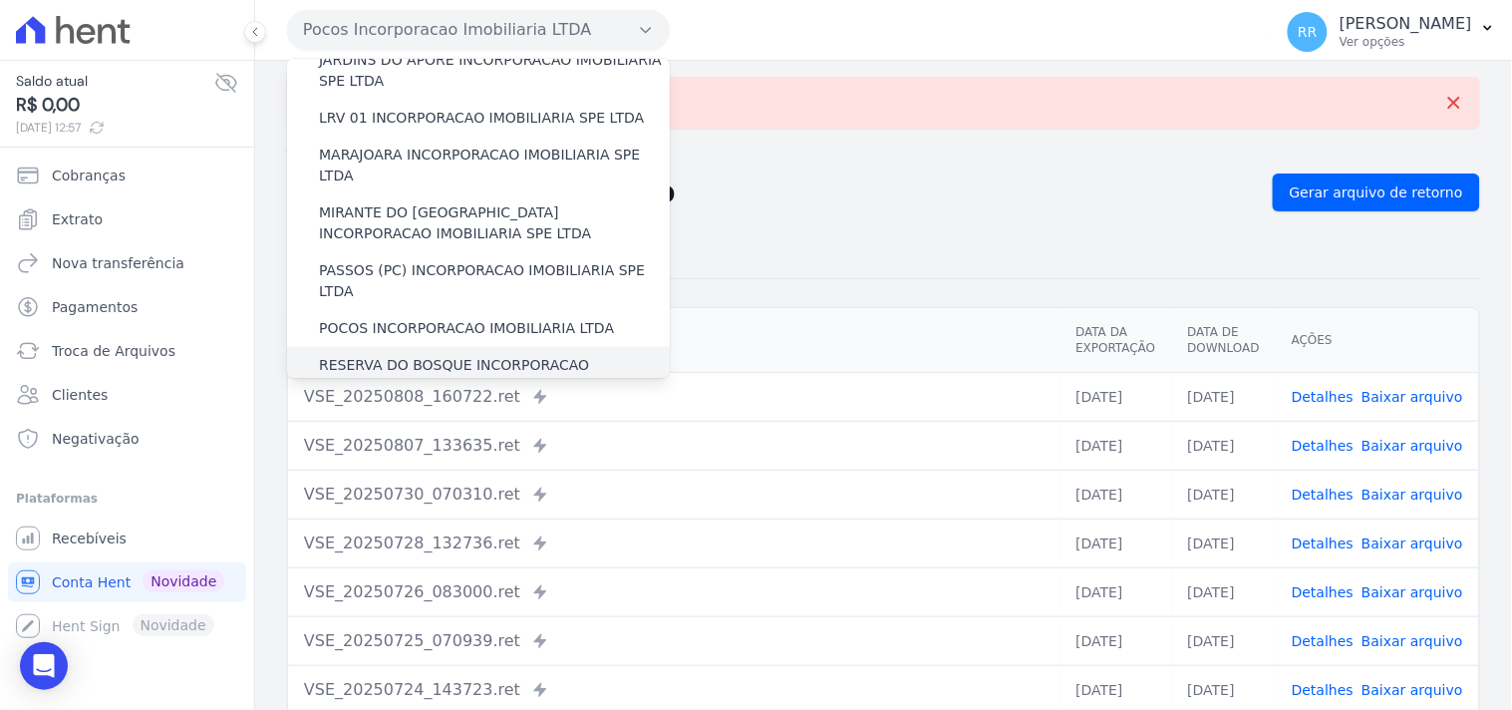
click at [405, 355] on label "RESERVA DO BOSQUE INCORPORACAO IMOBILIARIA SPE LTDA" at bounding box center [494, 376] width 351 height 42
click at [0, 0] on input "RESERVA DO BOSQUE INCORPORACAO IMOBILIARIA SPE LTDA" at bounding box center [0, 0] width 0 height 0
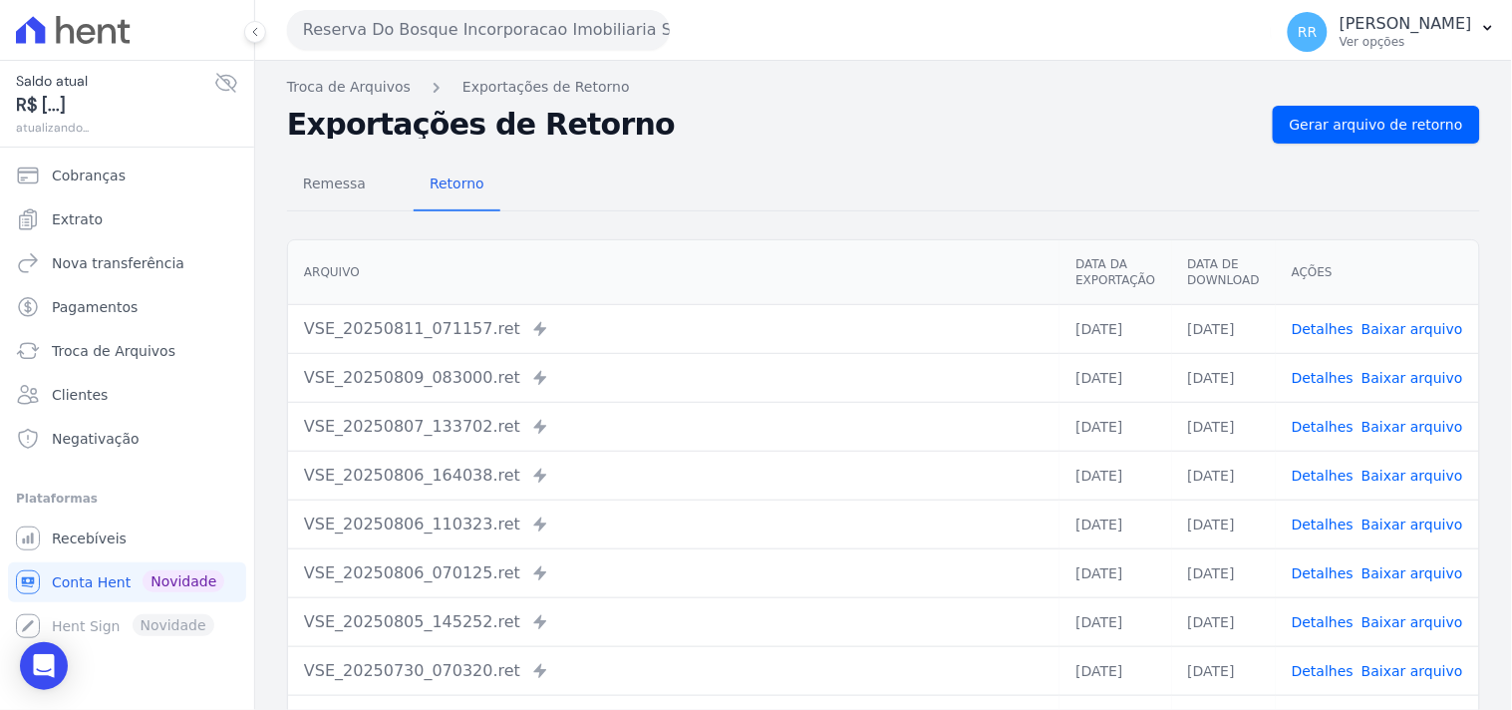
click at [1376, 93] on nav "Troca de Arquivos Exportações de Retorno" at bounding box center [883, 87] width 1193 height 21
click at [1350, 101] on div "Troca de Arquivos Exportações de Retorno Exportações de Retorno Gerar arquivo d…" at bounding box center [883, 470] width 1257 height 819
click at [1331, 133] on span "Gerar arquivo de retorno" at bounding box center [1376, 125] width 173 height 20
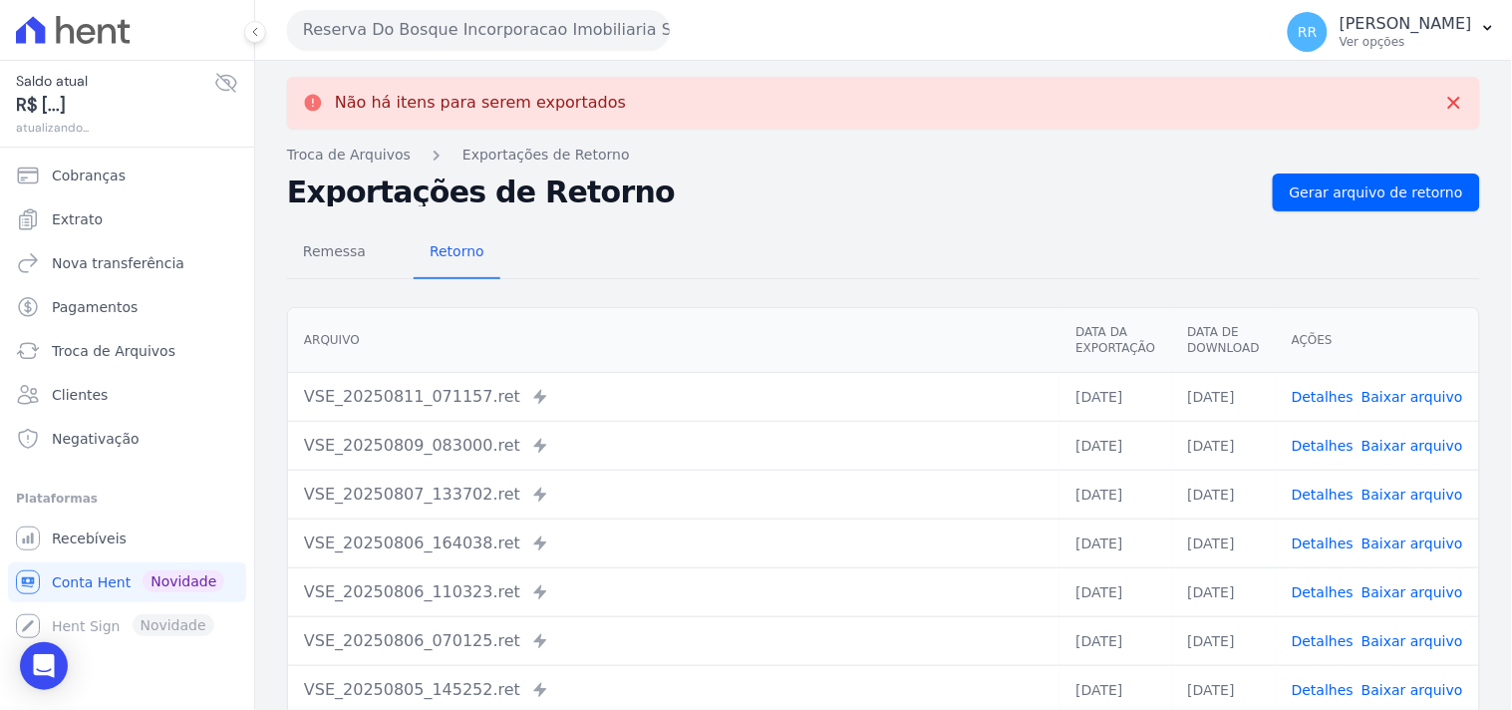
click at [314, 24] on button "Reserva Do Bosque Incorporacao Imobiliaria SPE LTDA" at bounding box center [478, 30] width 383 height 40
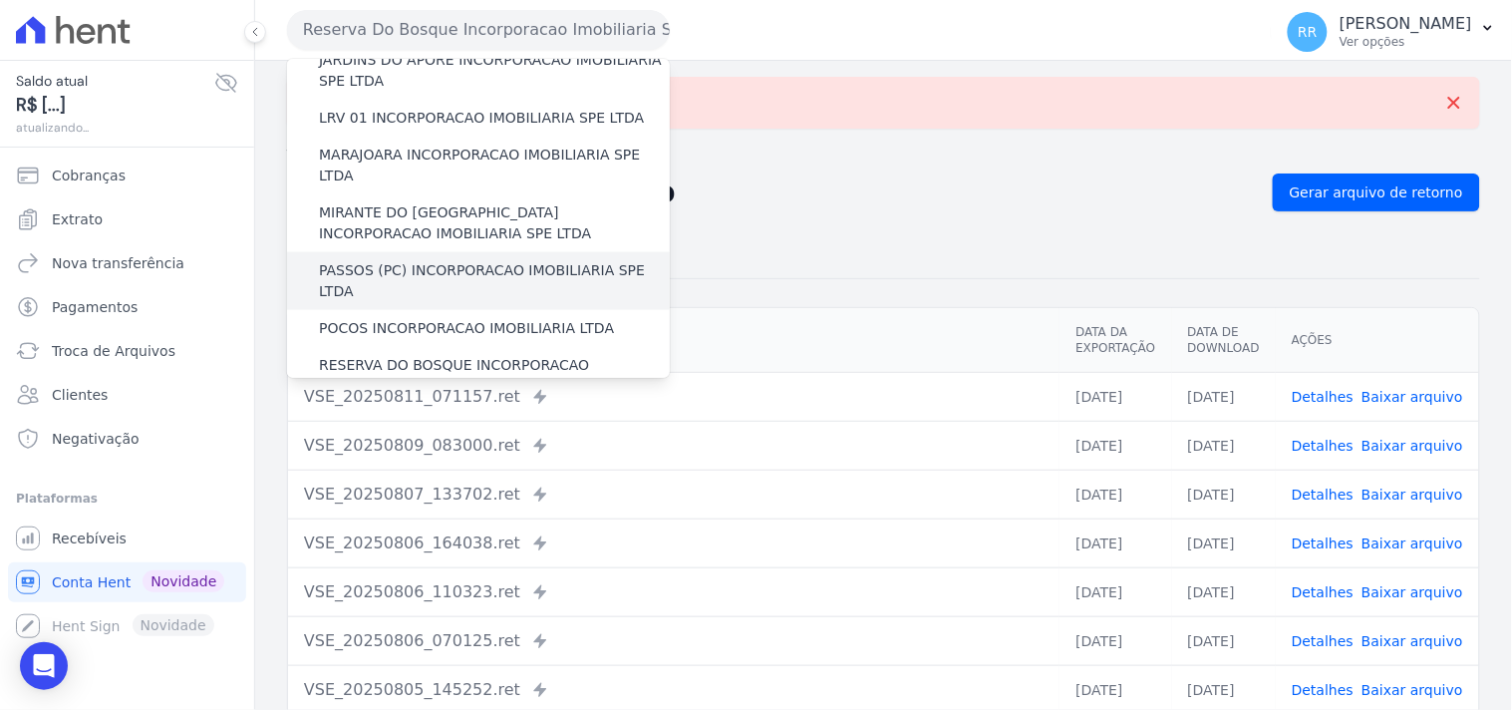
click at [399, 413] on label "RONDONOPOLIS 1 INCORPORAÇÃO IMOBILIÁRIA SPE LTDA" at bounding box center [494, 434] width 351 height 42
click at [0, 0] on input "RONDONOPOLIS 1 INCORPORAÇÃO IMOBILIÁRIA SPE LTDA" at bounding box center [0, 0] width 0 height 0
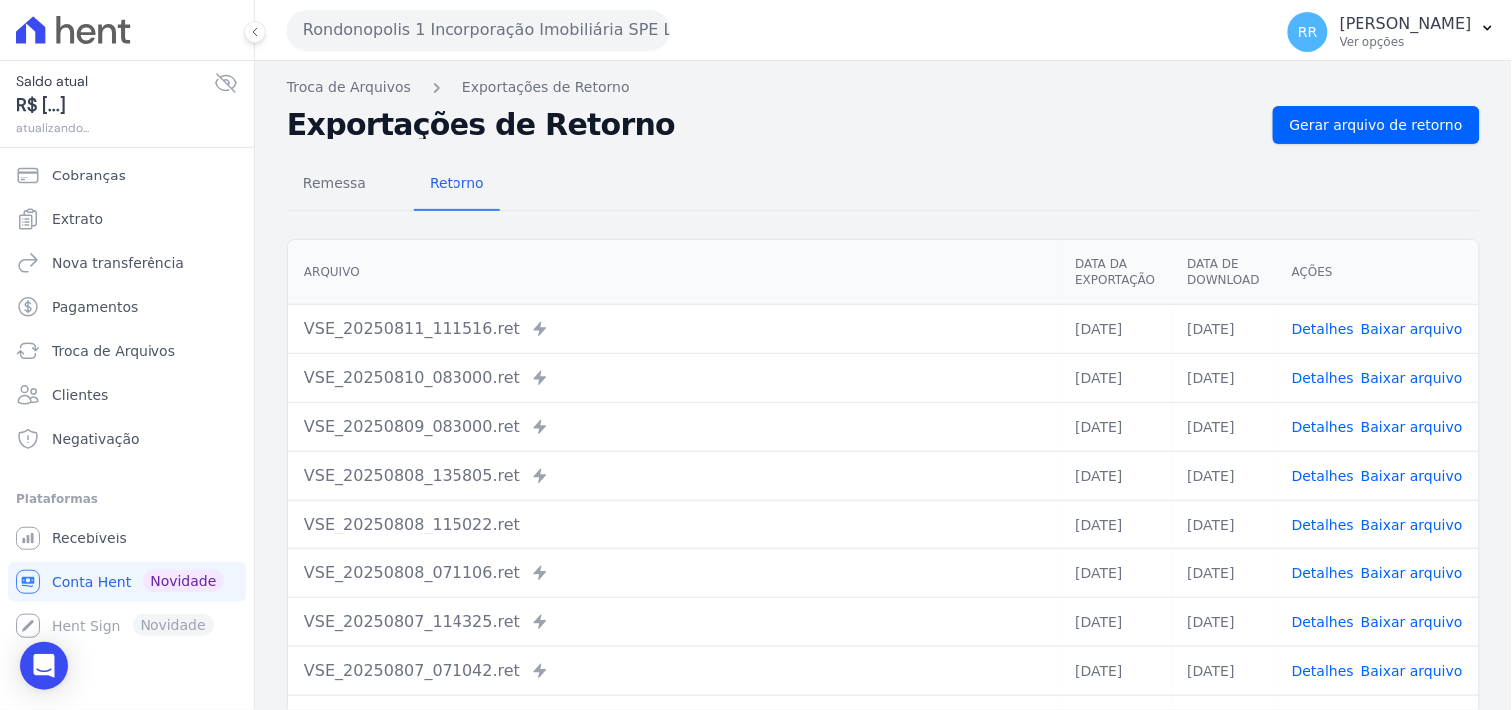
click at [1371, 146] on div "Remessa Retorno [GEOGRAPHIC_DATA] Data da Exportação Data de Download Ações VSE…" at bounding box center [883, 504] width 1193 height 721
click at [1378, 133] on span "Gerar arquivo de retorno" at bounding box center [1376, 125] width 173 height 20
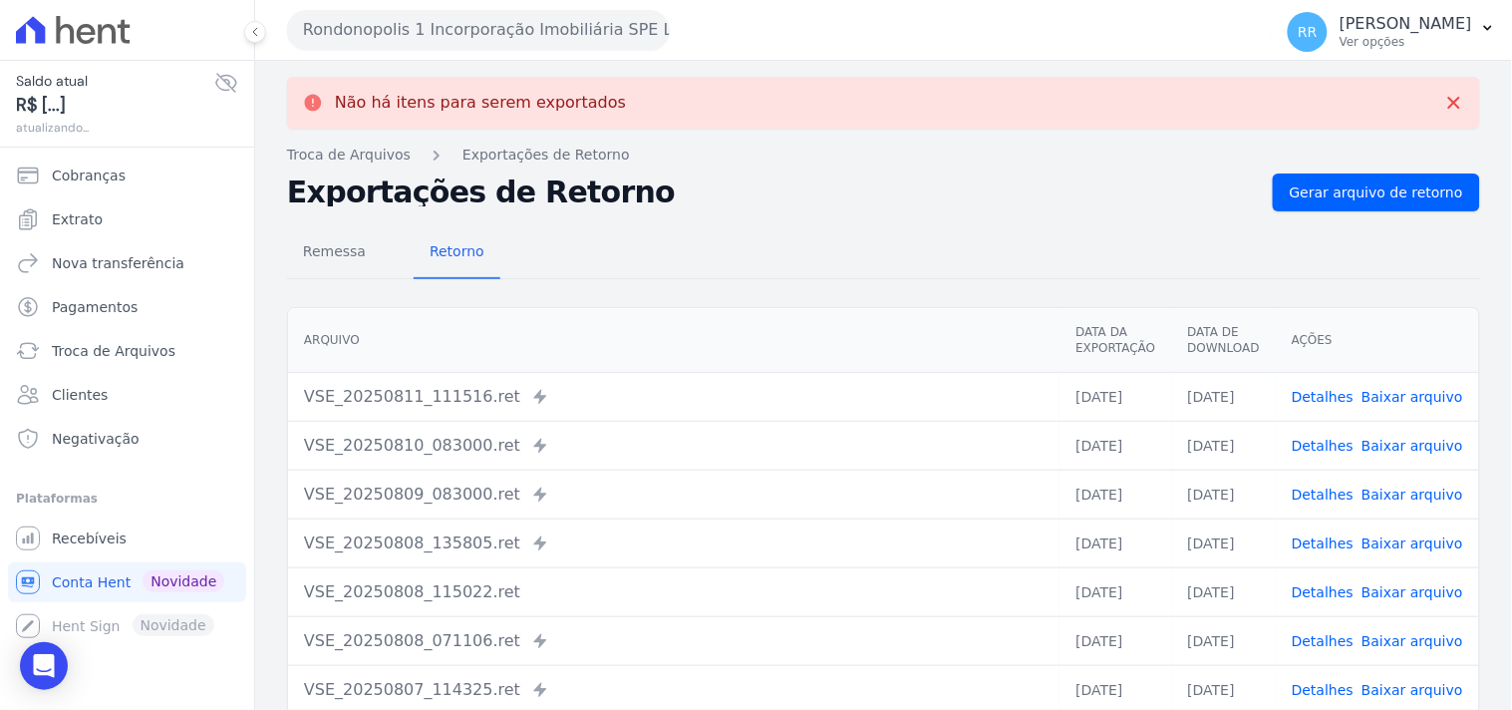
click at [479, 31] on button "Rondonopolis 1 Incorporação Imobiliária SPE LTDA" at bounding box center [478, 30] width 383 height 40
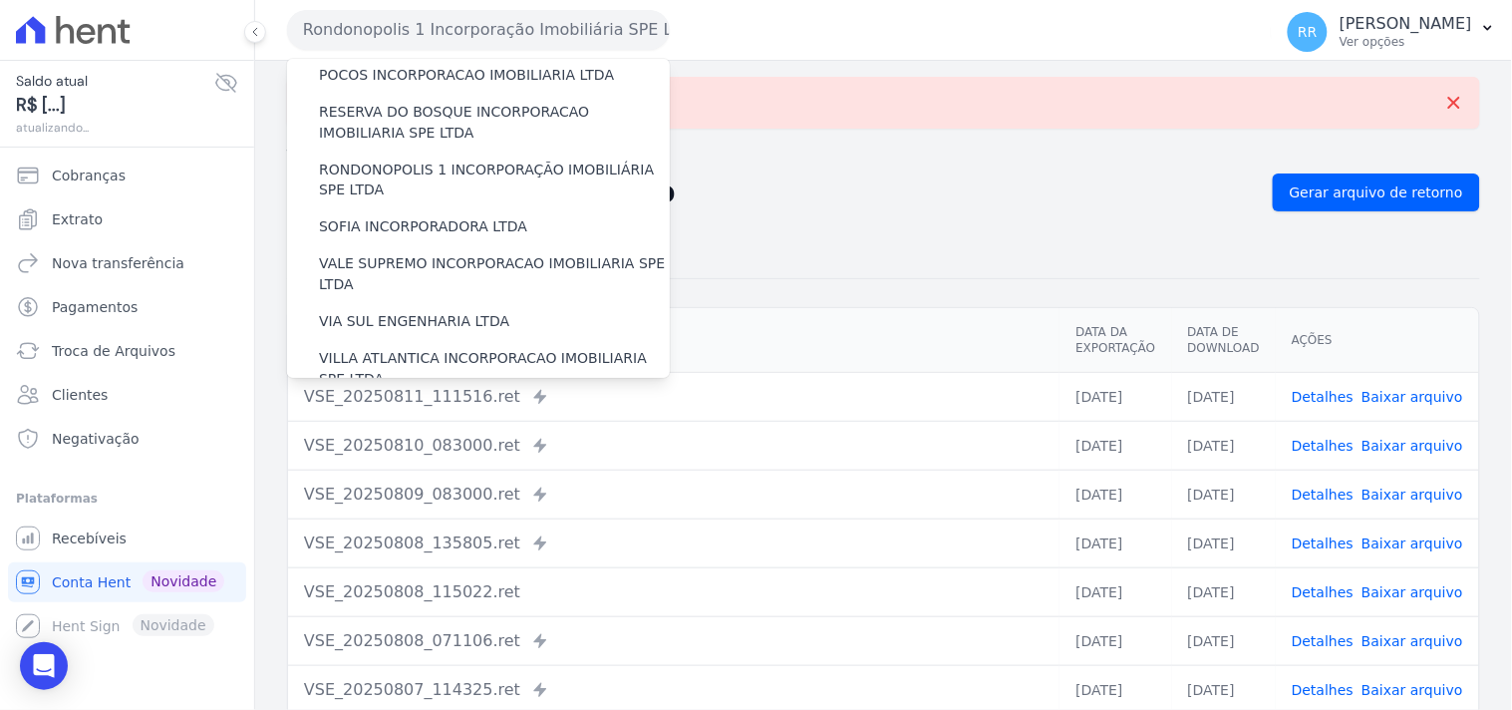
scroll to position [849, 0]
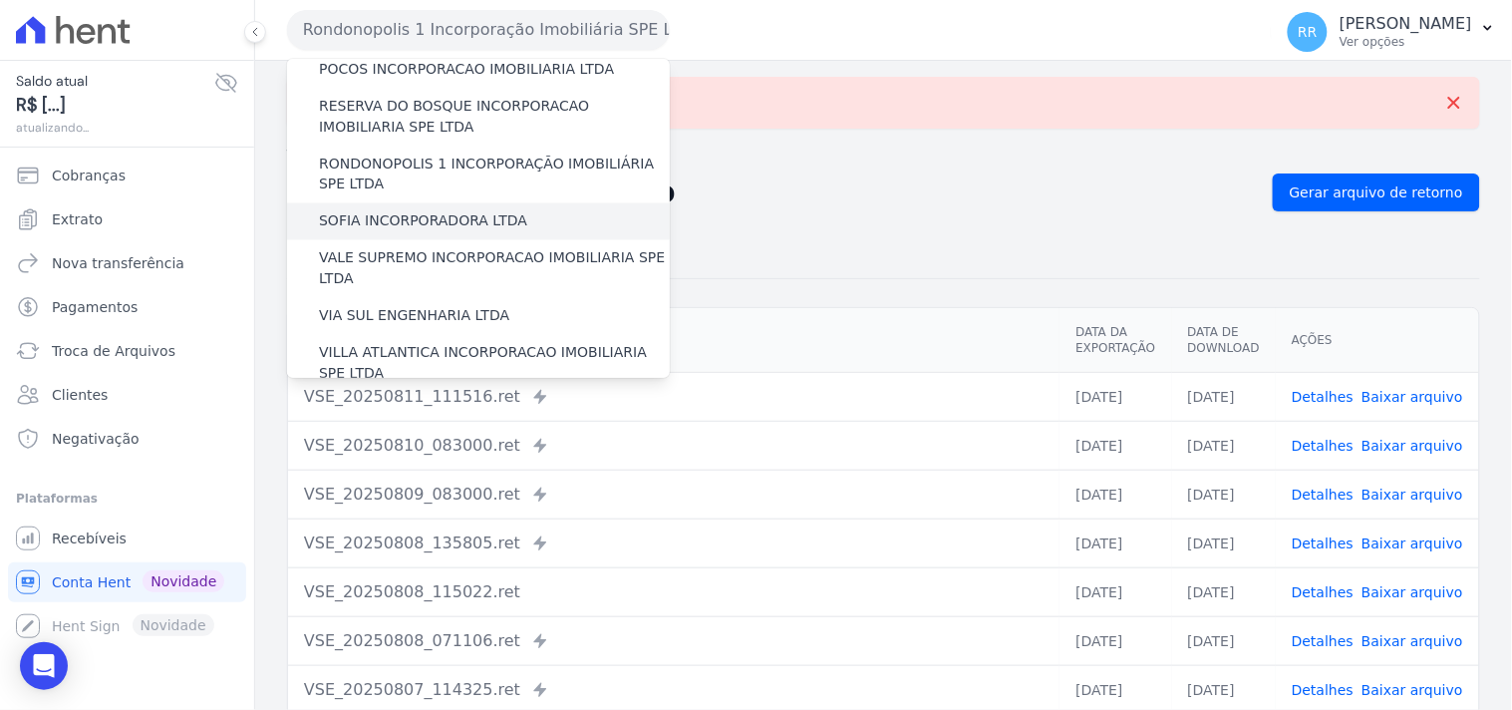
click at [449, 211] on label "SOFIA INCORPORADORA LTDA" at bounding box center [423, 221] width 208 height 21
click at [0, 0] on input "SOFIA INCORPORADORA LTDA" at bounding box center [0, 0] width 0 height 0
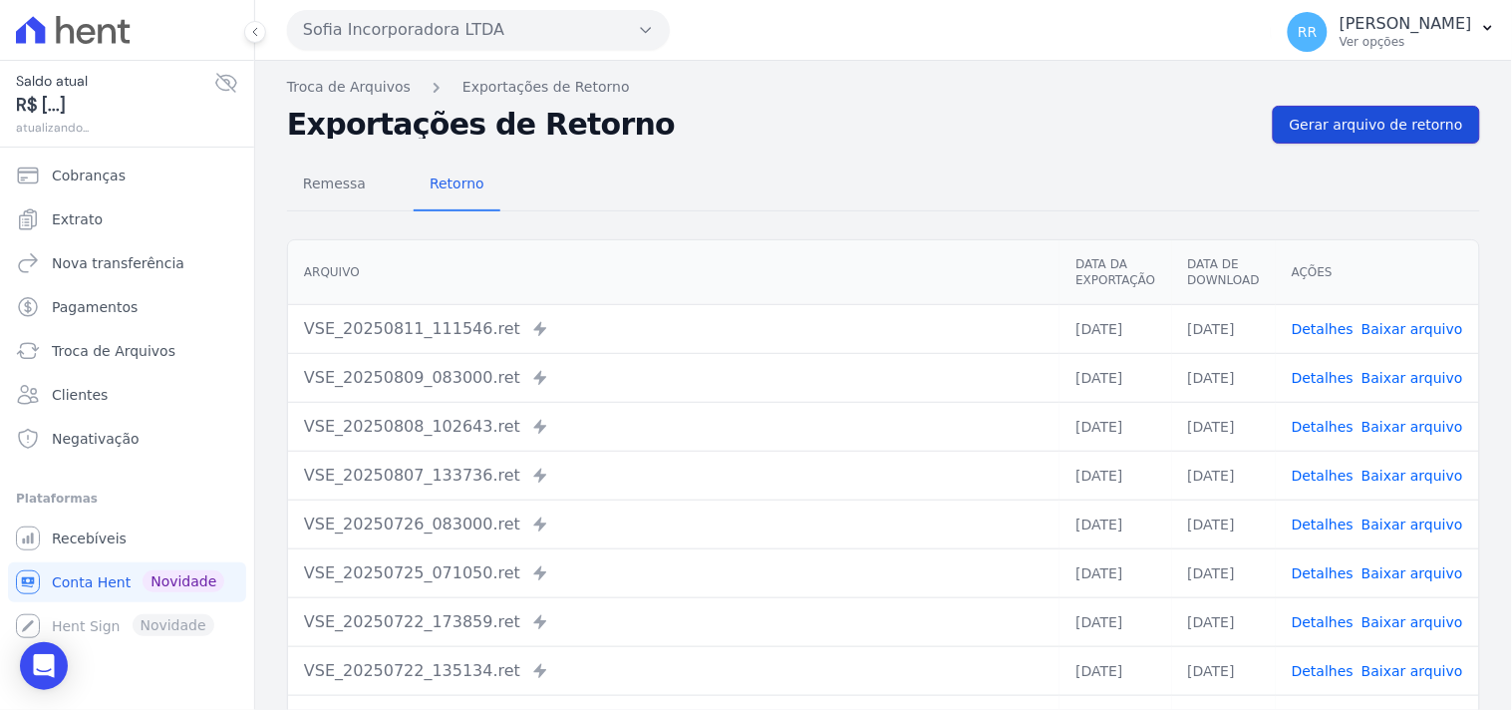
click at [1373, 115] on span "Gerar arquivo de retorno" at bounding box center [1376, 125] width 173 height 20
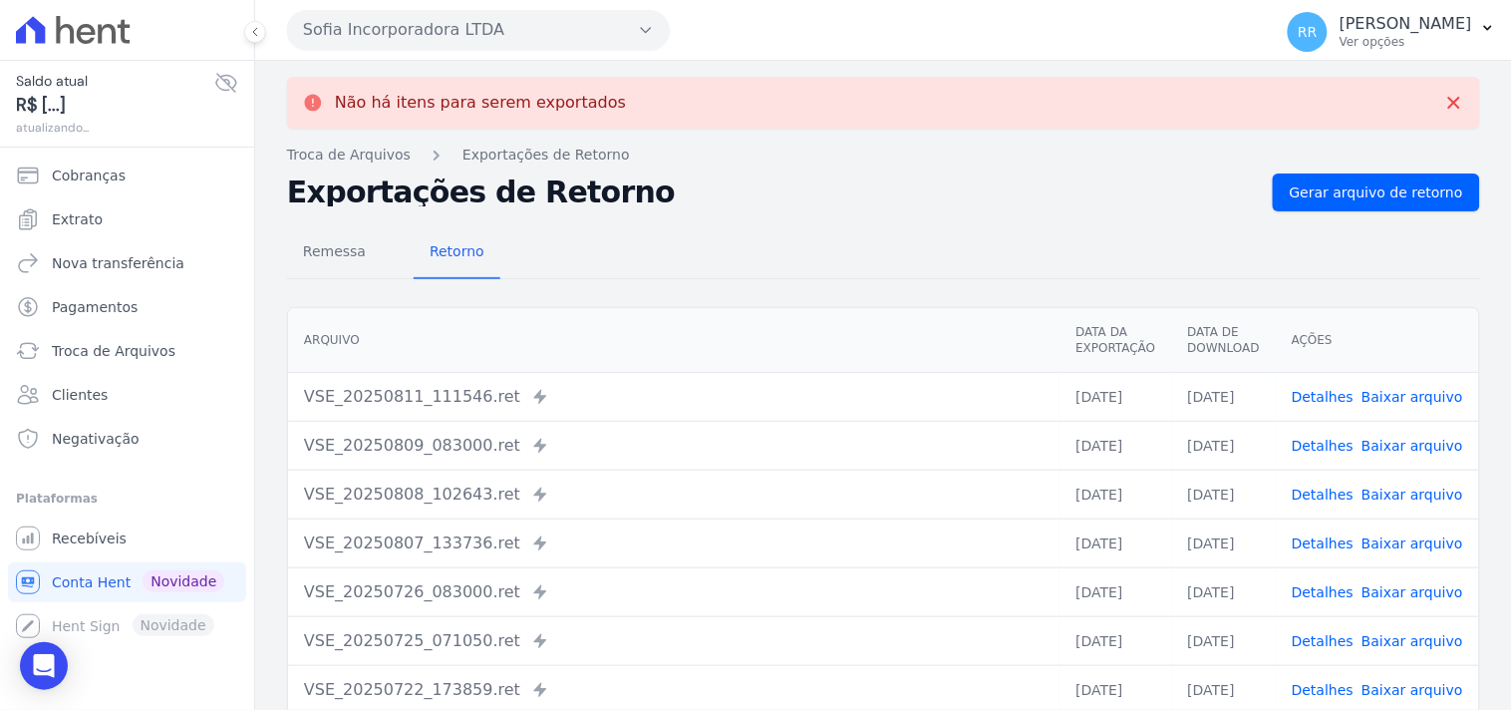
click at [473, 46] on button "Sofia Incorporadora LTDA" at bounding box center [478, 30] width 383 height 40
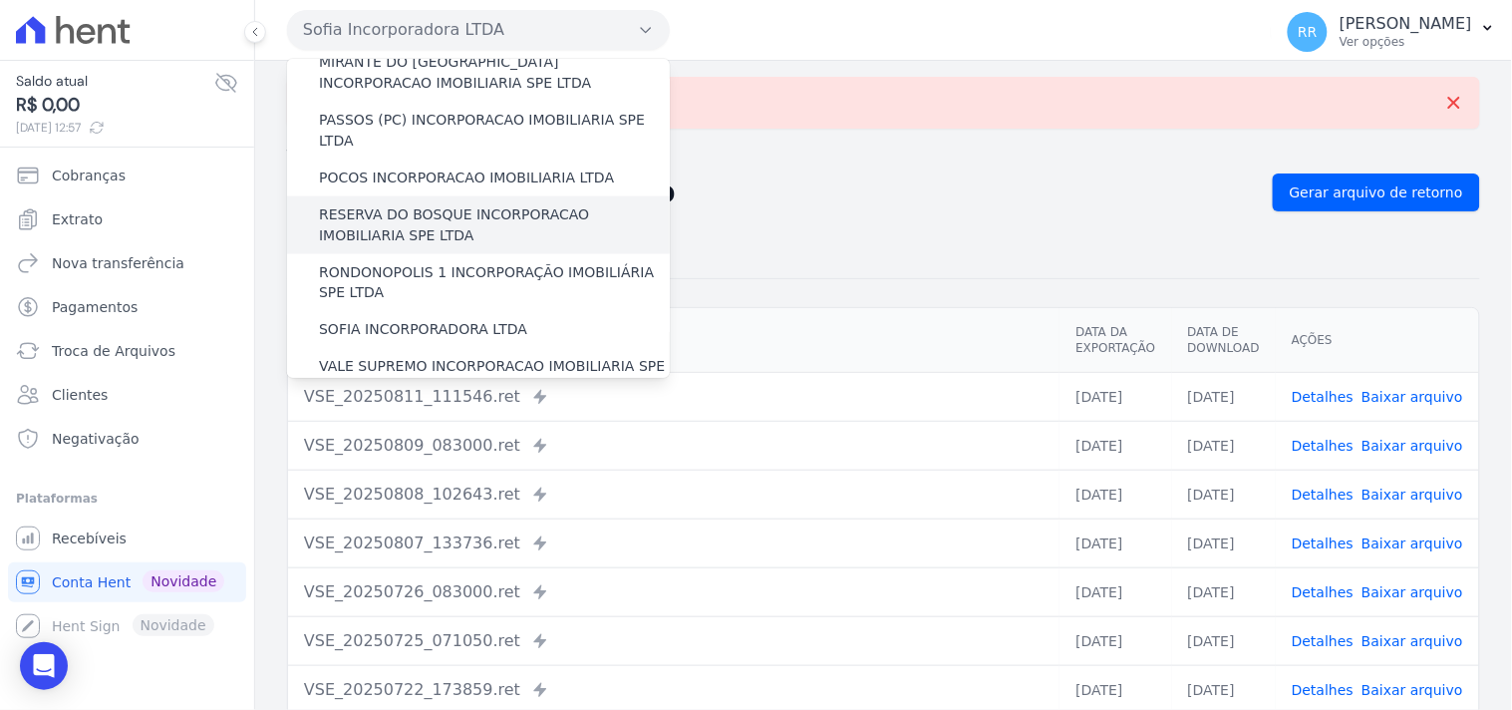
scroll to position [774, 0]
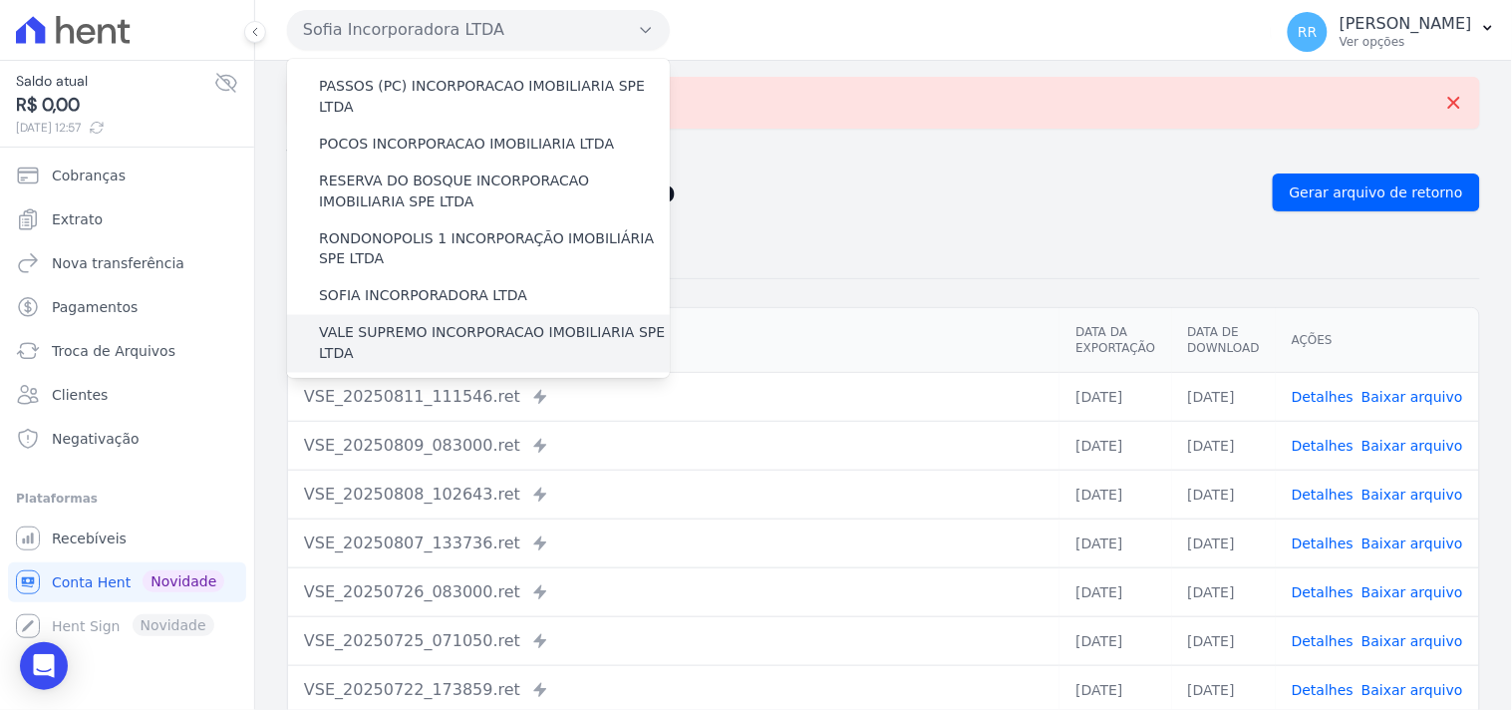
click at [435, 323] on label "VALE SUPREMO INCORPORACAO IMOBILIARIA SPE LTDA" at bounding box center [494, 344] width 351 height 42
click at [0, 0] on input "VALE SUPREMO INCORPORACAO IMOBILIARIA SPE LTDA" at bounding box center [0, 0] width 0 height 0
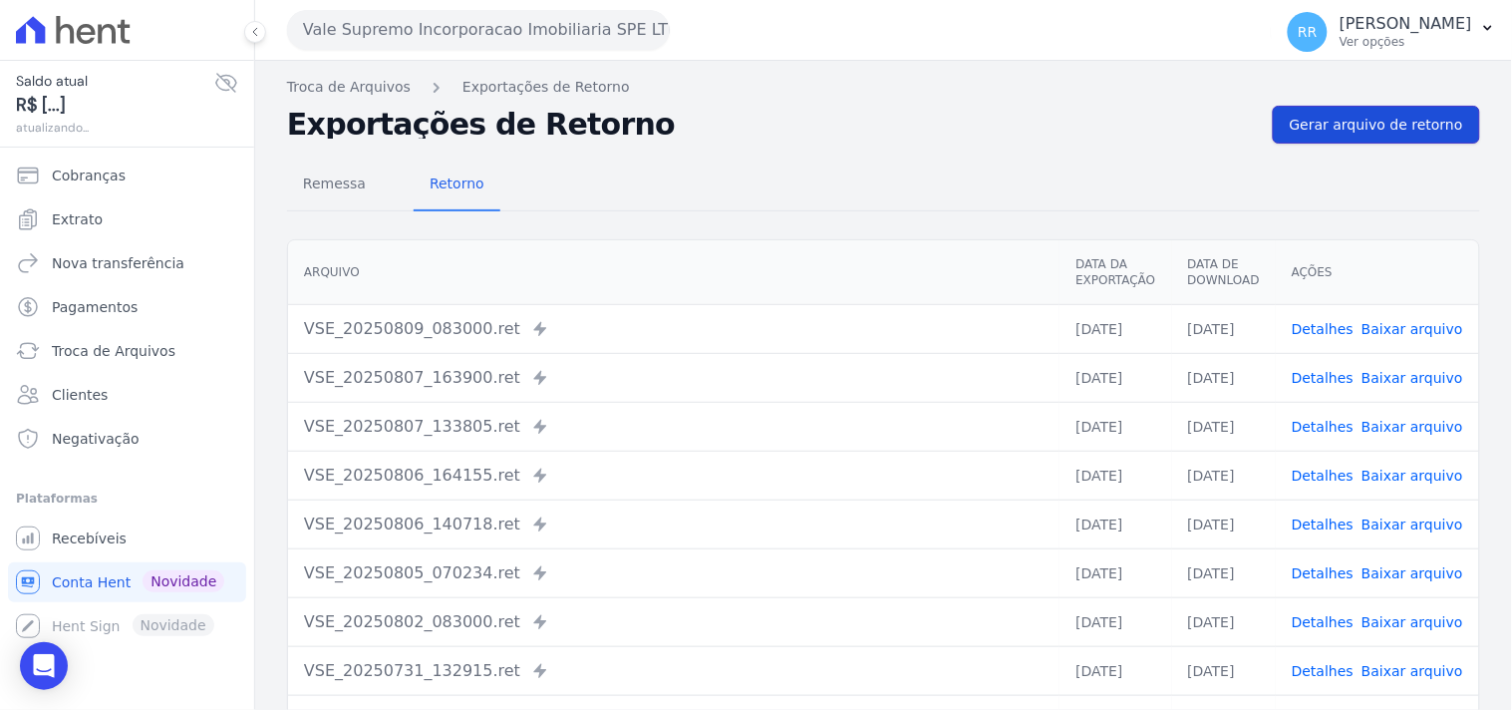
click at [1371, 111] on link "Gerar arquivo de retorno" at bounding box center [1376, 125] width 207 height 38
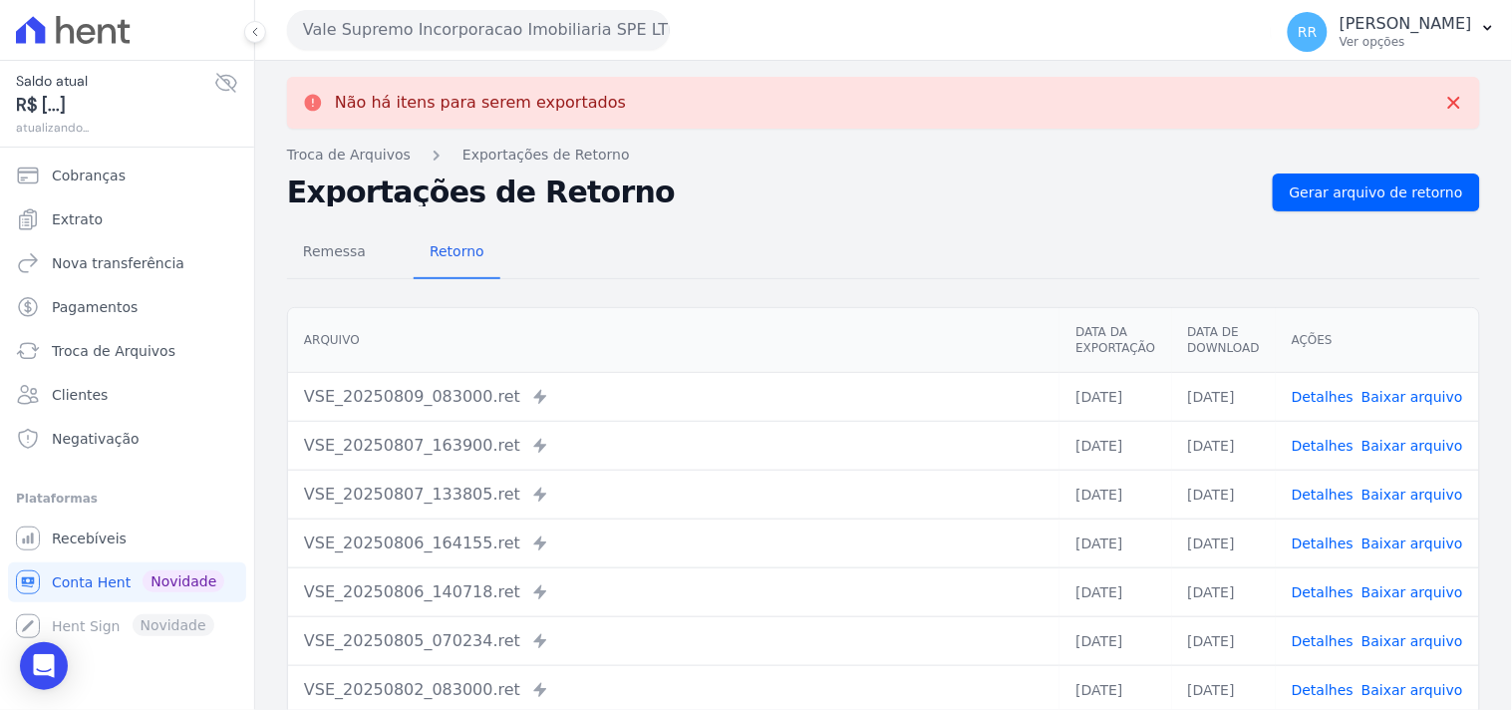
click at [384, 21] on button "Vale Supremo Incorporacao Imobiliaria SPE LTDA" at bounding box center [478, 30] width 383 height 40
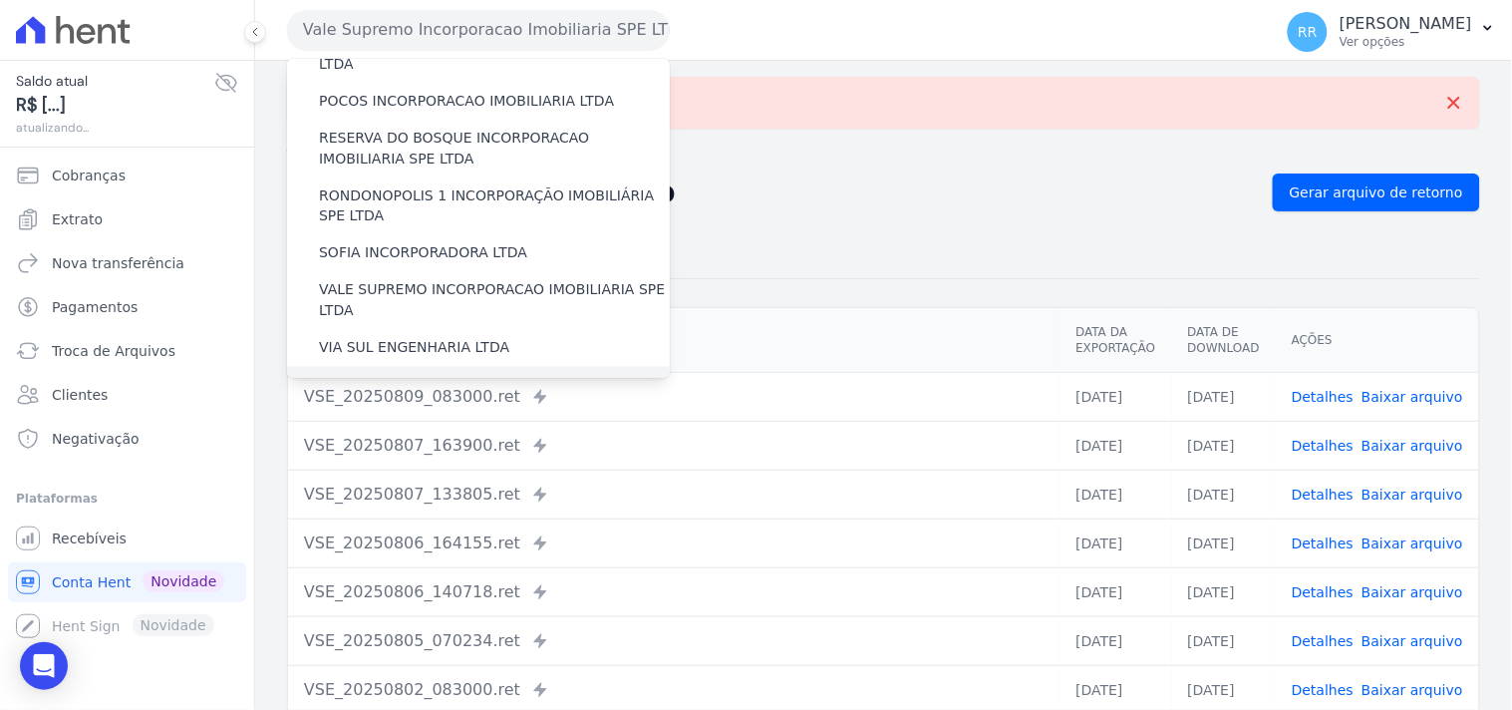
scroll to position [815, 0]
click at [423, 340] on label "VIA SUL ENGENHARIA LTDA" at bounding box center [414, 350] width 190 height 21
click at [0, 0] on input "VIA SUL ENGENHARIA LTDA" at bounding box center [0, 0] width 0 height 0
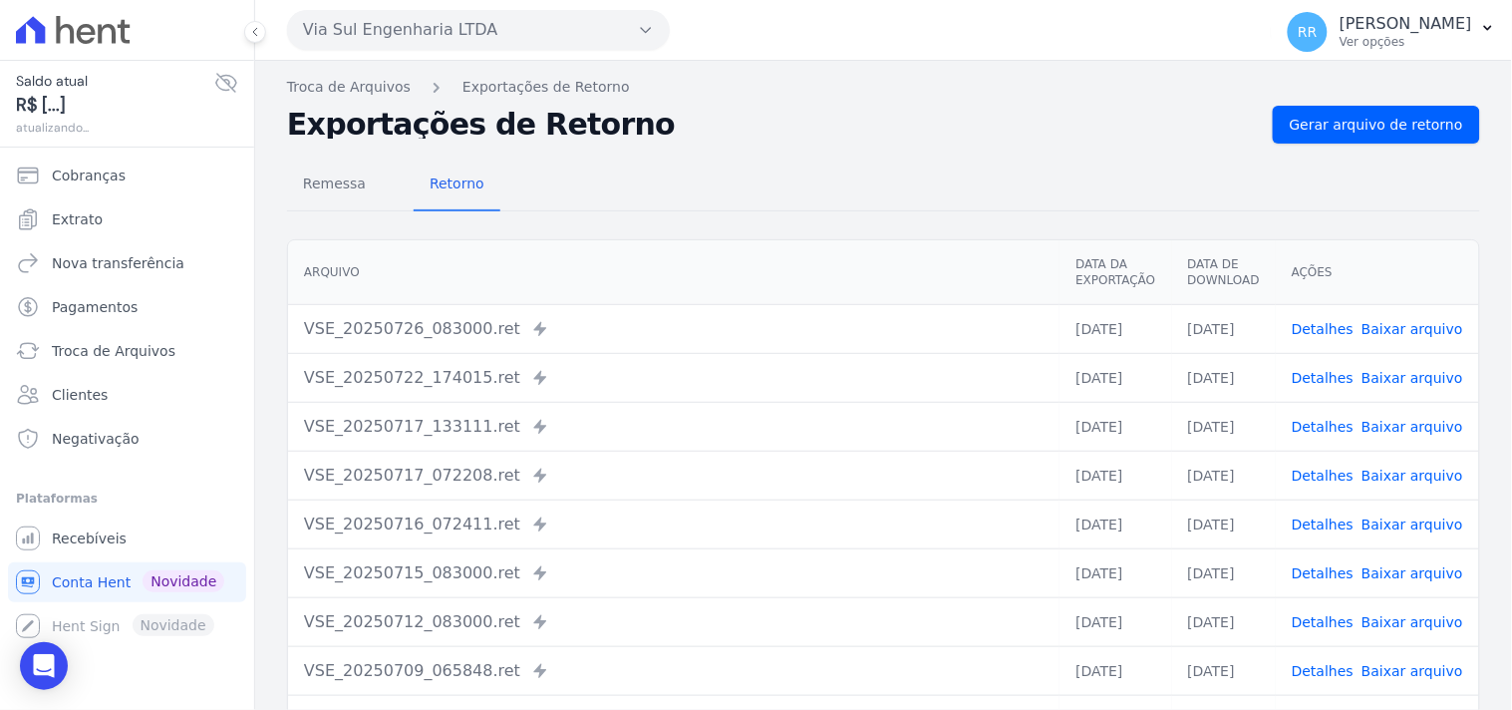
click at [1386, 102] on div "Troca de Arquivos Exportações de Retorno Exportações de Retorno Gerar arquivo d…" at bounding box center [883, 470] width 1257 height 819
click at [1353, 125] on span "Gerar arquivo de retorno" at bounding box center [1376, 125] width 173 height 20
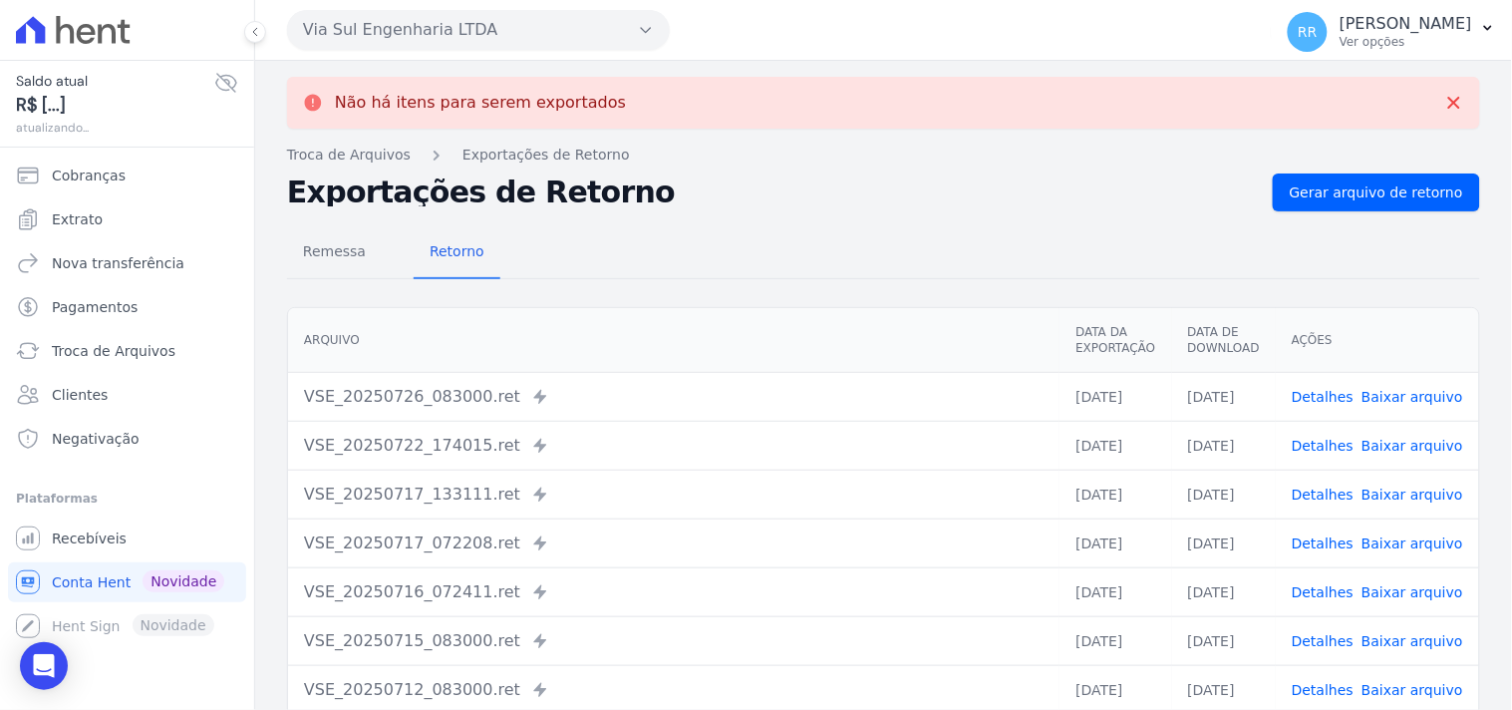
click at [510, 31] on button "Via Sul Engenharia LTDA" at bounding box center [478, 30] width 383 height 40
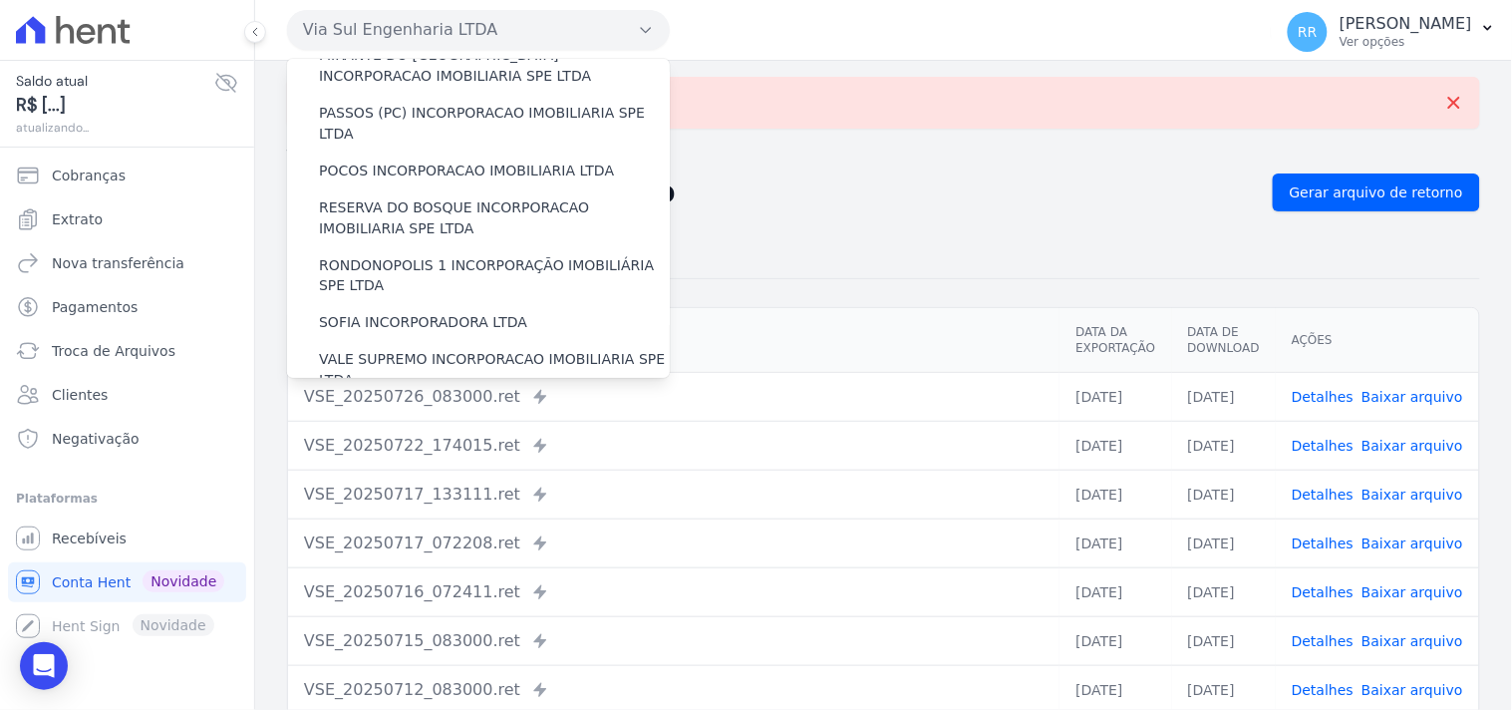
scroll to position [890, 0]
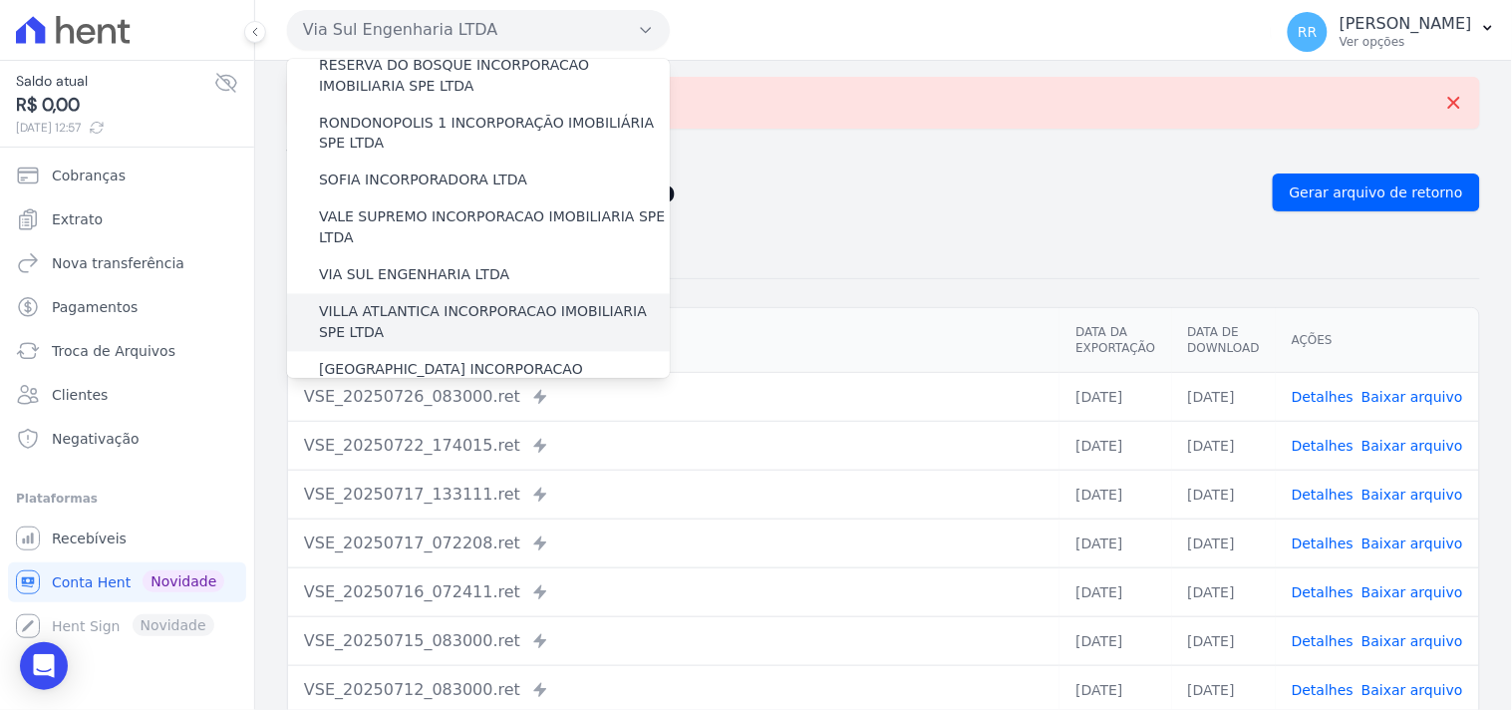
click at [441, 294] on div "VILLA ATLANTICA INCORPORACAO IMOBILIARIA SPE LTDA" at bounding box center [478, 323] width 383 height 58
click at [432, 302] on label "VILLA ATLANTICA INCORPORACAO IMOBILIARIA SPE LTDA" at bounding box center [494, 323] width 351 height 42
click at [0, 0] on input "VILLA ATLANTICA INCORPORACAO IMOBILIARIA SPE LTDA" at bounding box center [0, 0] width 0 height 0
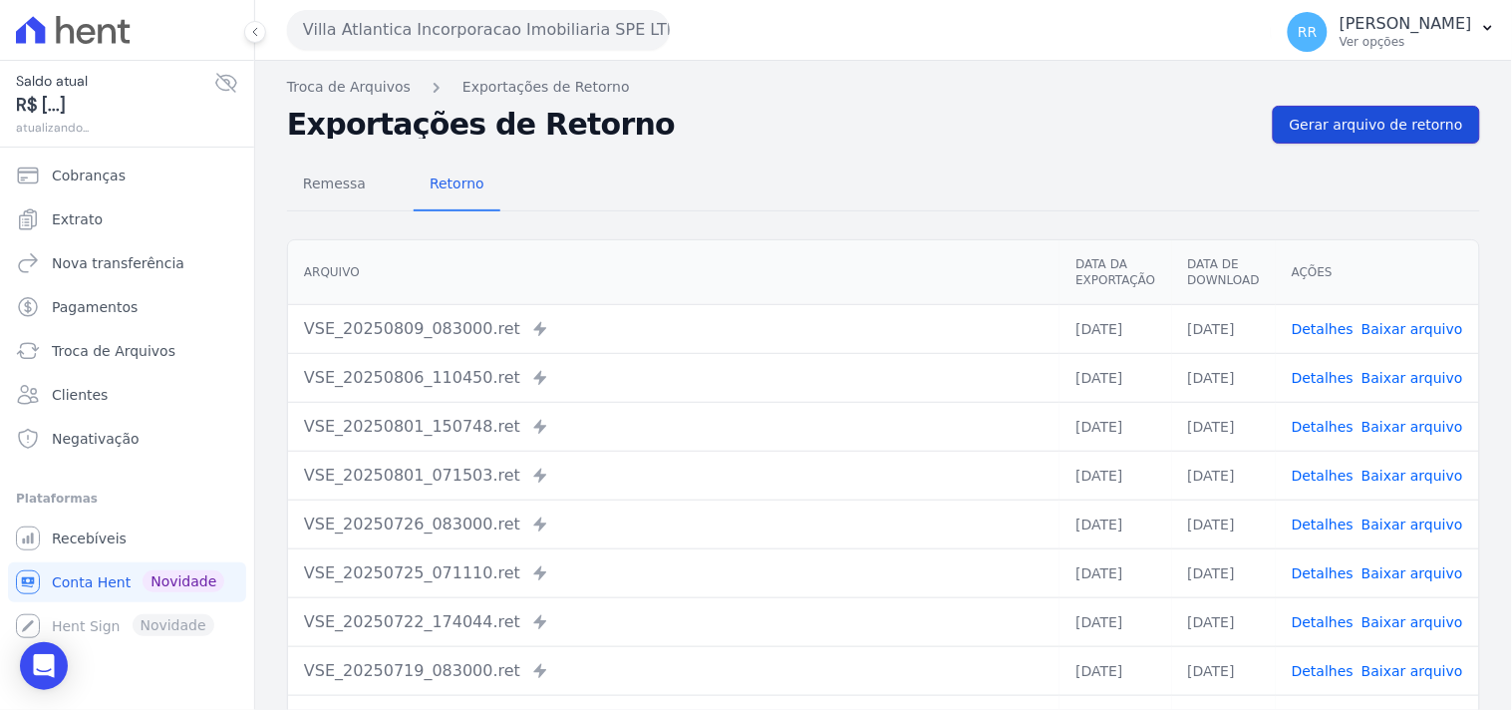
click at [1368, 116] on span "Gerar arquivo de retorno" at bounding box center [1376, 125] width 173 height 20
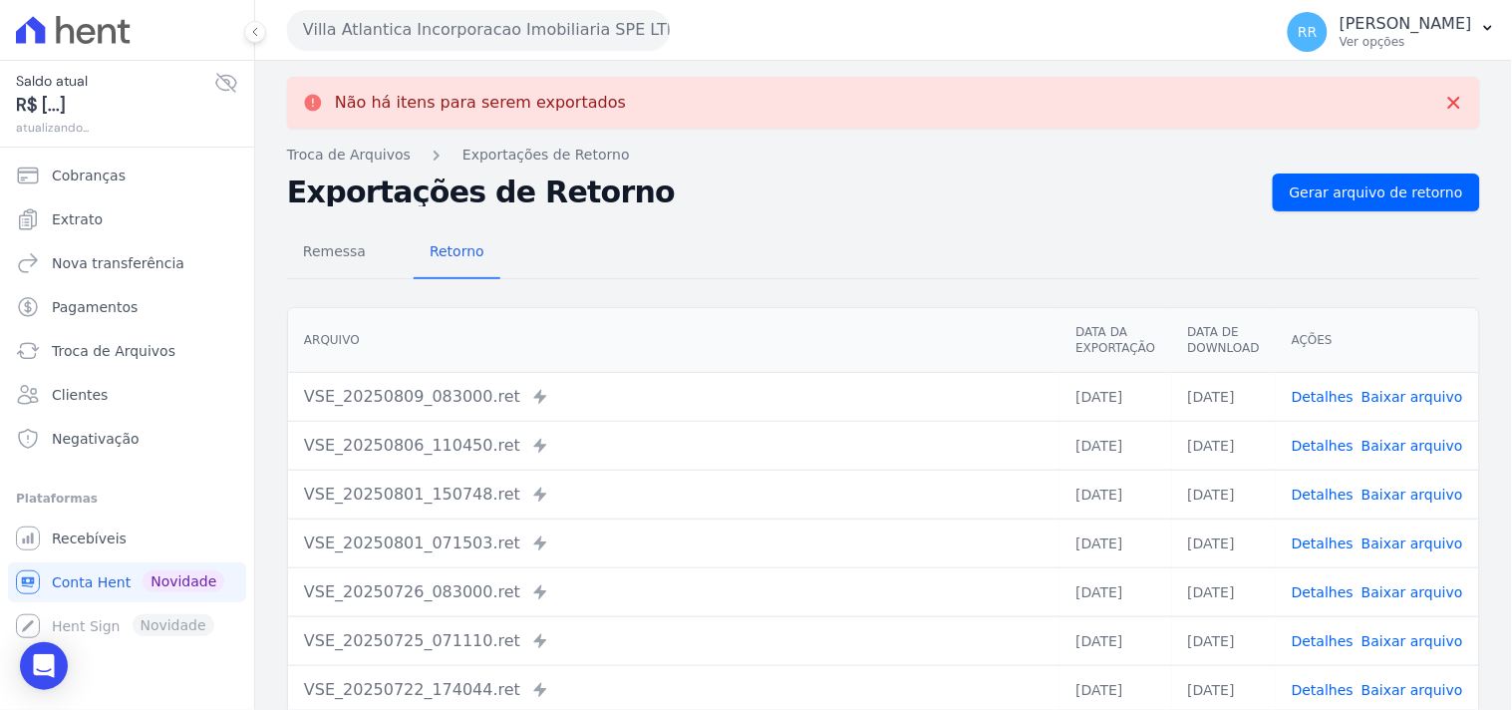
click at [435, 43] on button "Villa Atlantica Incorporacao Imobiliaria SPE LTDA" at bounding box center [478, 30] width 383 height 40
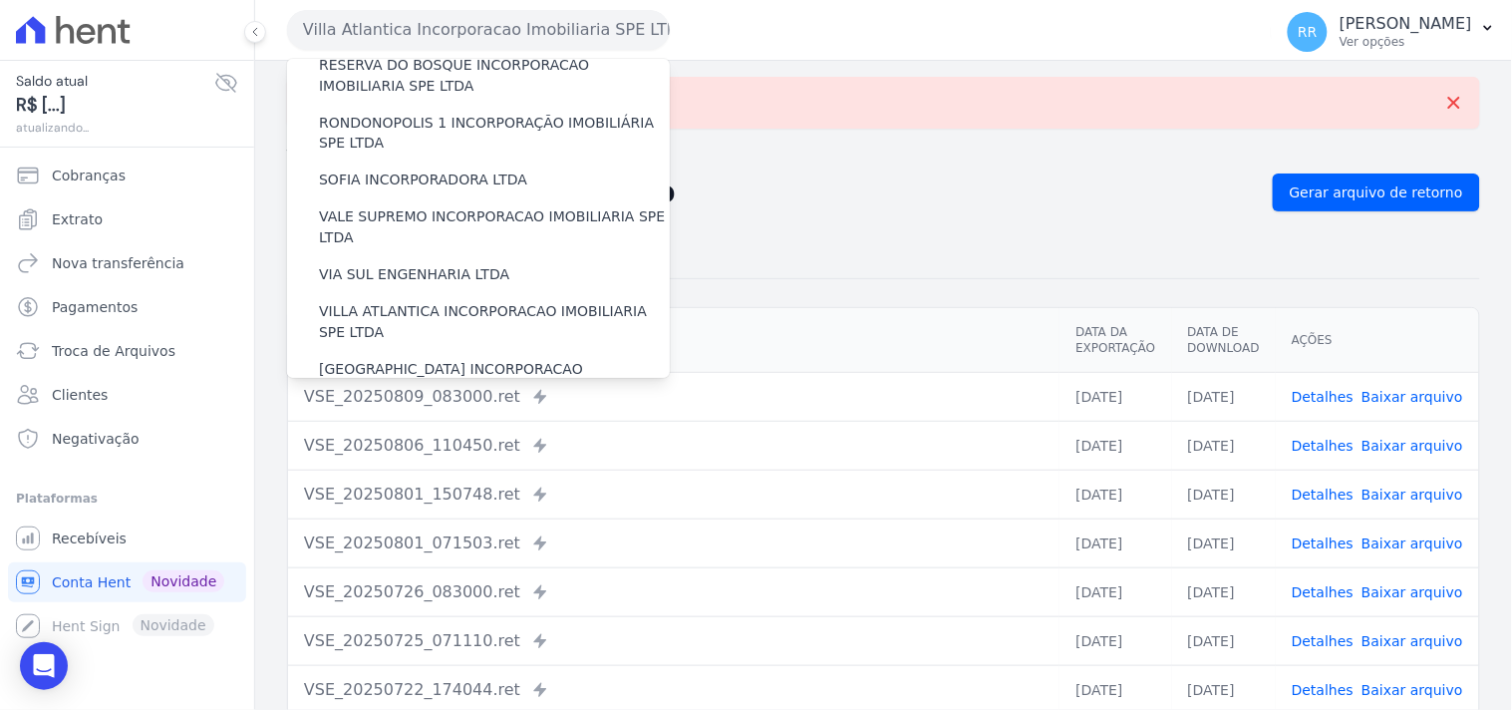
click at [391, 410] on div "VILLA TROPICAL INCORPORAÇÃO IMOBILIÁRIA SPE LTDA" at bounding box center [478, 439] width 383 height 58
click at [392, 360] on label "[GEOGRAPHIC_DATA] INCORPORACAO IMOBILIARIA SPE LTDA" at bounding box center [494, 381] width 351 height 42
click at [0, 0] on input "[GEOGRAPHIC_DATA] INCORPORACAO IMOBILIARIA SPE LTDA" at bounding box center [0, 0] width 0 height 0
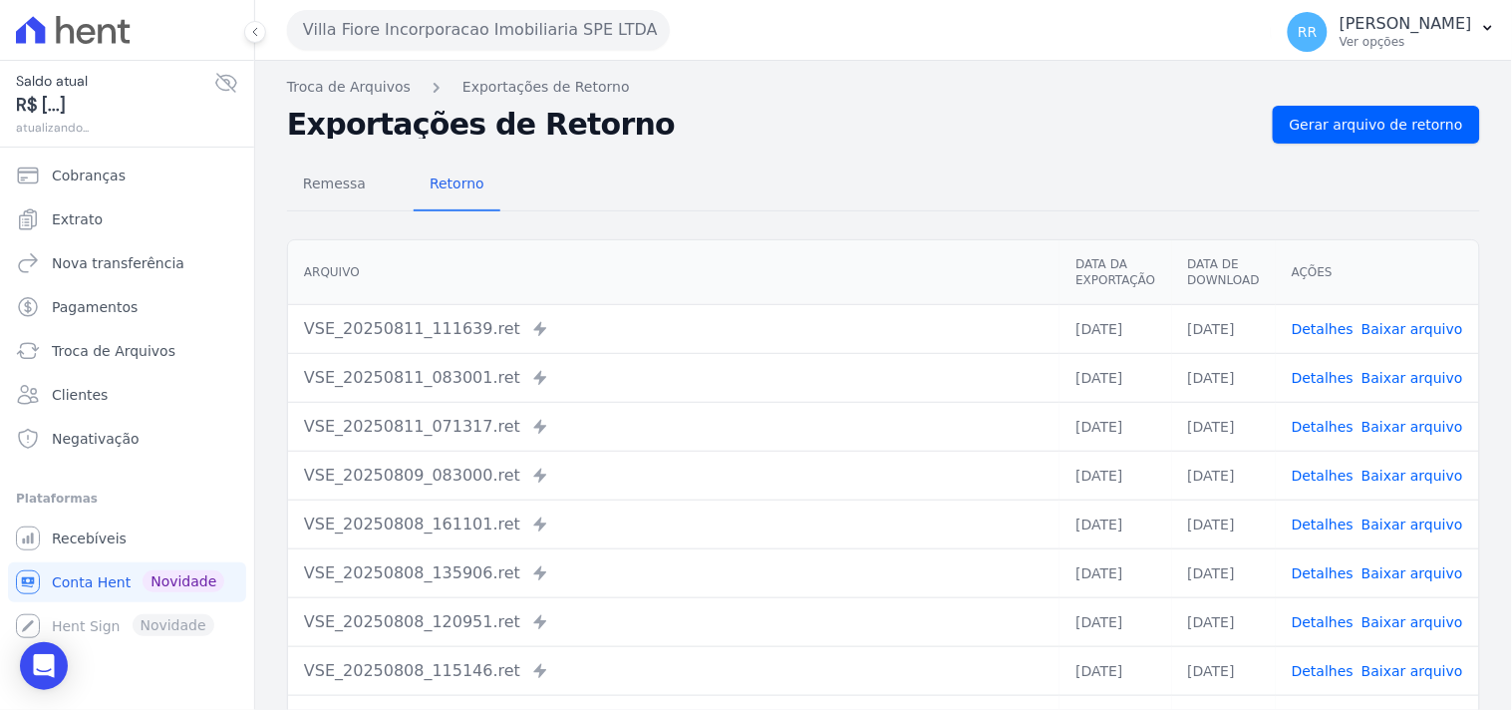
click at [1348, 97] on nav "Troca de Arquivos Exportações de Retorno" at bounding box center [883, 87] width 1193 height 21
click at [1344, 111] on link "Gerar arquivo de retorno" at bounding box center [1376, 125] width 207 height 38
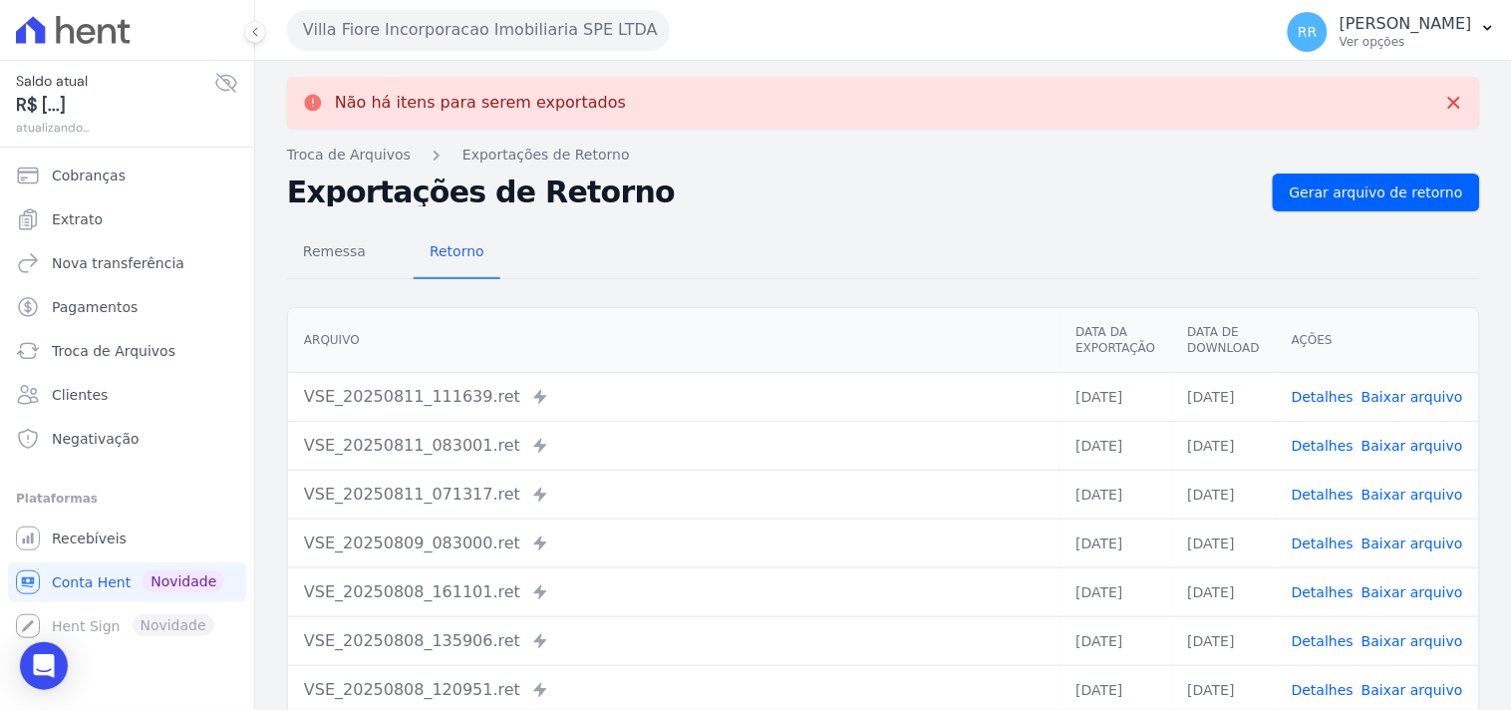
click at [500, 40] on button "Villa Fiore Incorporacao Imobiliaria SPE LTDA" at bounding box center [478, 30] width 383 height 40
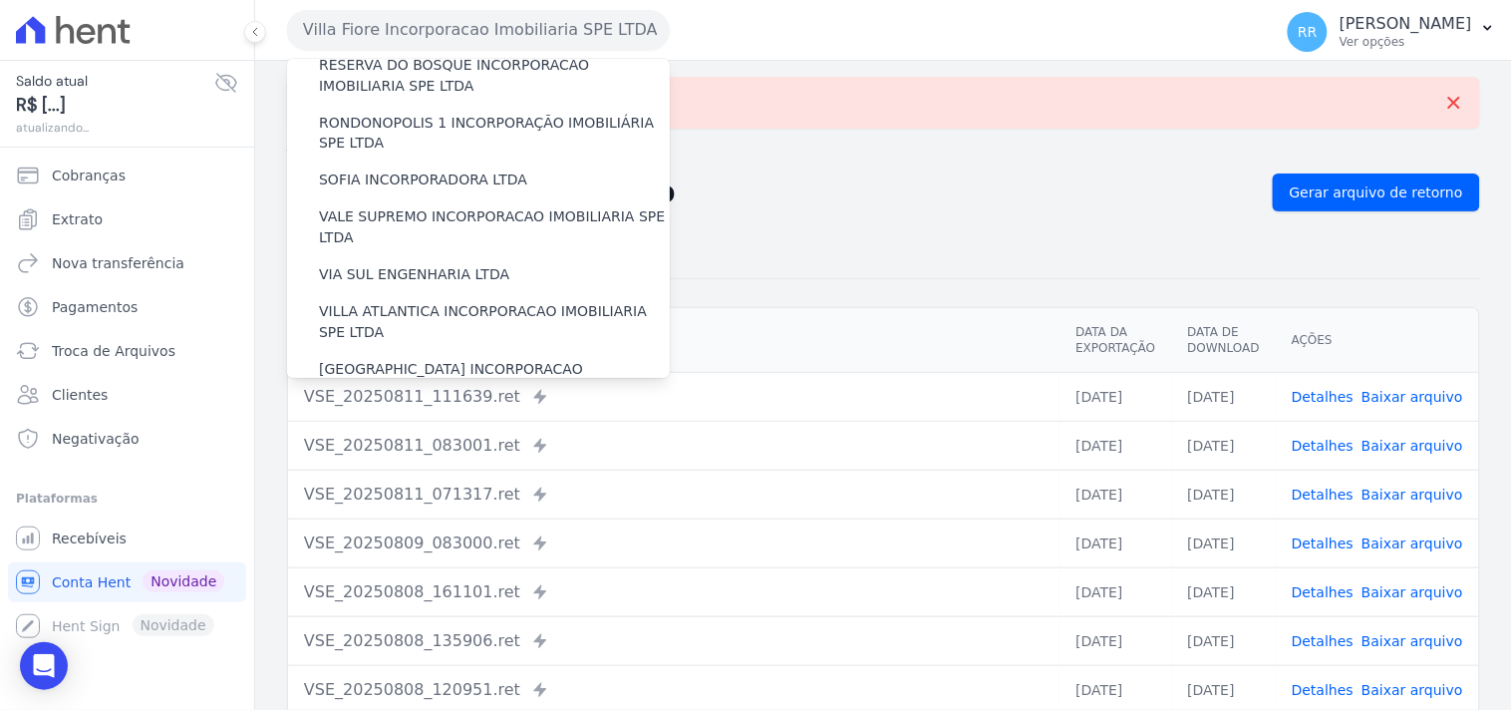
click at [426, 410] on div "VILLA TROPICAL INCORPORAÇÃO IMOBILIÁRIA SPE LTDA" at bounding box center [478, 439] width 383 height 58
click at [420, 418] on label "VILLA TROPICAL INCORPORAÇÃO IMOBILIÁRIA SPE LTDA" at bounding box center [494, 439] width 351 height 42
click at [0, 0] on input "VILLA TROPICAL INCORPORAÇÃO IMOBILIÁRIA SPE LTDA" at bounding box center [0, 0] width 0 height 0
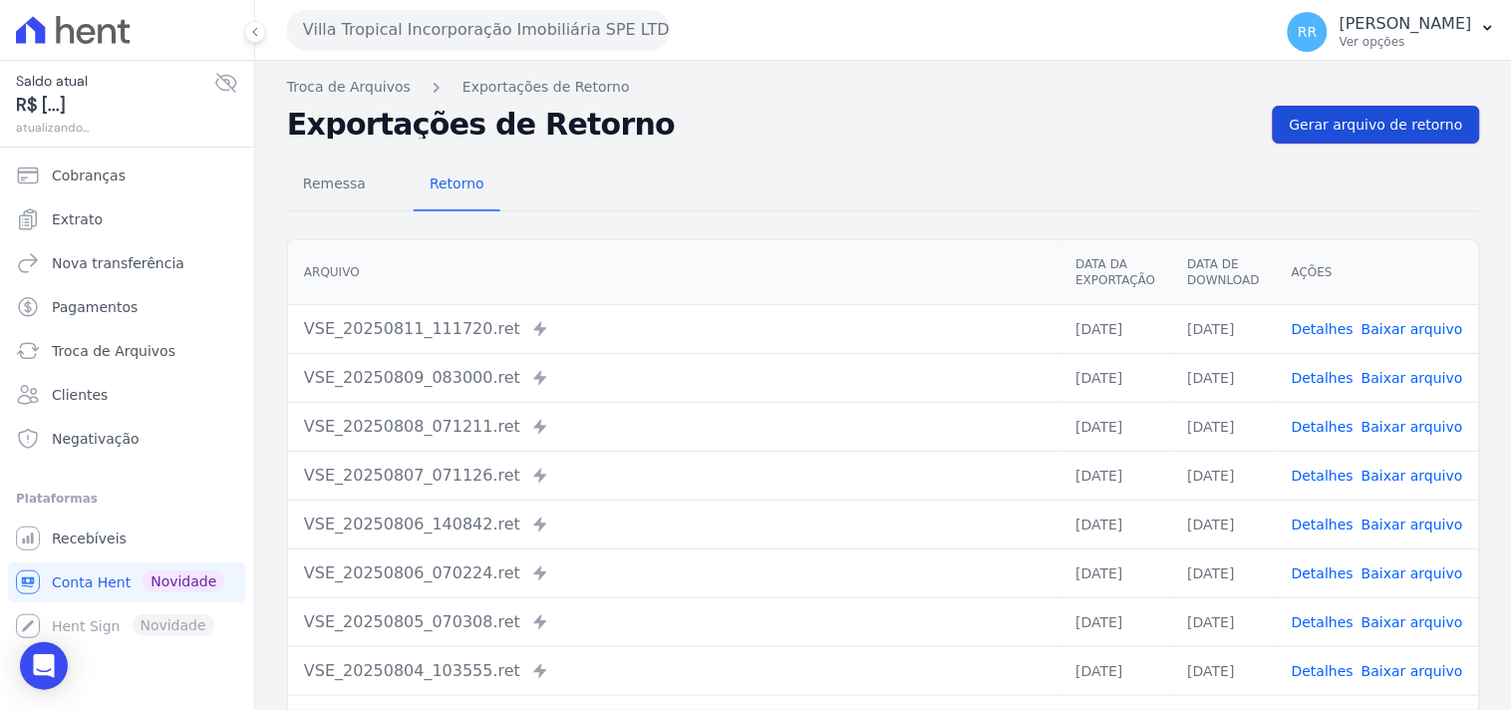
click at [1401, 122] on span "Gerar arquivo de retorno" at bounding box center [1376, 125] width 173 height 20
click at [415, 34] on button "Villa Tropical Incorporação Imobiliária SPE LTDA" at bounding box center [478, 30] width 383 height 40
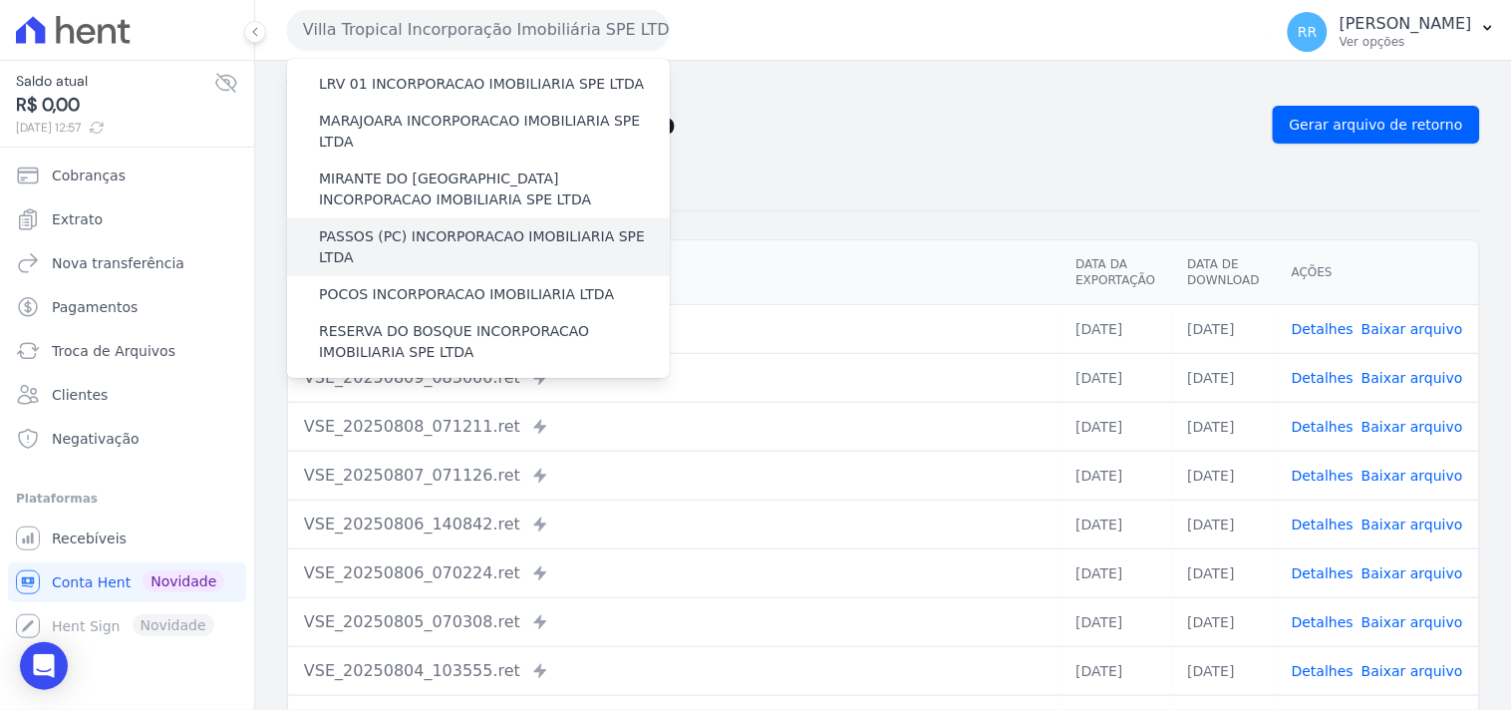
scroll to position [628, 0]
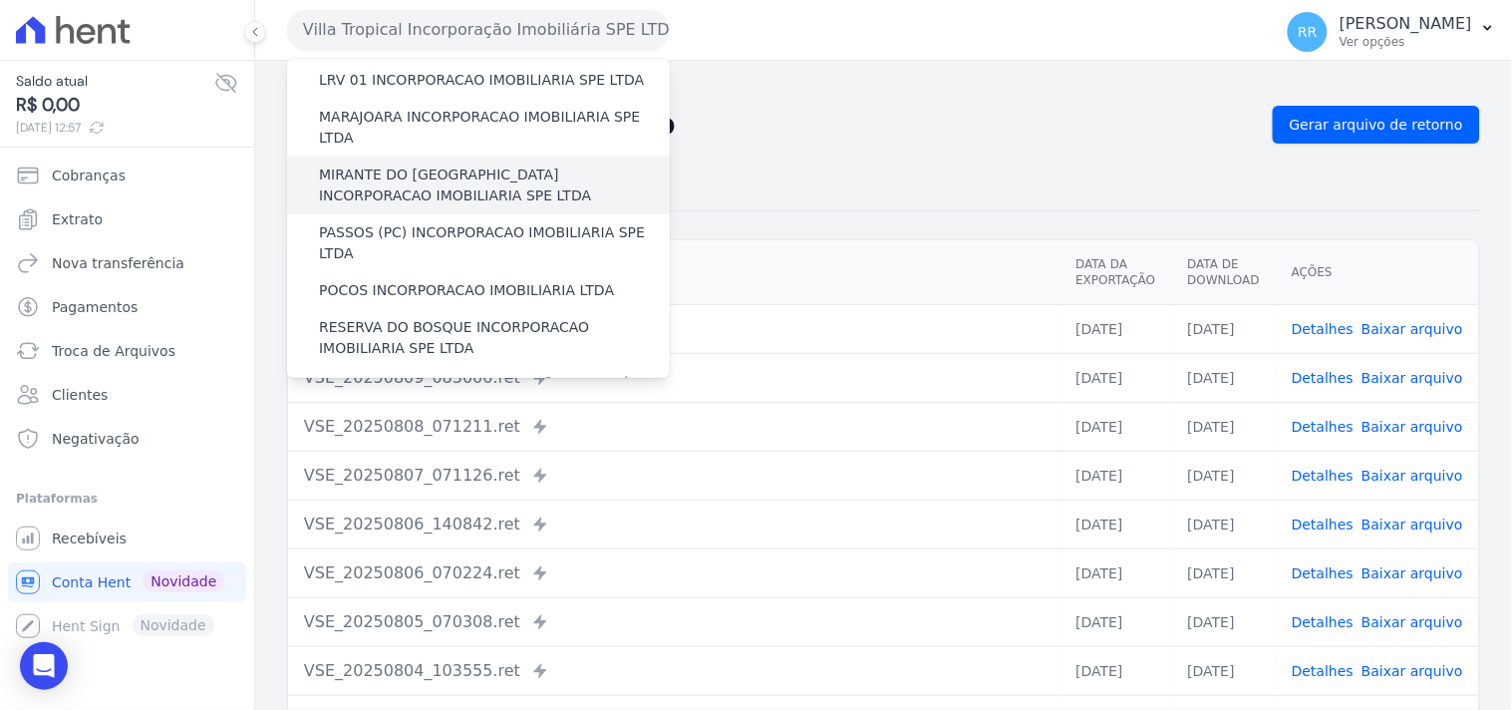
click at [414, 156] on div "MIRANTE DO [GEOGRAPHIC_DATA] INCORPORACAO IMOBILIARIA SPE LTDA" at bounding box center [478, 185] width 383 height 58
click at [396, 164] on label "MIRANTE DO [GEOGRAPHIC_DATA] INCORPORACAO IMOBILIARIA SPE LTDA" at bounding box center [494, 185] width 351 height 42
click at [0, 0] on input "MIRANTE DO [GEOGRAPHIC_DATA] INCORPORACAO IMOBILIARIA SPE LTDA" at bounding box center [0, 0] width 0 height 0
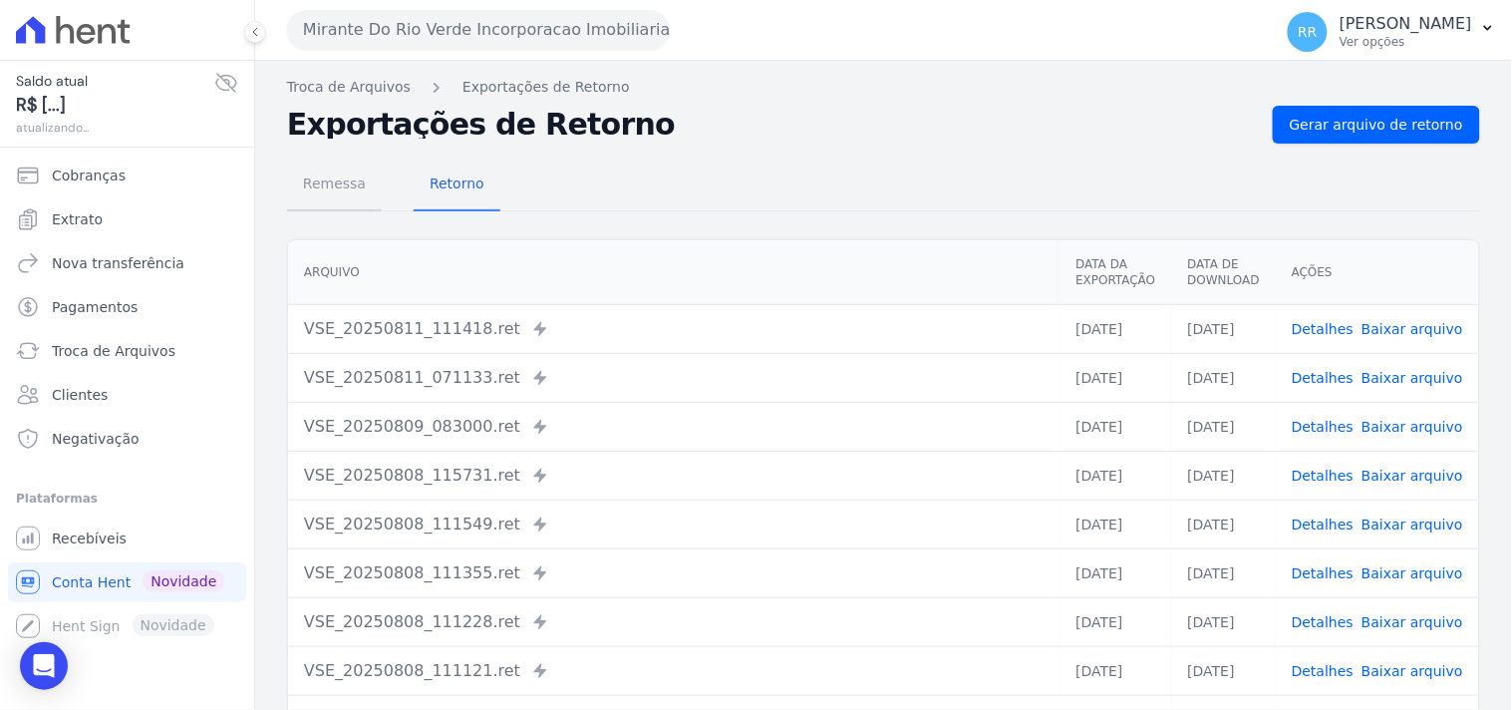
click at [326, 196] on span "Remessa" at bounding box center [334, 183] width 87 height 40
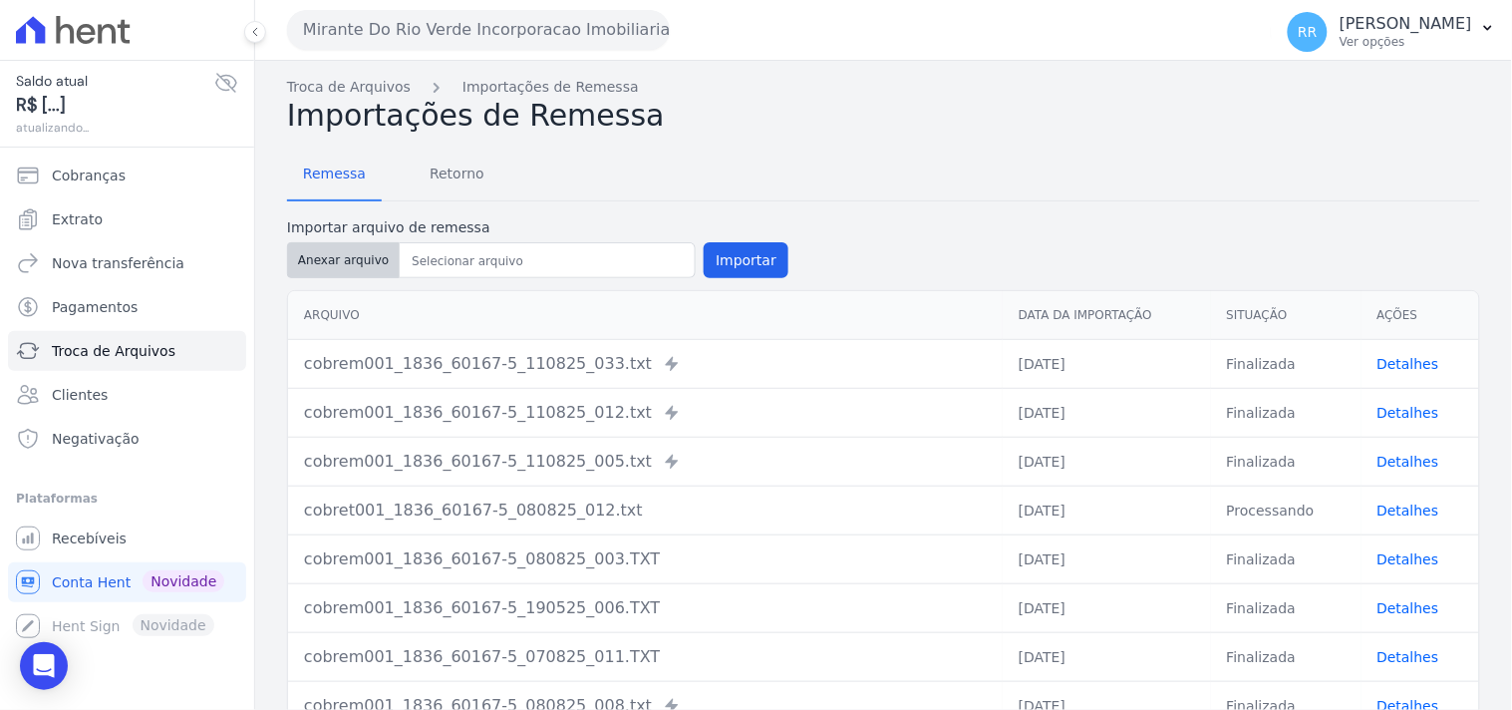
click at [375, 264] on button "Anexar arquivo" at bounding box center [343, 260] width 113 height 36
type input "cobrem001_1836_60167-5_110825_019.TXT"
click at [722, 275] on button "Importar" at bounding box center [746, 260] width 85 height 36
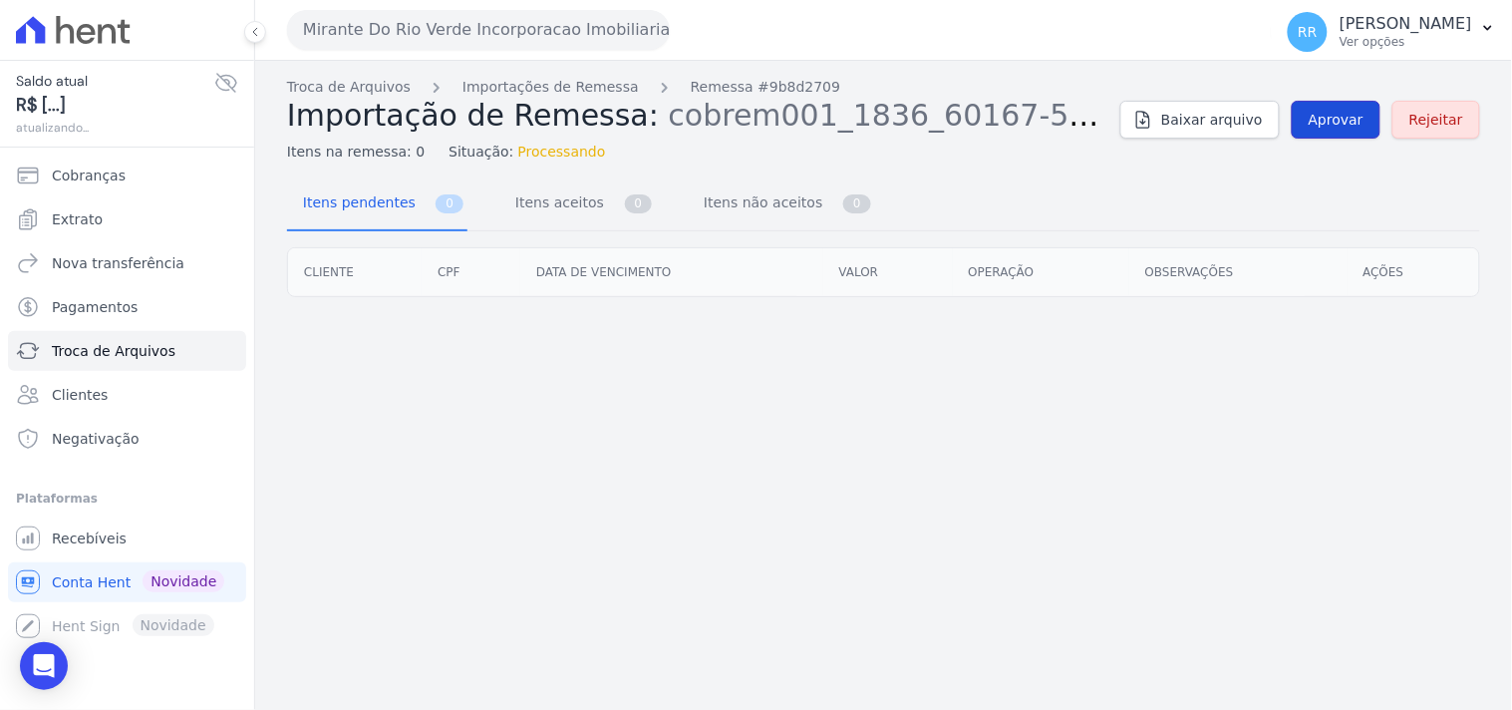
click at [1358, 131] on link "Aprovar" at bounding box center [1336, 120] width 89 height 38
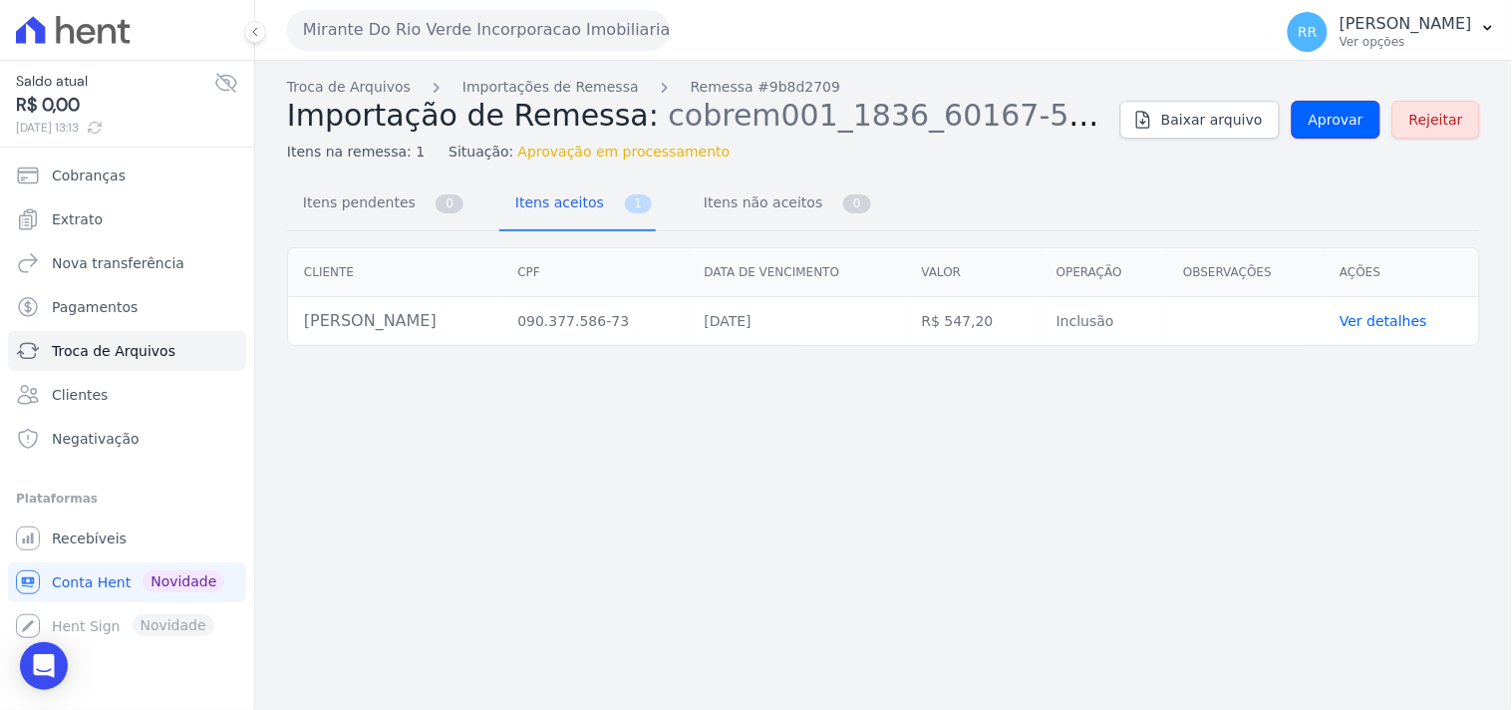
click at [1358, 131] on link "Aprovar" at bounding box center [1336, 120] width 89 height 38
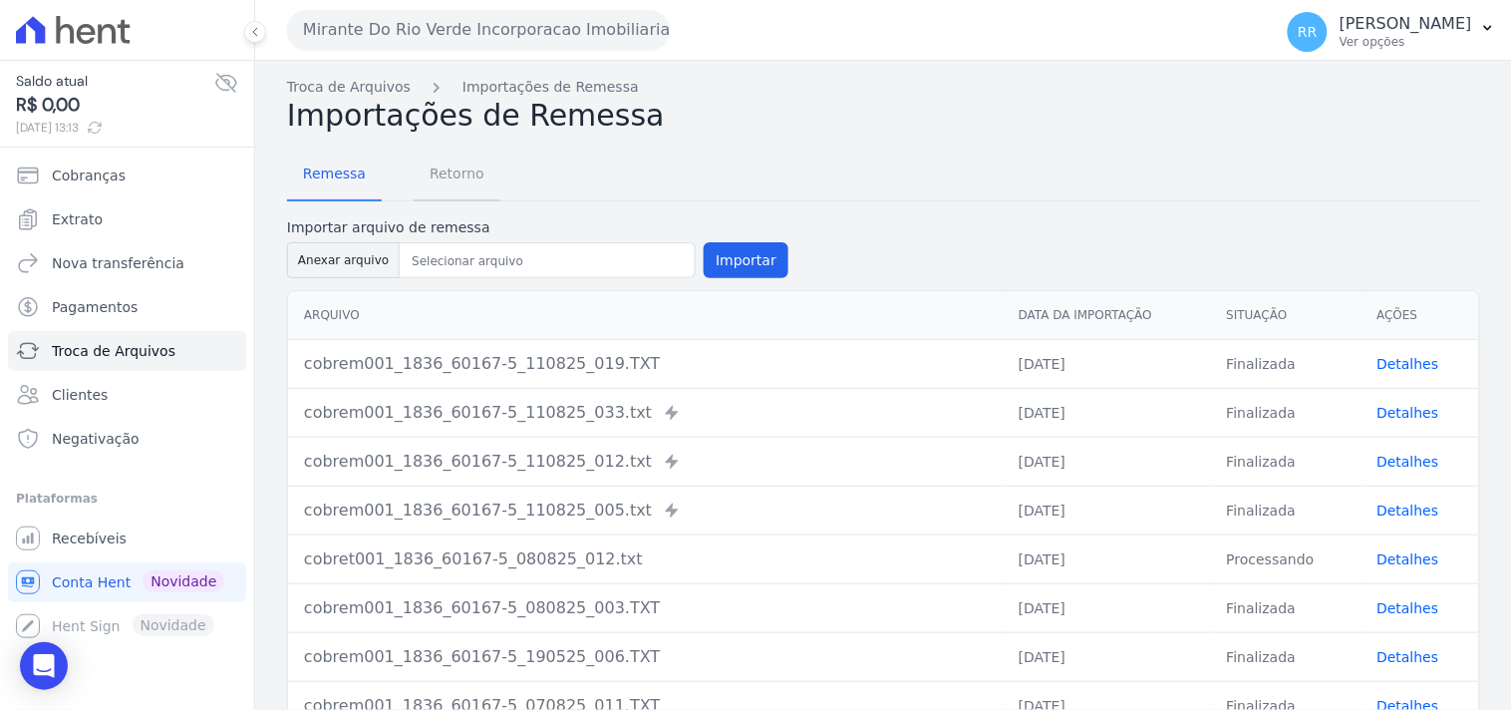
click at [452, 165] on span "Retorno" at bounding box center [457, 173] width 79 height 40
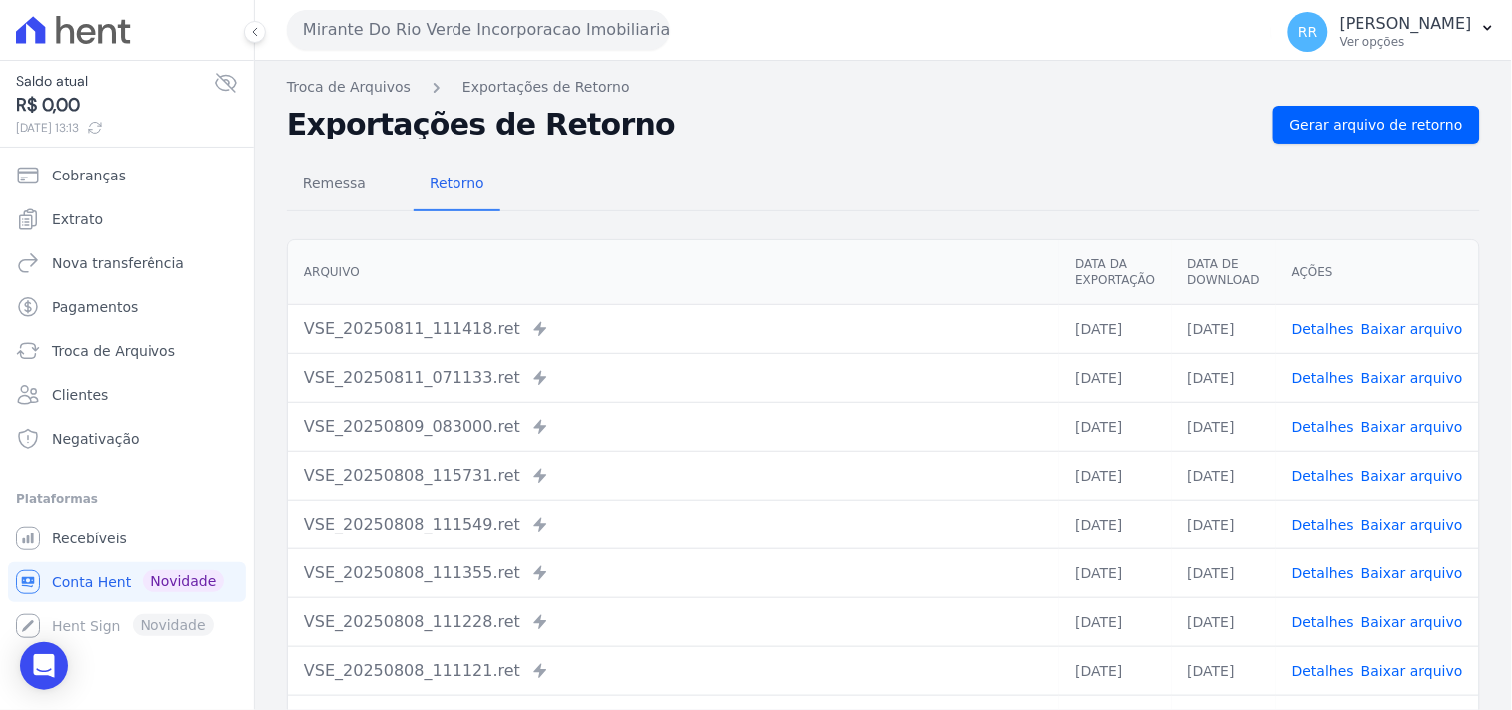
click at [1441, 155] on div "Remessa Retorno [GEOGRAPHIC_DATA] Data da Exportação Data de Download Ações VSE…" at bounding box center [883, 504] width 1193 height 721
click at [1441, 146] on div "Remessa Retorno [GEOGRAPHIC_DATA] Data da Exportação Data de Download Ações VSE…" at bounding box center [883, 504] width 1193 height 721
click at [1443, 118] on span "Gerar arquivo de retorno" at bounding box center [1376, 125] width 173 height 20
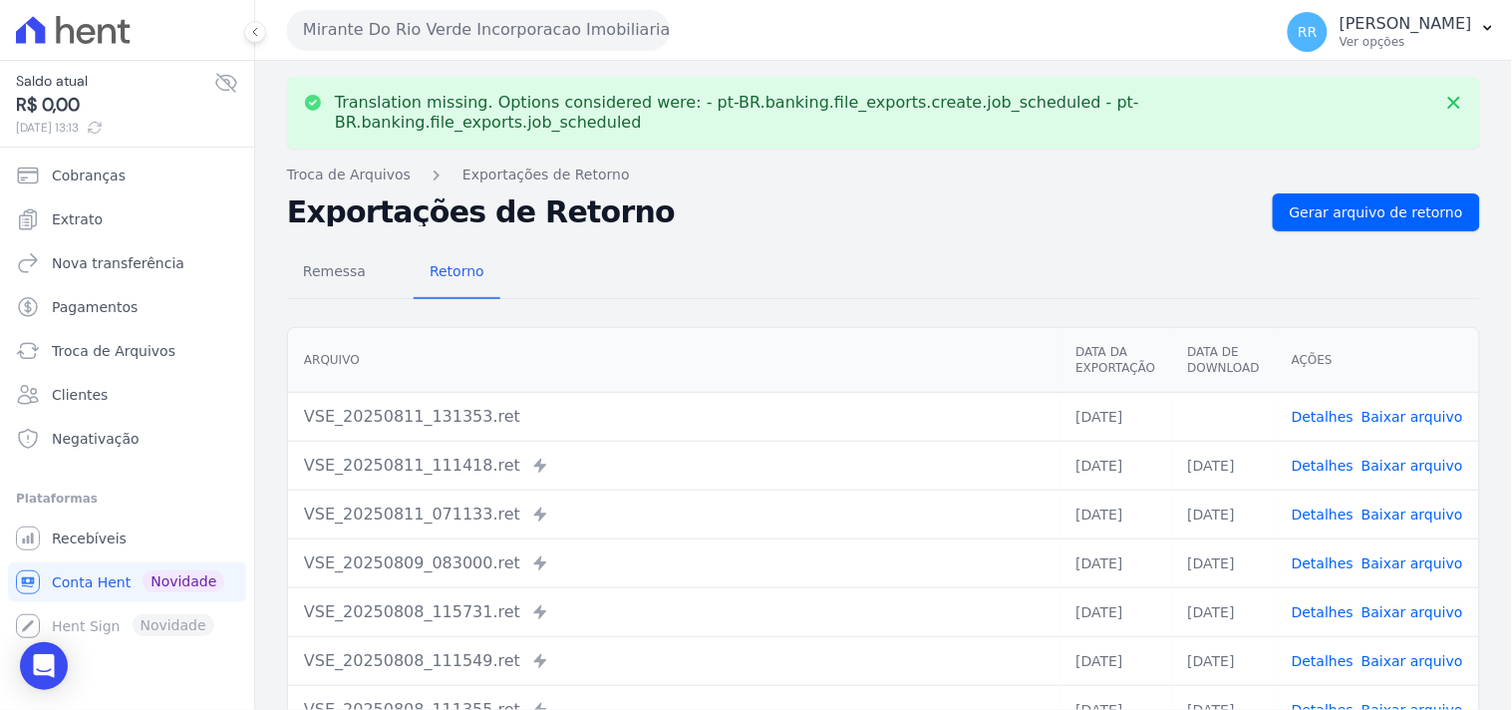
click at [1408, 409] on link "Baixar arquivo" at bounding box center [1412, 417] width 102 height 16
